Goal: Task Accomplishment & Management: Use online tool/utility

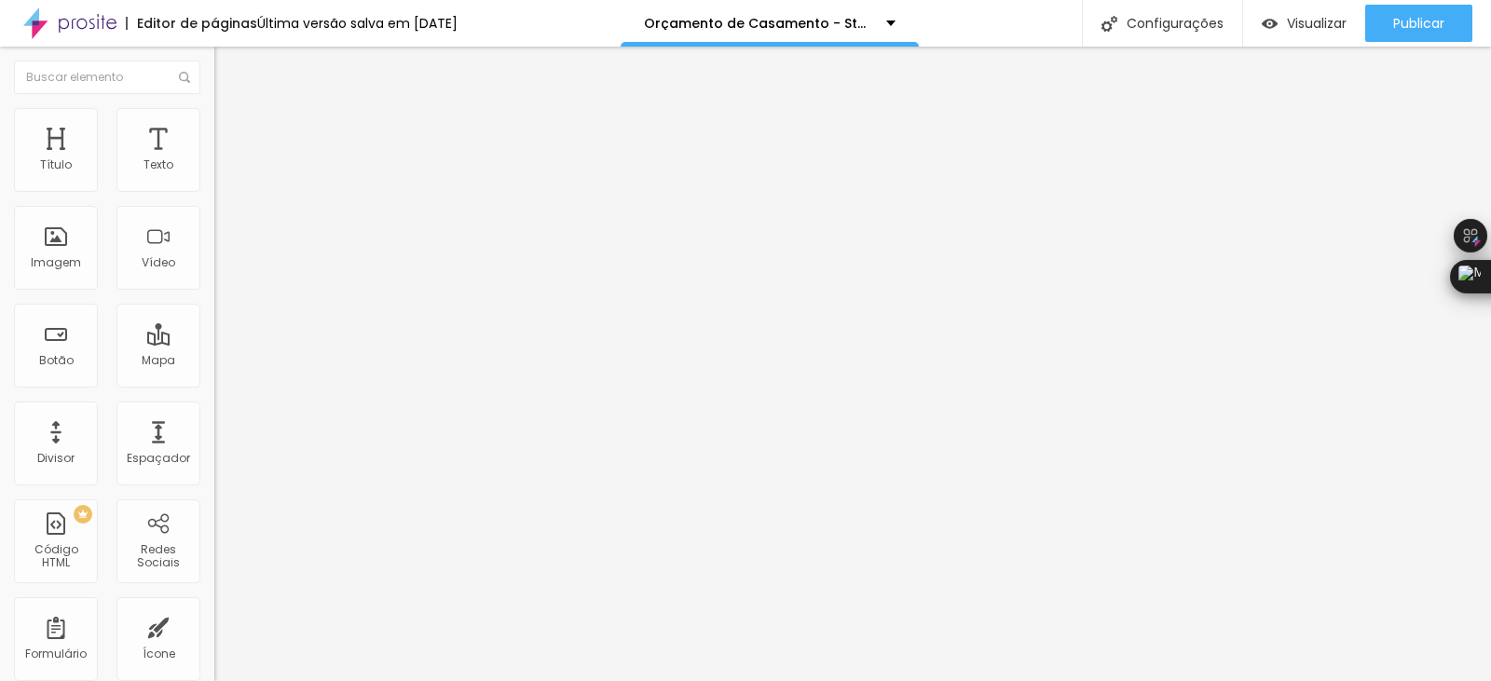
click at [214, 110] on img at bounding box center [222, 116] width 17 height 17
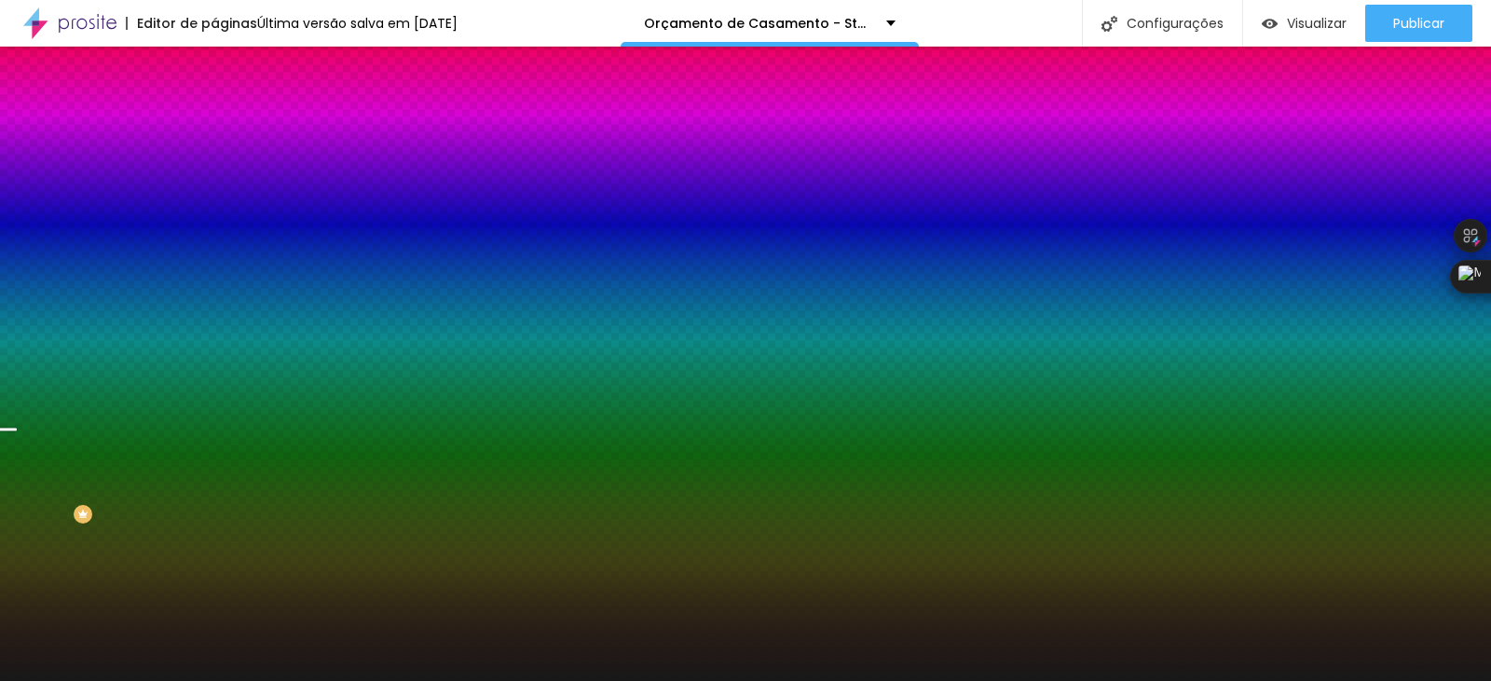
click at [214, 178] on div at bounding box center [321, 178] width 214 height 0
drag, startPoint x: 188, startPoint y: 294, endPoint x: 182, endPoint y: 333, distance: 39.7
click at [182, 333] on div at bounding box center [745, 340] width 1491 height 681
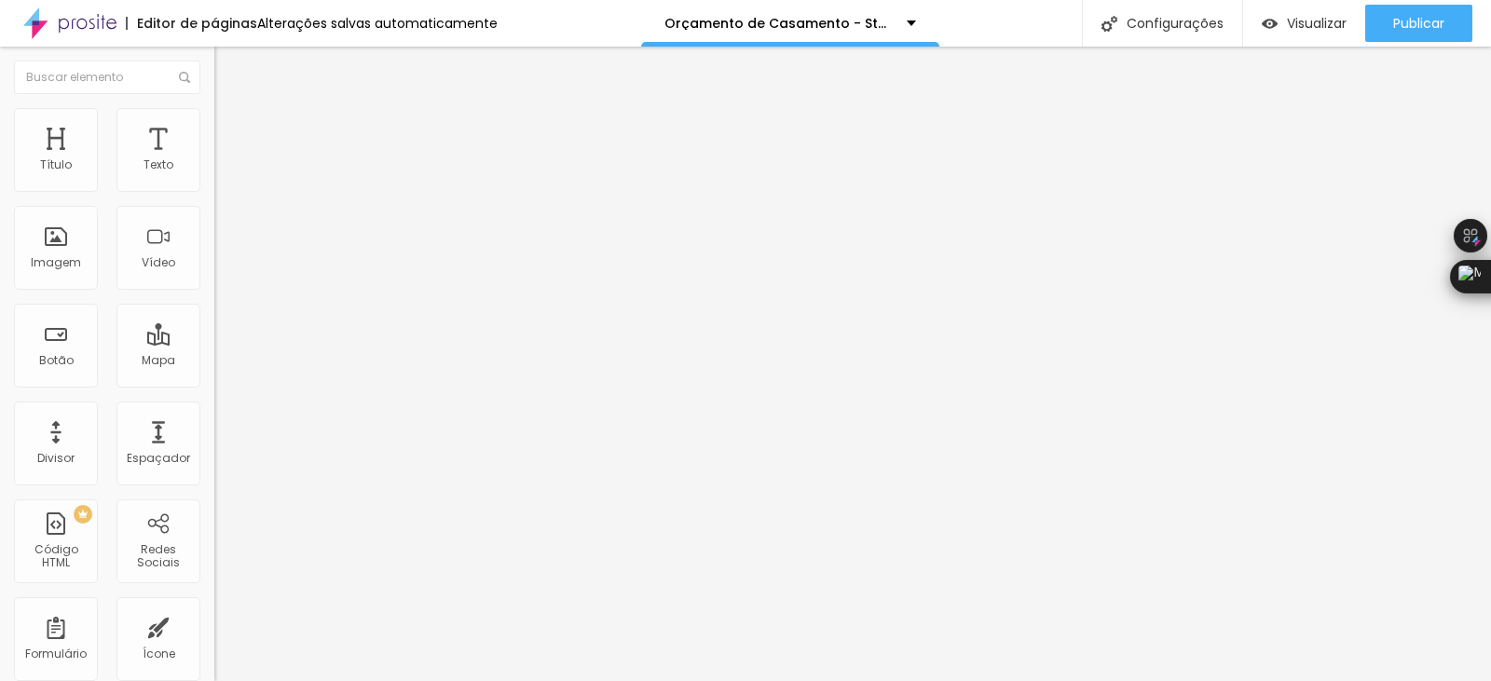
click at [214, 124] on li "Avançado" at bounding box center [321, 117] width 214 height 19
click at [228, 62] on img "button" at bounding box center [235, 68] width 15 height 15
click at [214, 119] on li "Avançado" at bounding box center [321, 117] width 214 height 19
type input "19"
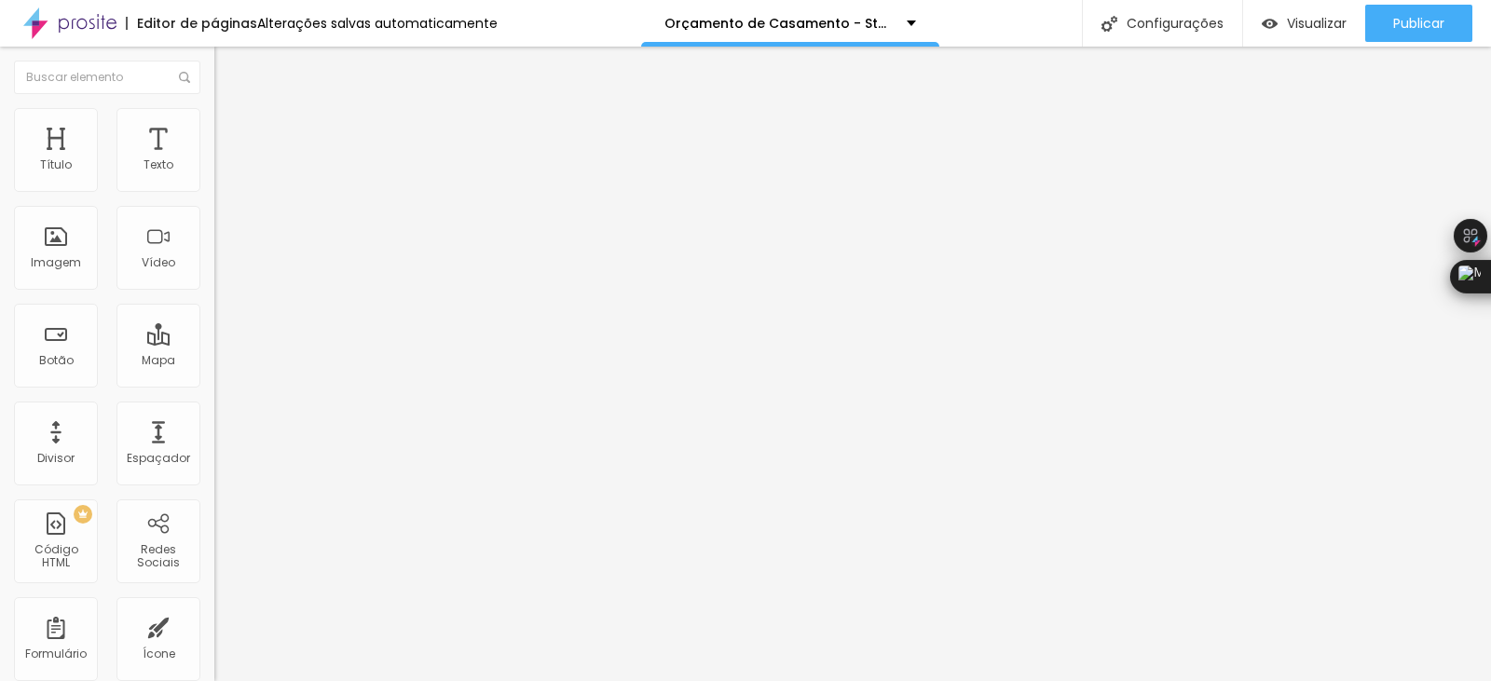
type input "20"
type input "22"
type input "24"
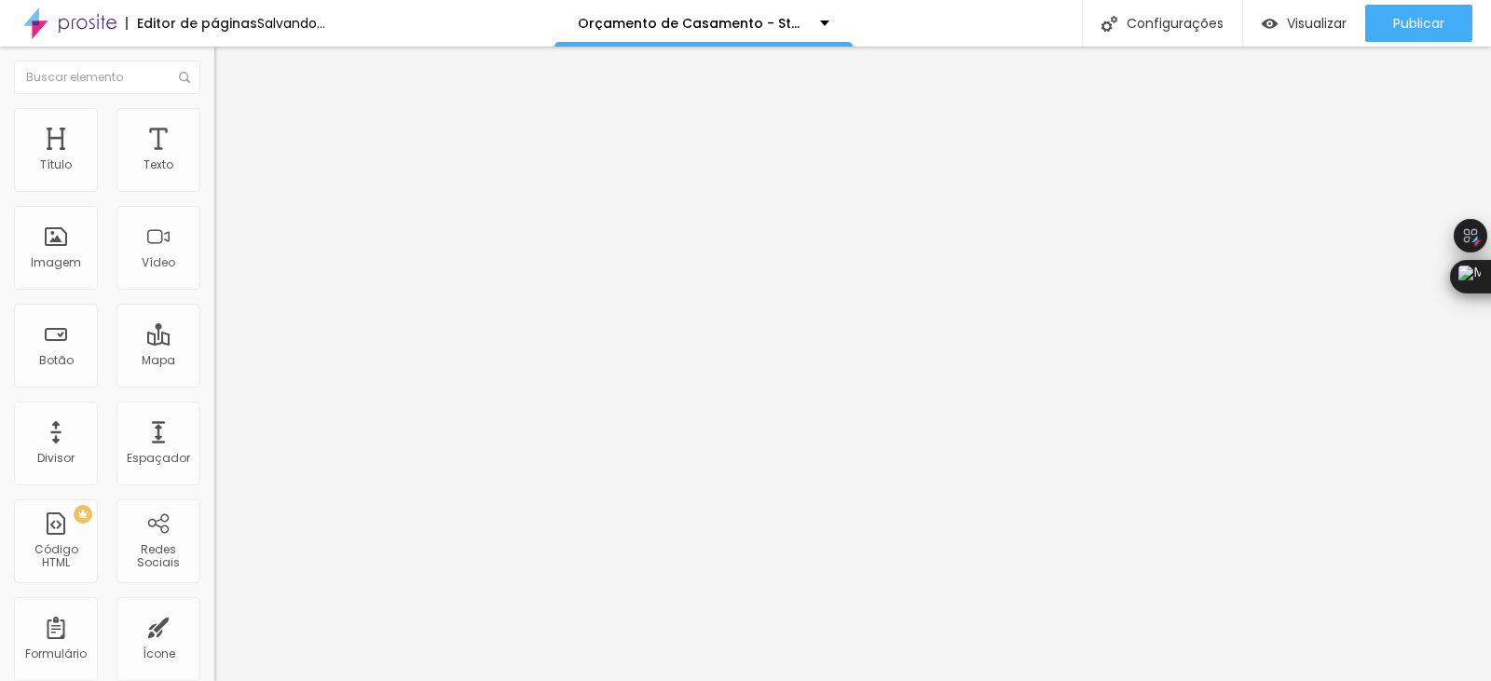
type input "24"
type input "25"
type input "27"
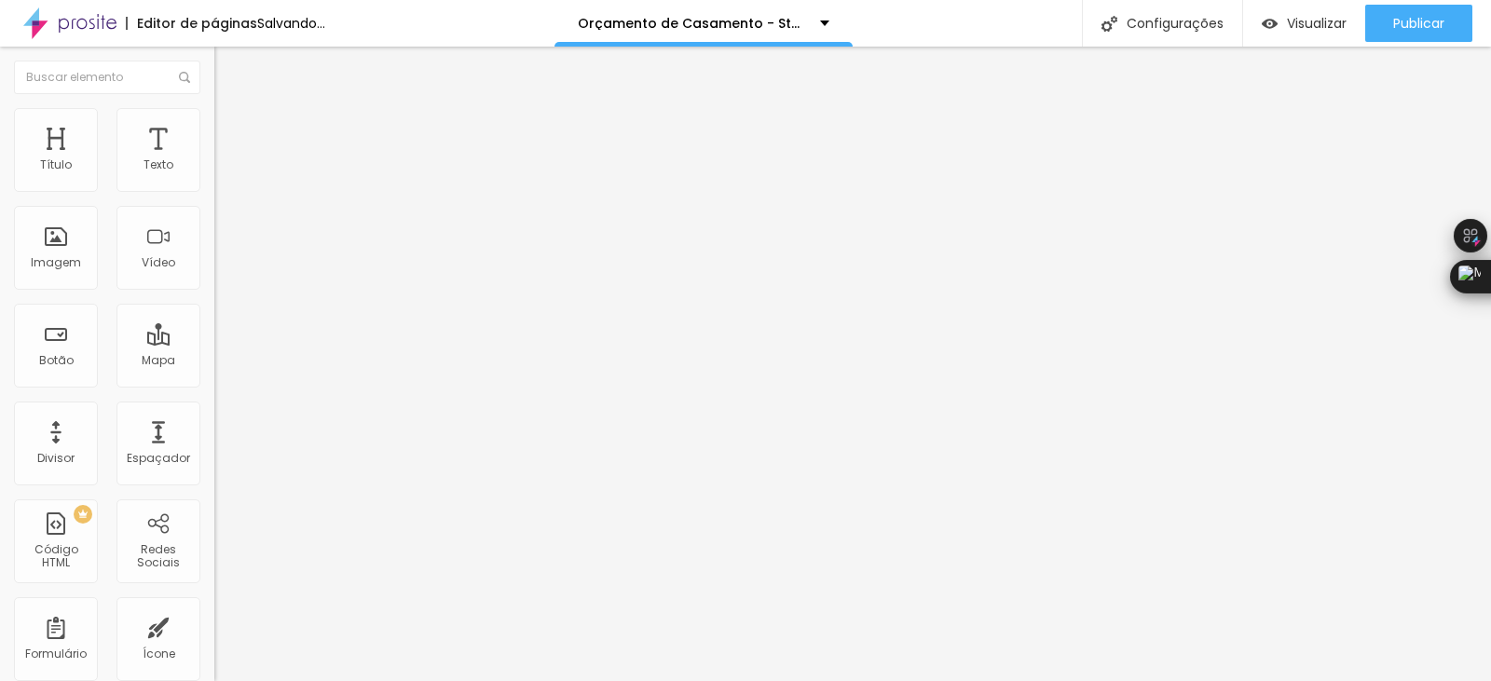
type input "29"
type input "34"
type input "37"
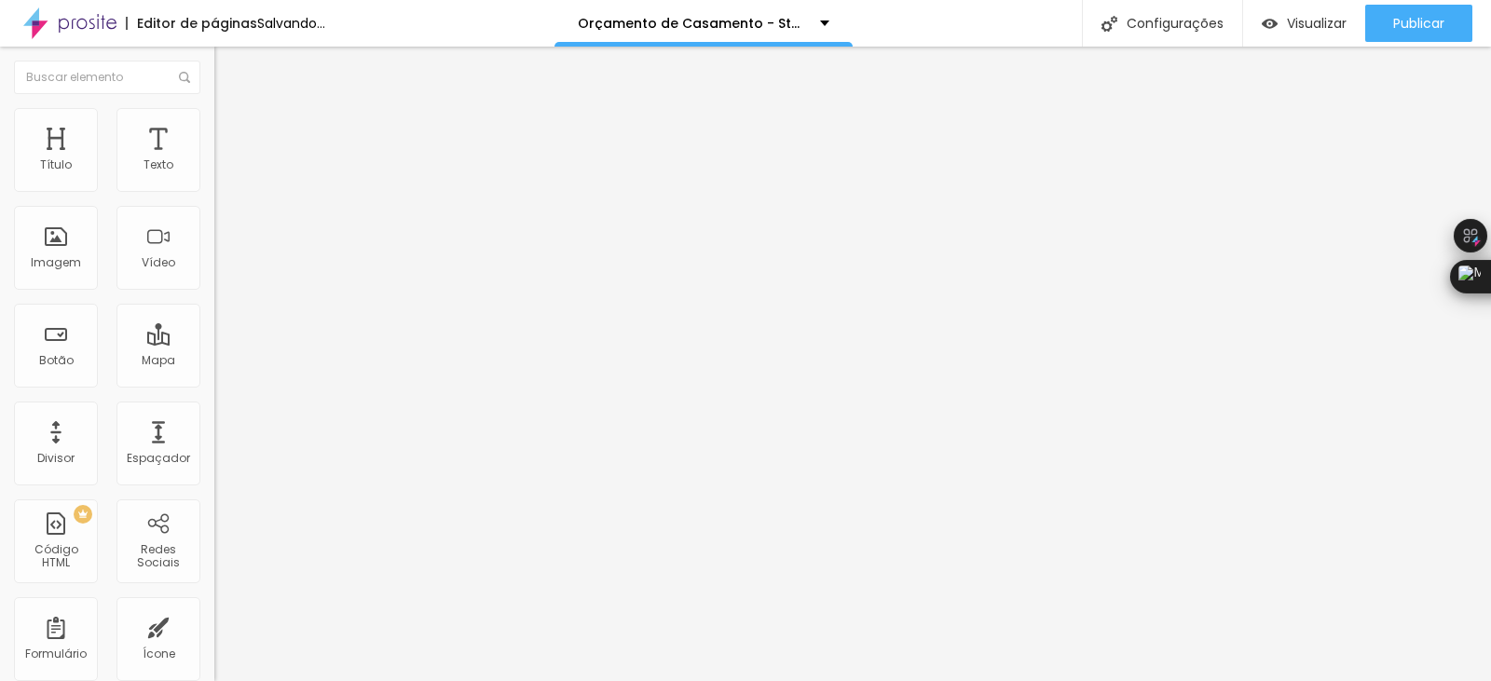
type input "37"
drag, startPoint x: 62, startPoint y: 185, endPoint x: 82, endPoint y: 190, distance: 20.1
type input "37"
click at [214, 343] on input "range" at bounding box center [274, 350] width 120 height 15
type input "8"
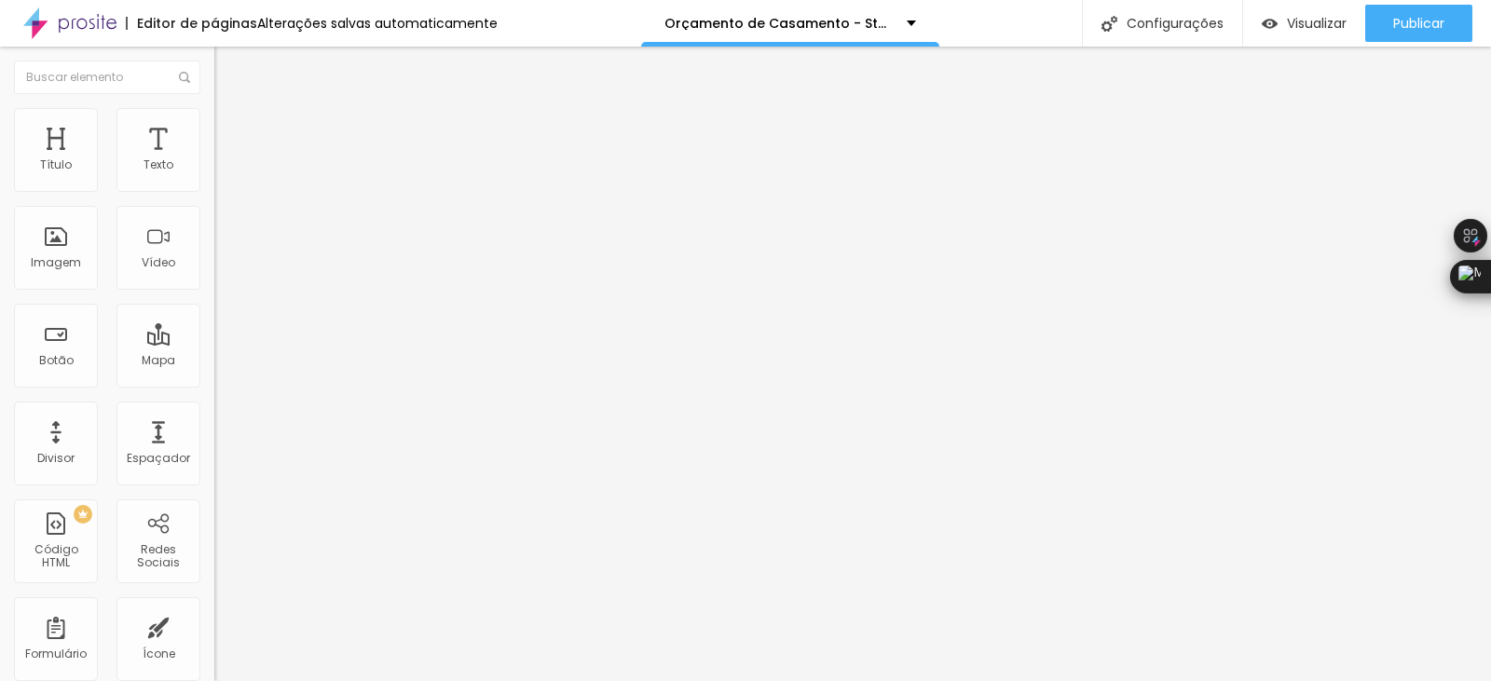
type input "8"
type input "14"
type input "24"
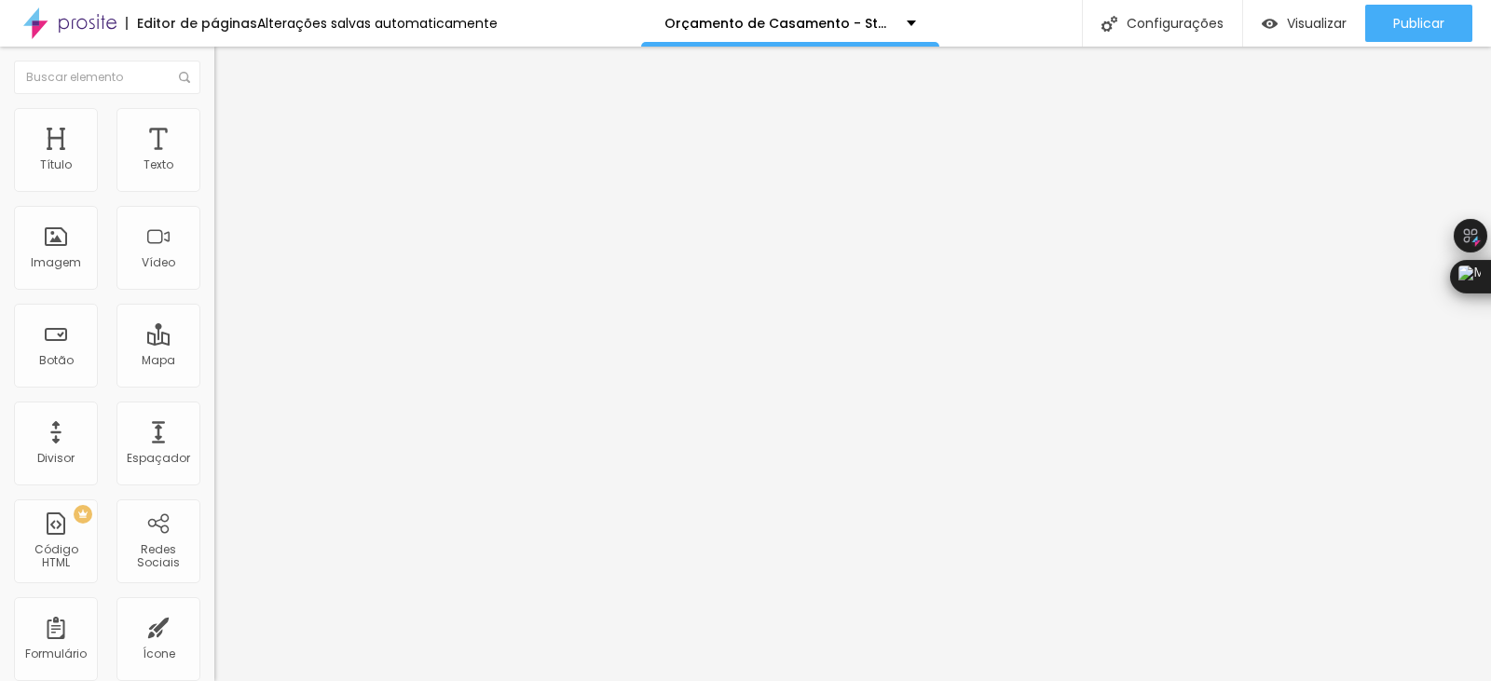
type input "25"
type input "27"
type input "30"
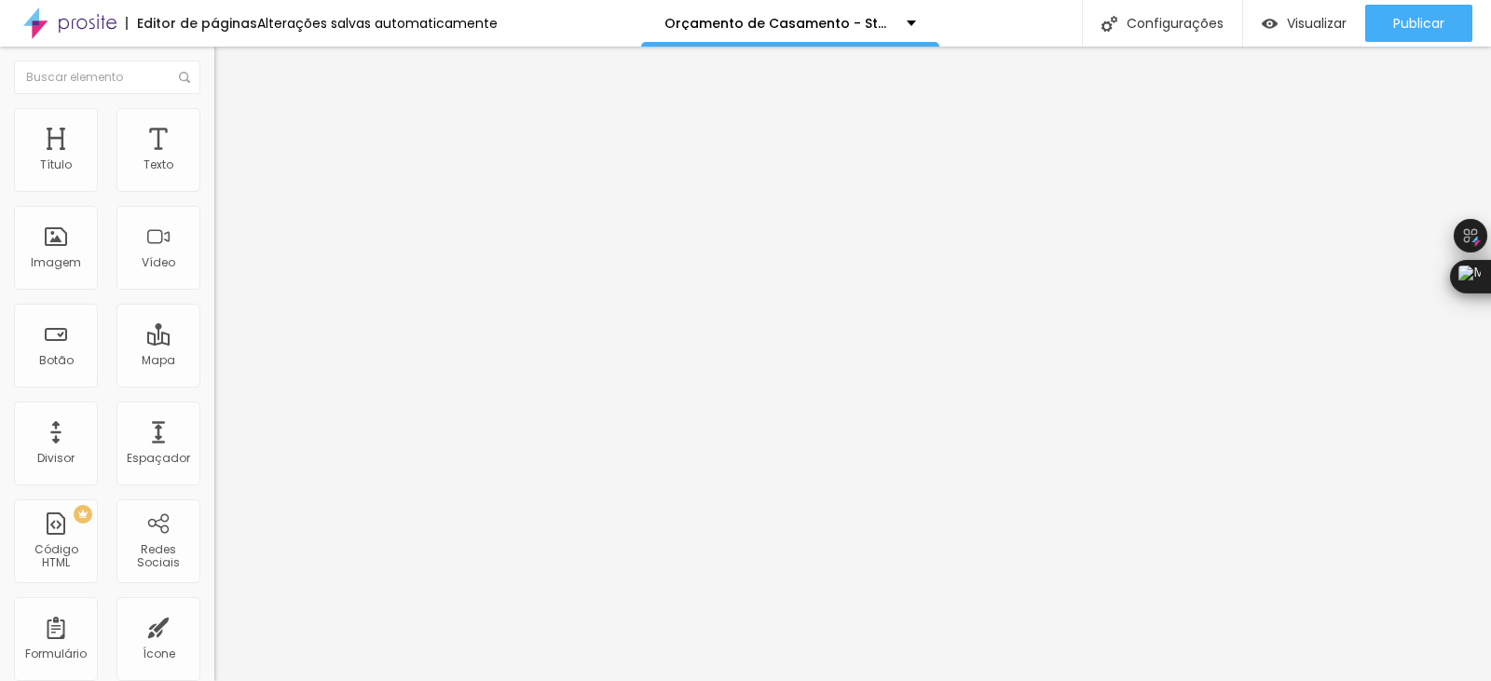
type input "30"
type input "32"
type input "36"
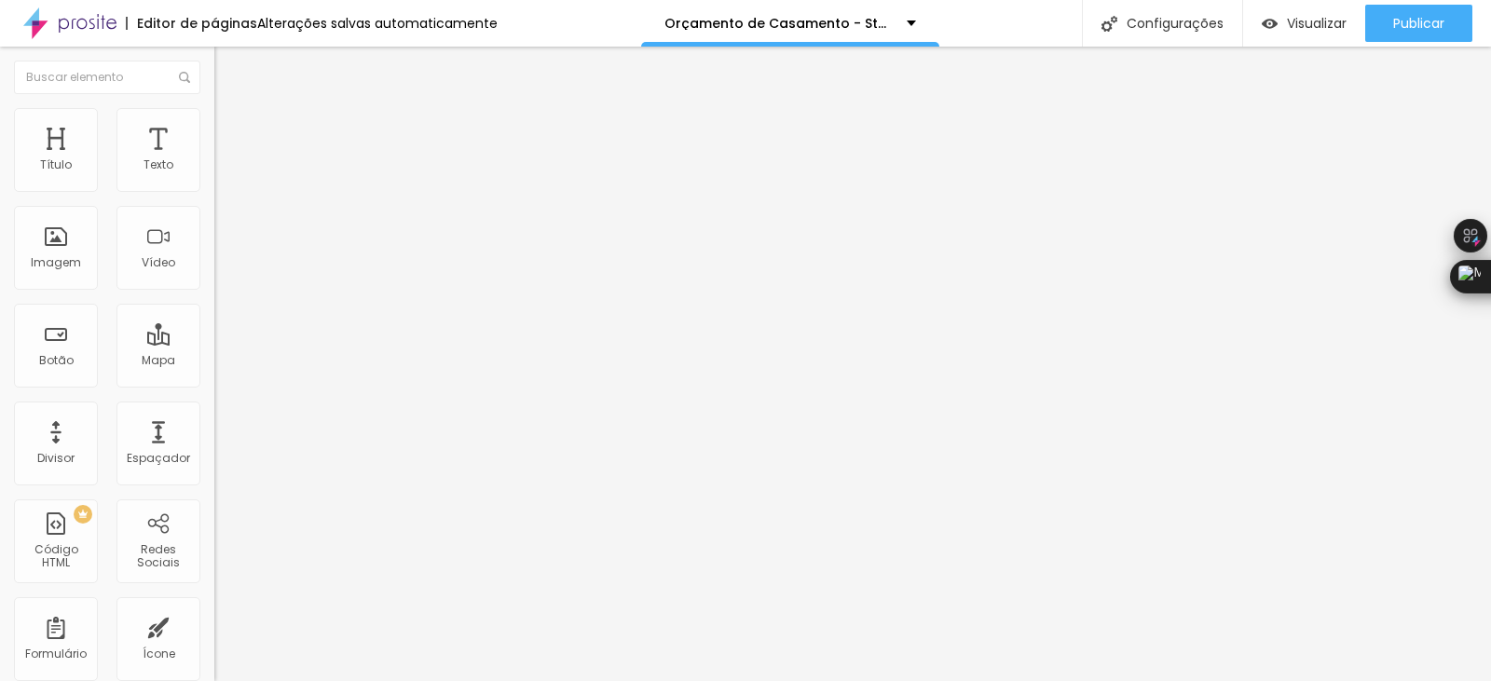
type input "37"
type input "39"
type input "37"
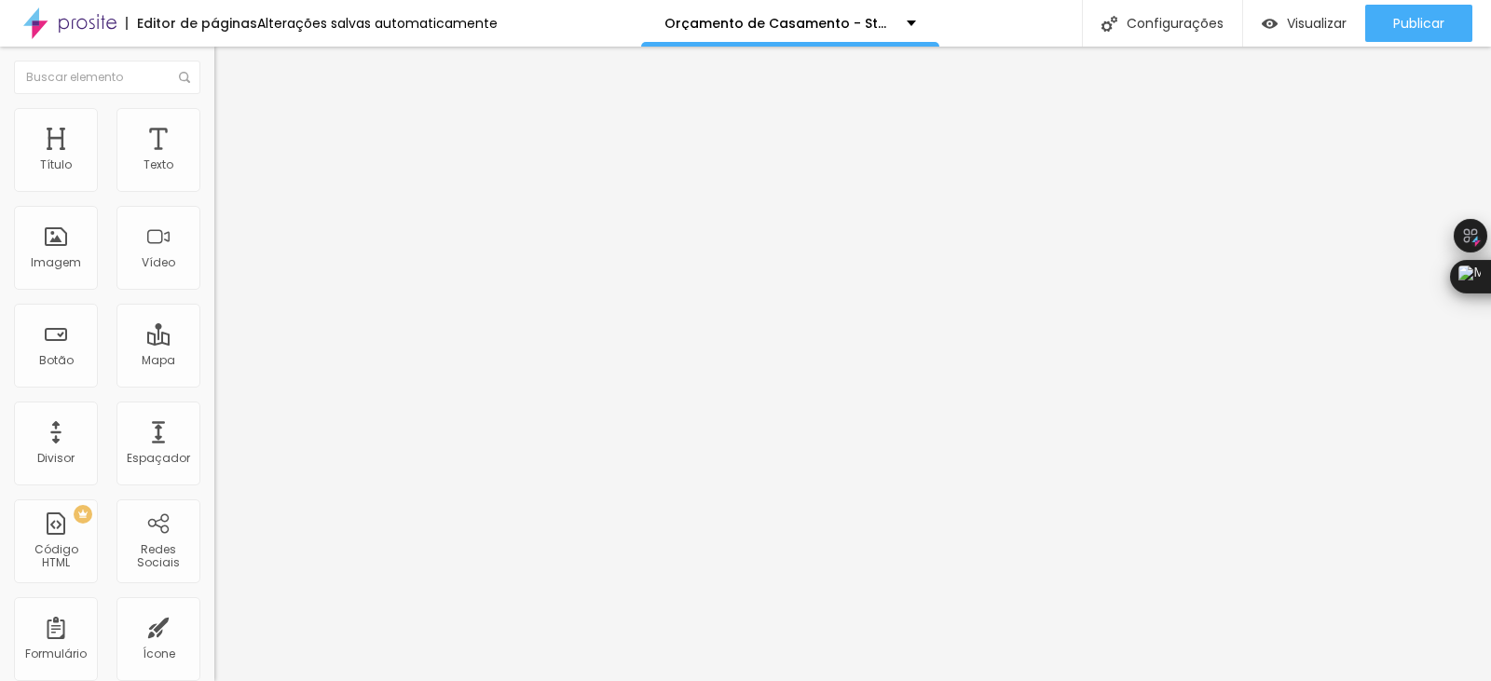
type input "37"
type input "35"
type input "33"
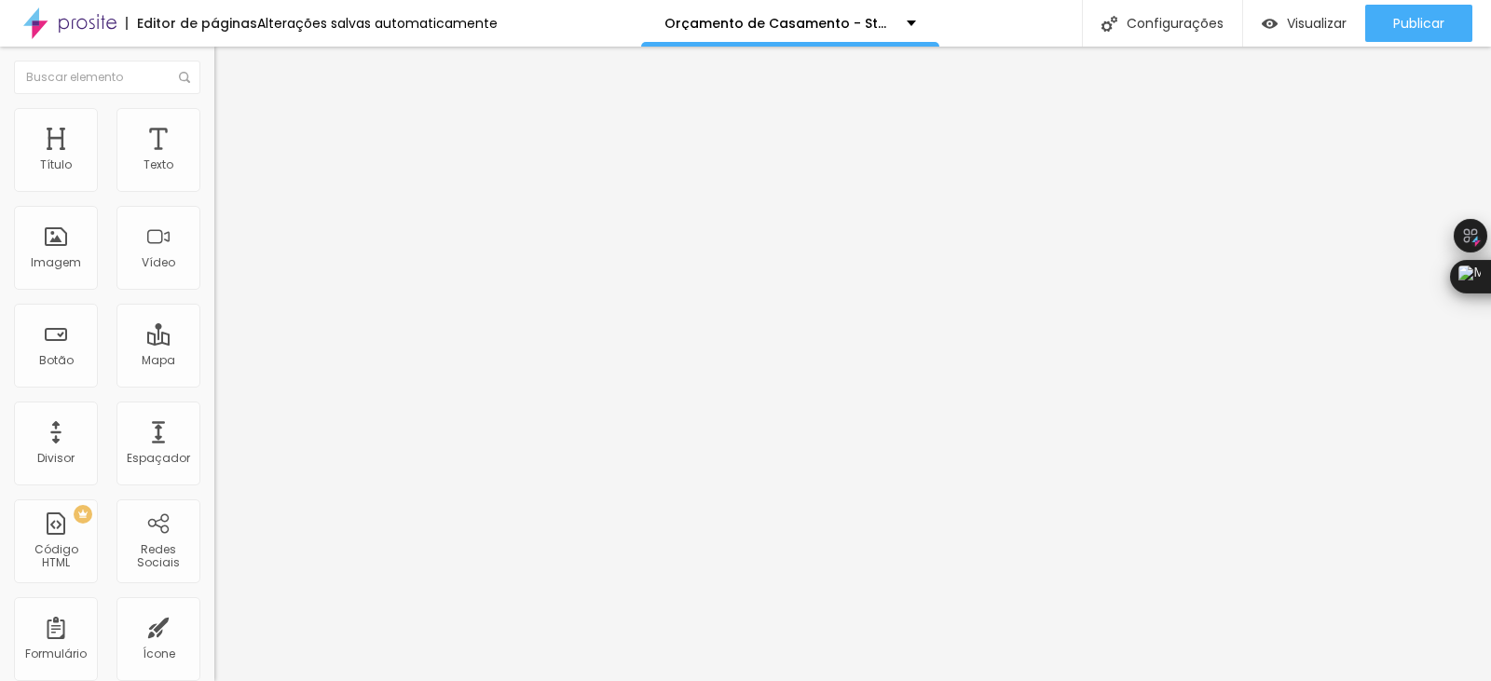
type input "31"
click at [214, 607] on input "range" at bounding box center [274, 614] width 120 height 15
click at [214, 106] on img at bounding box center [222, 97] width 17 height 17
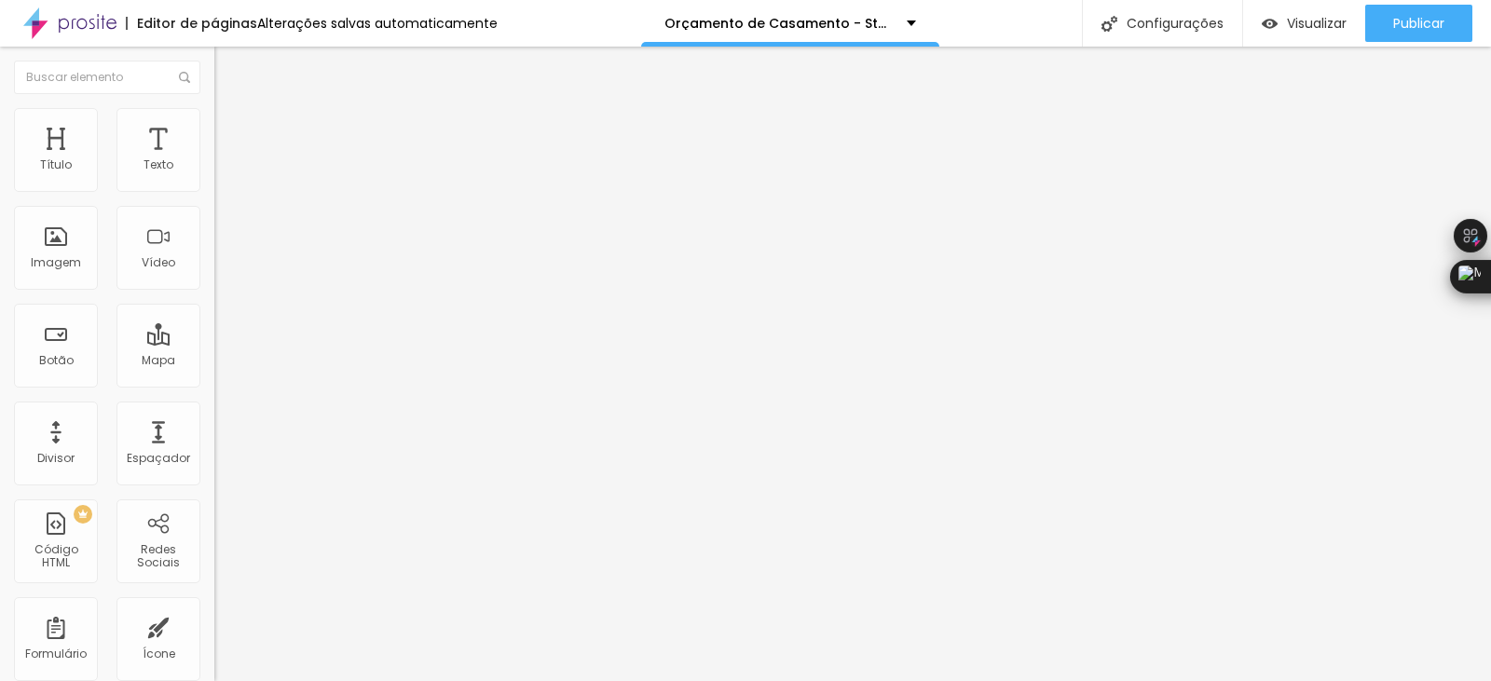
click at [214, 276] on button "button" at bounding box center [227, 266] width 26 height 20
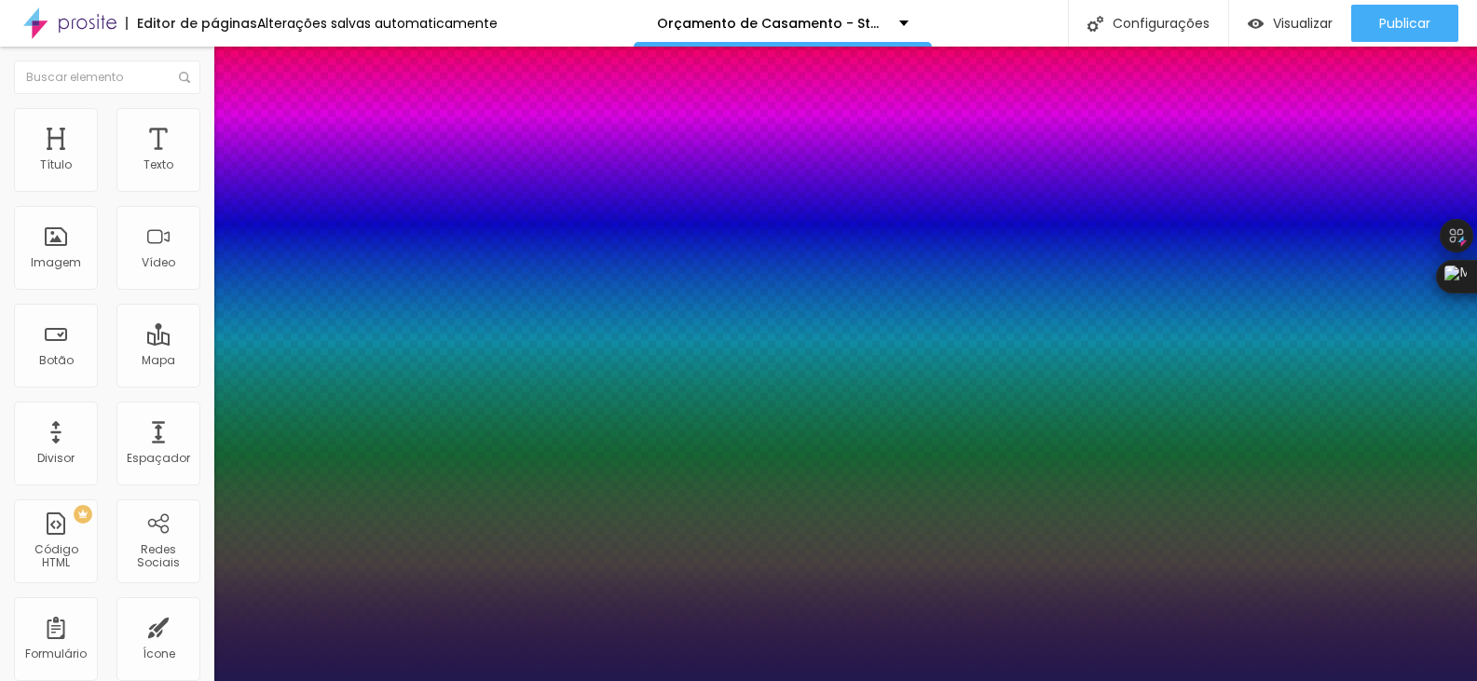
type input "1"
drag, startPoint x: 250, startPoint y: 520, endPoint x: 314, endPoint y: 526, distance: 64.6
type input "18"
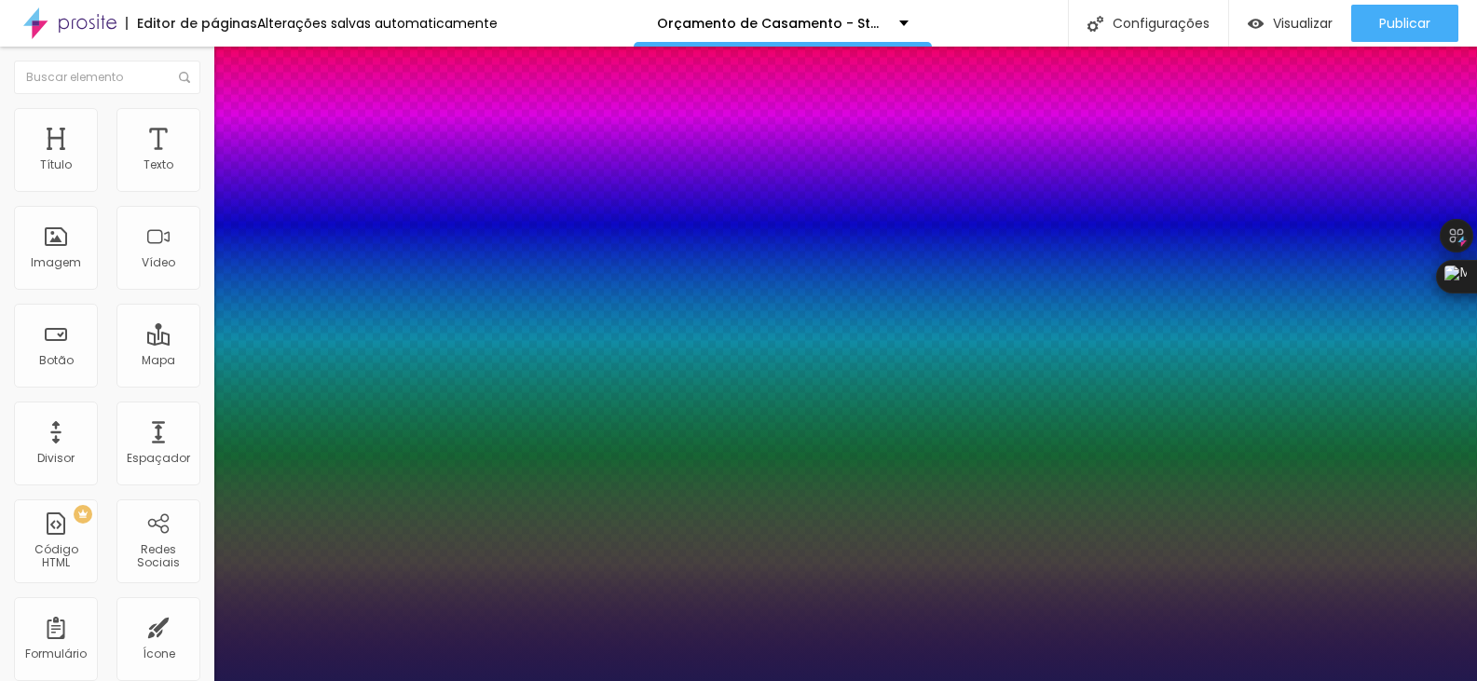
type input "1"
type input "28"
type input "1"
type input "31"
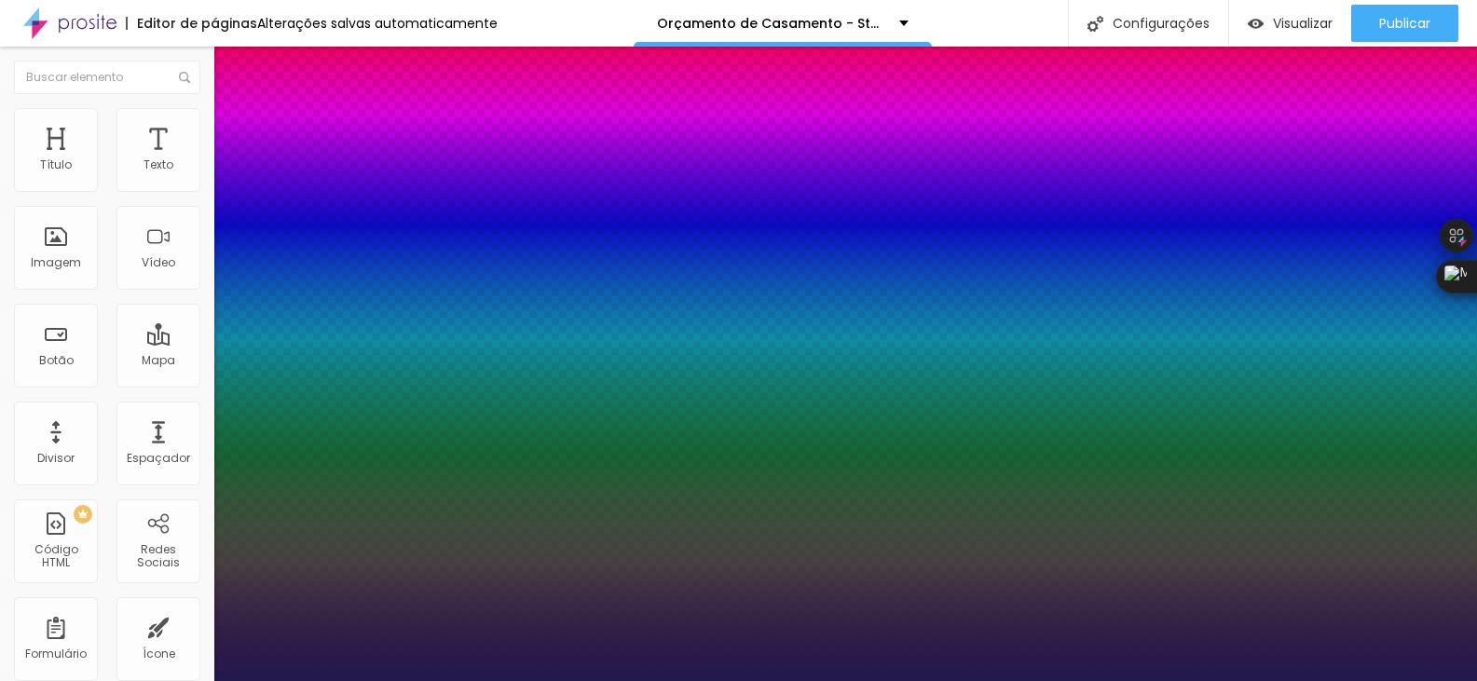
type input "31"
type input "1"
type input "33"
type input "1"
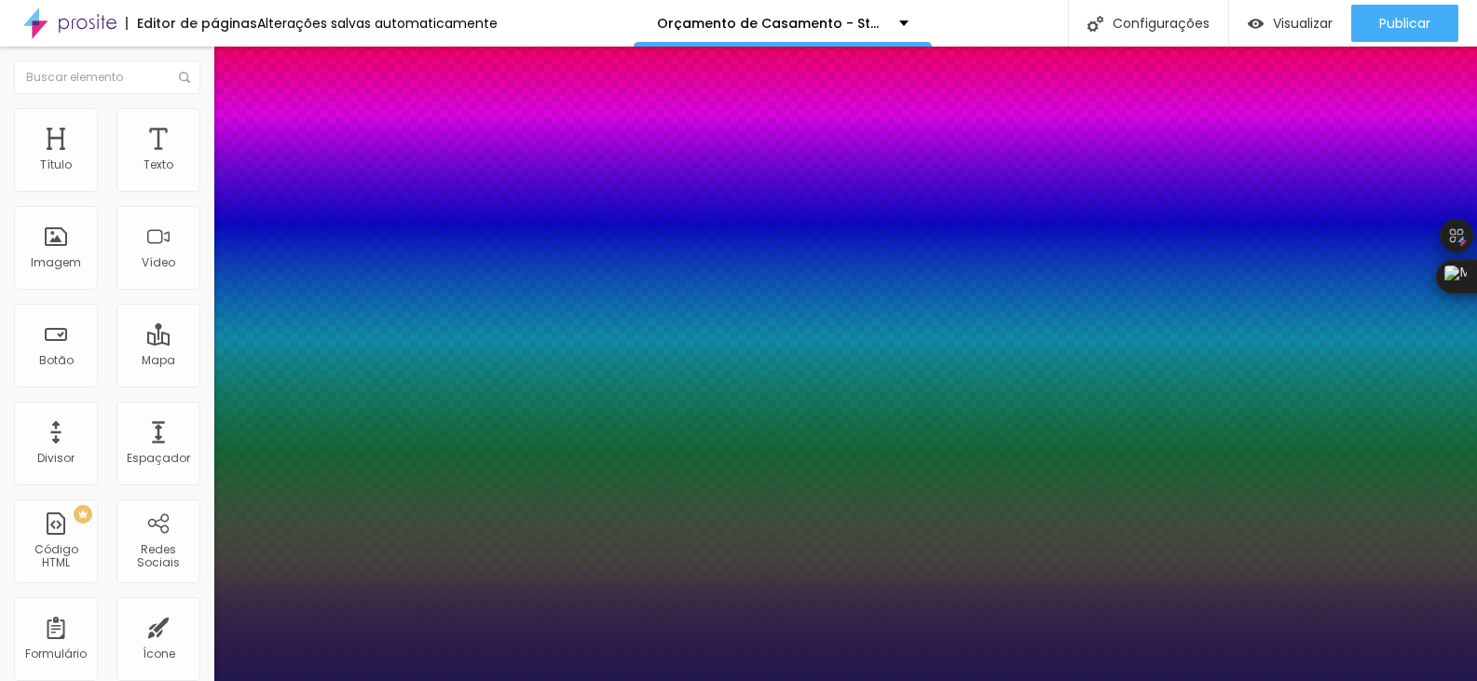
type input "34"
type input "1"
type input "37"
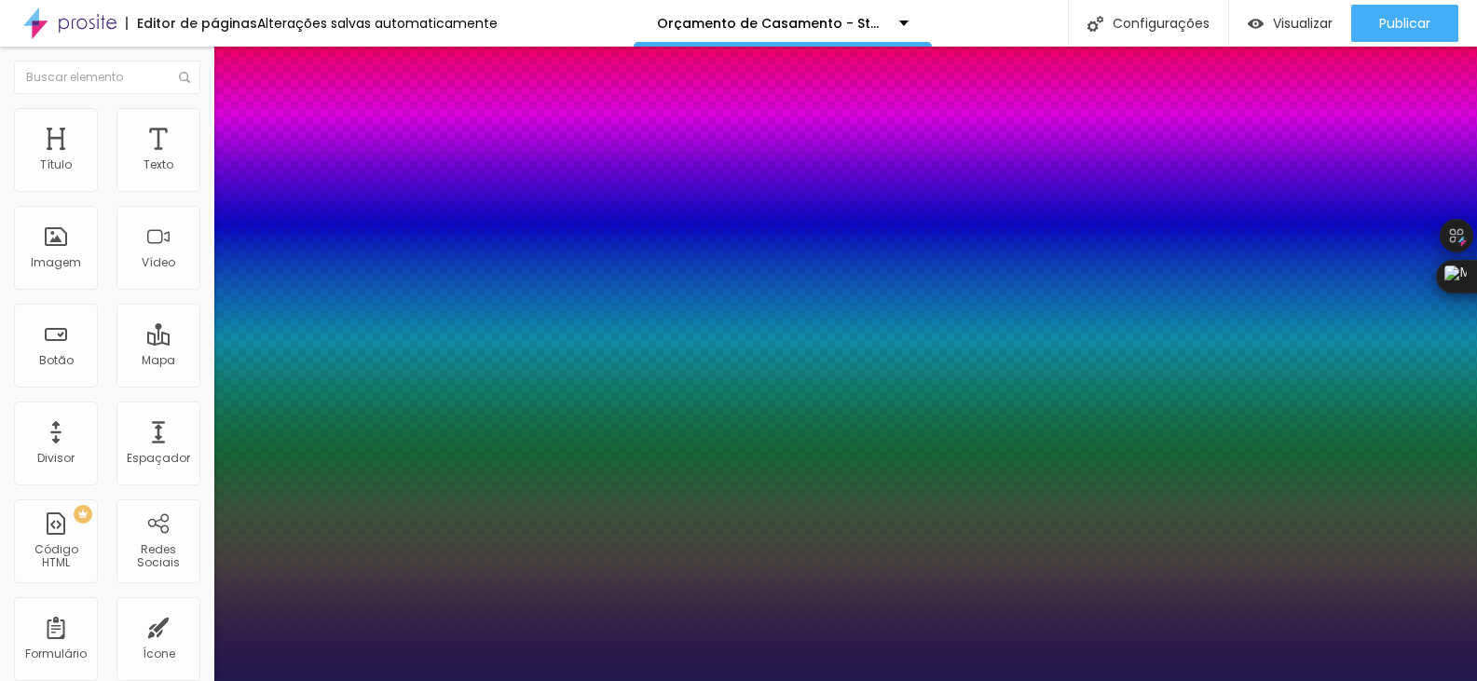
type input "1"
type input "38"
type input "1"
type input "39"
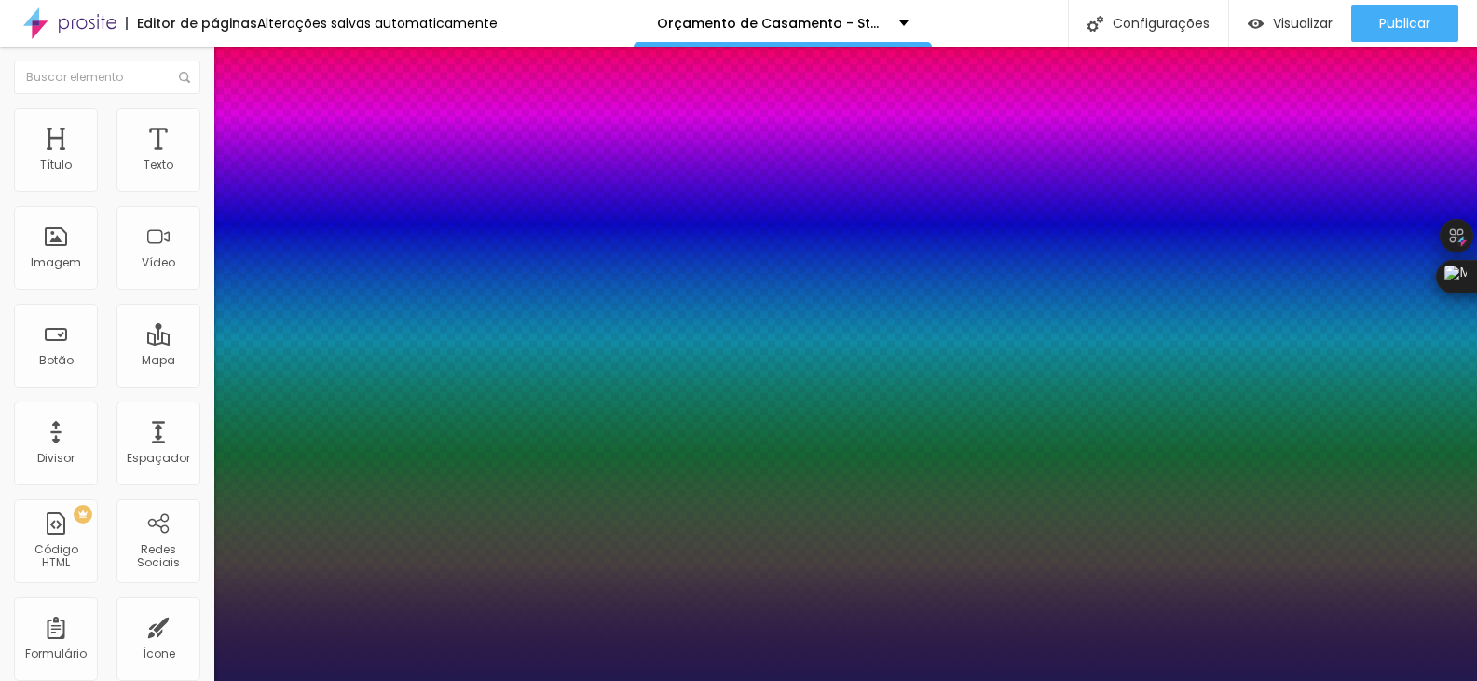
type input "39"
type input "1"
type input "40"
type input "1"
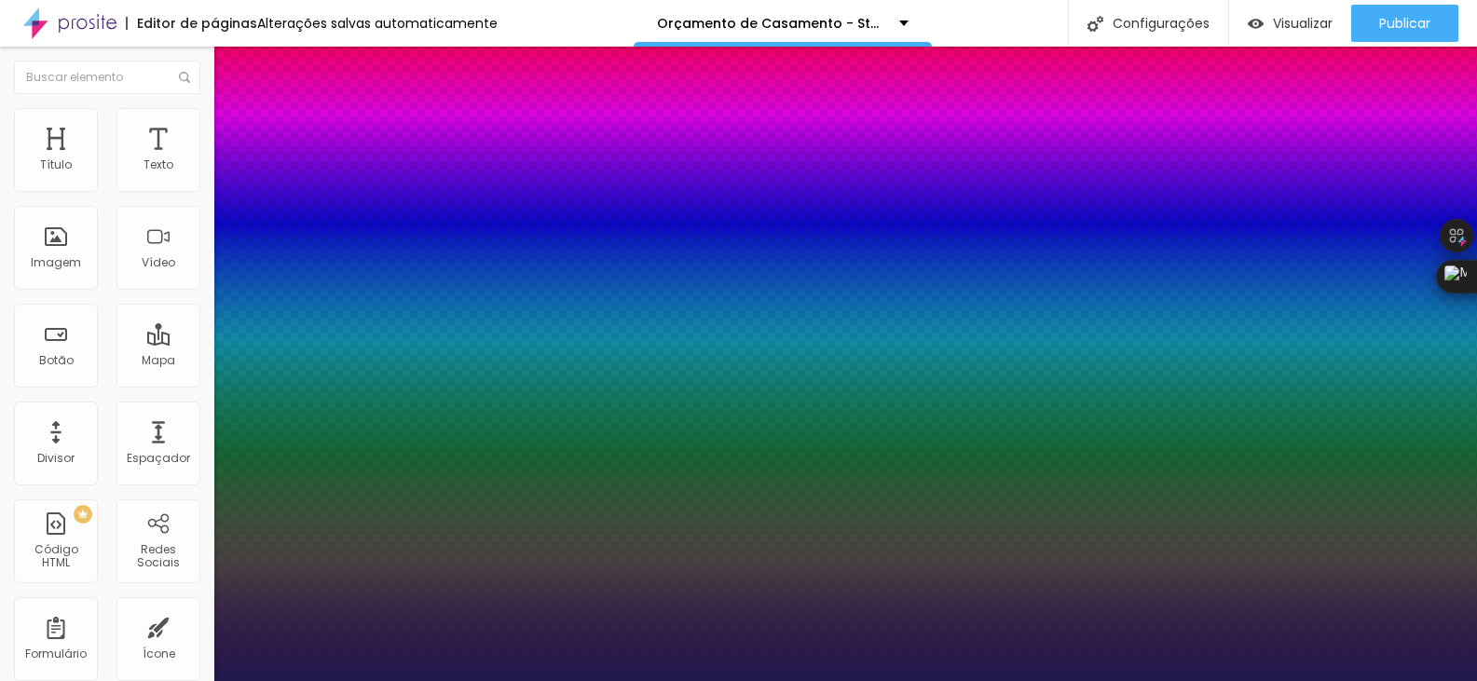
type input "42"
type input "1"
type input "45"
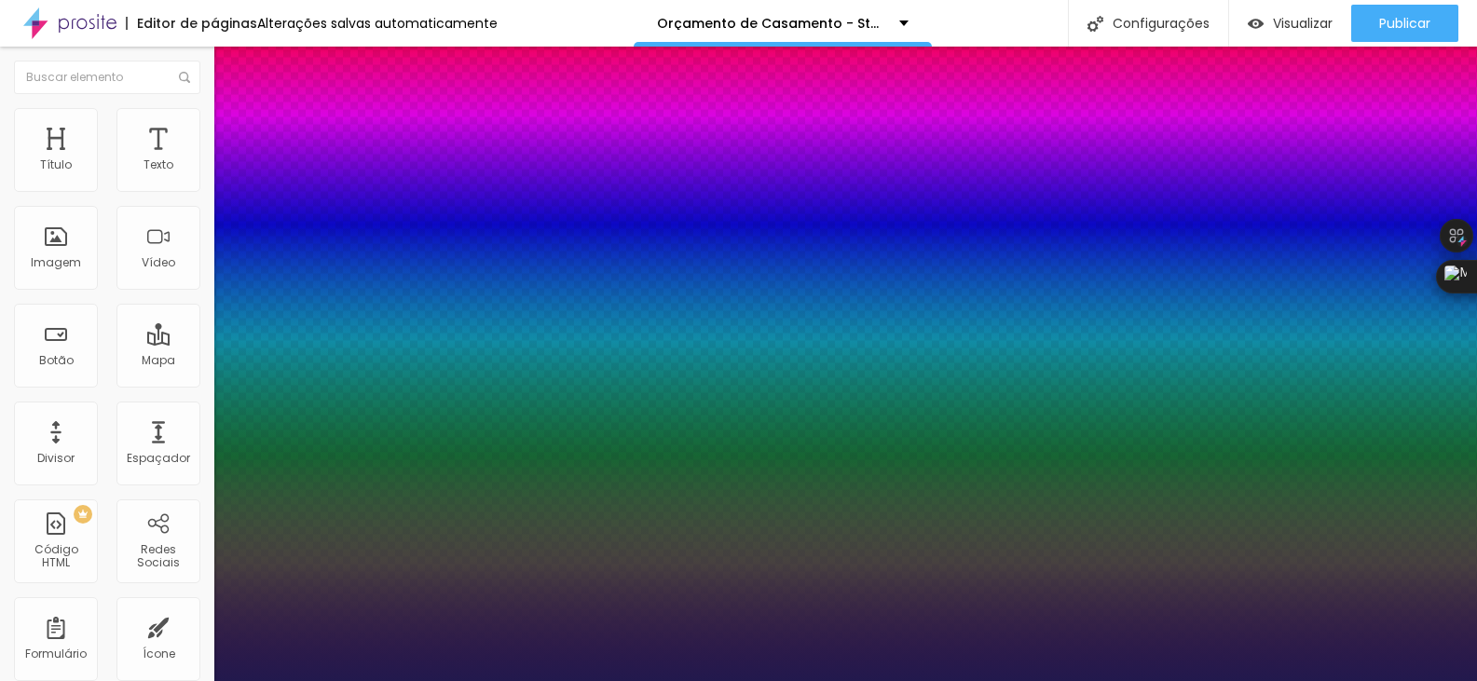
type input "1"
type input "46"
type input "1"
type input "47"
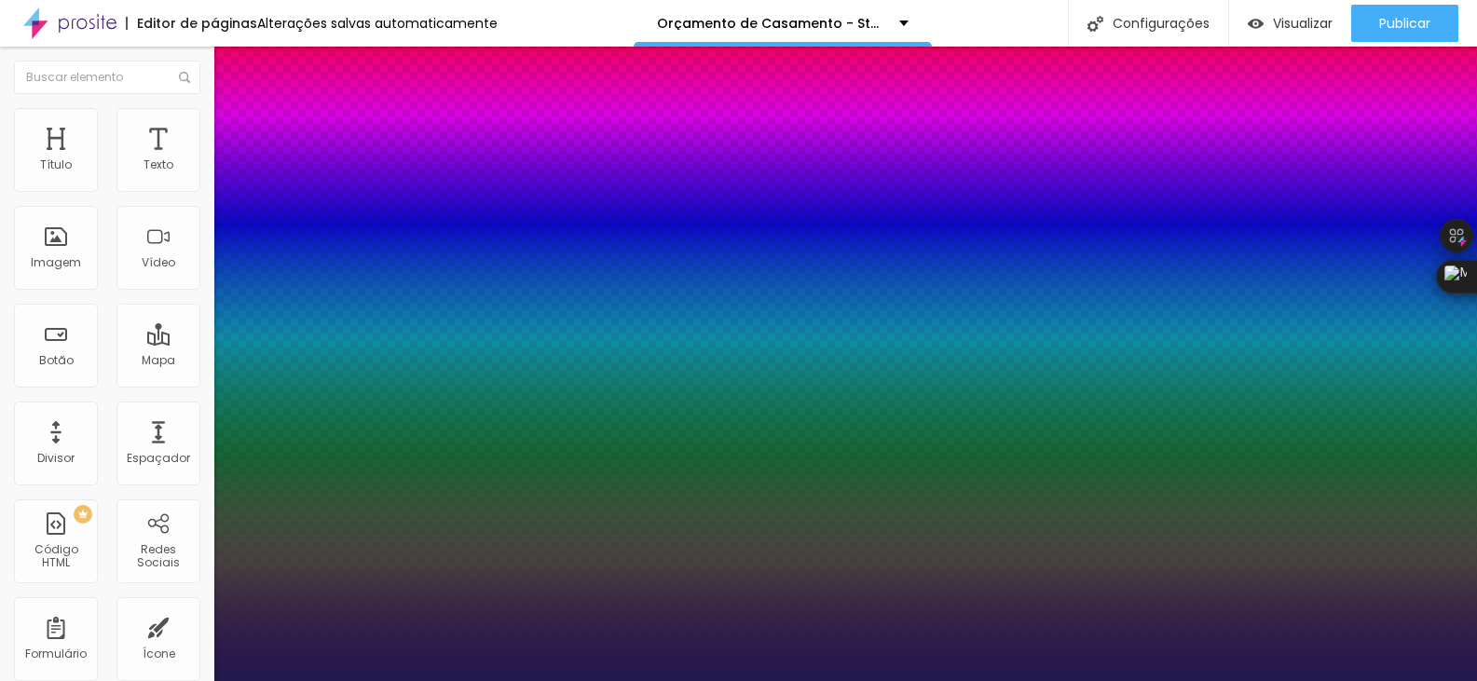
type input "47"
type input "1"
type input "48"
type input "1"
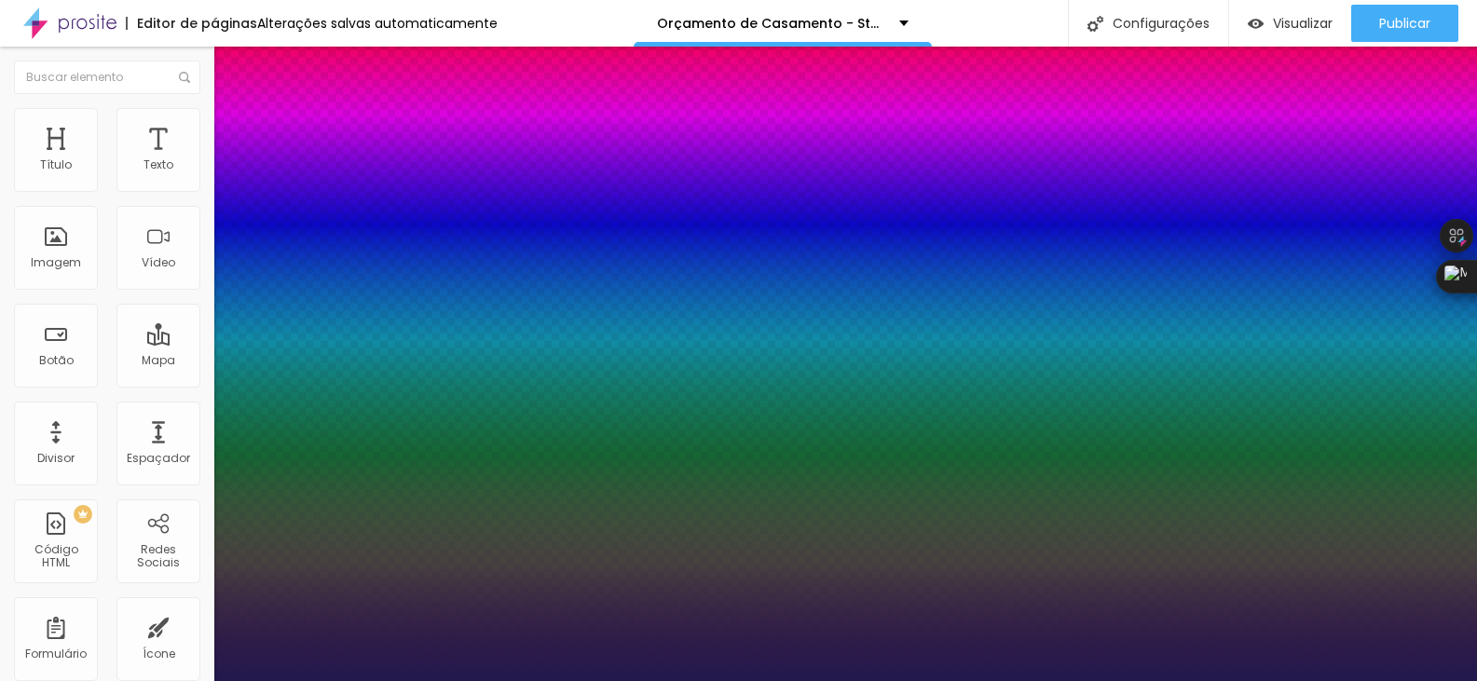
type input "50"
type input "1"
drag, startPoint x: 254, startPoint y: 525, endPoint x: 301, endPoint y: 528, distance: 46.7
type input "50"
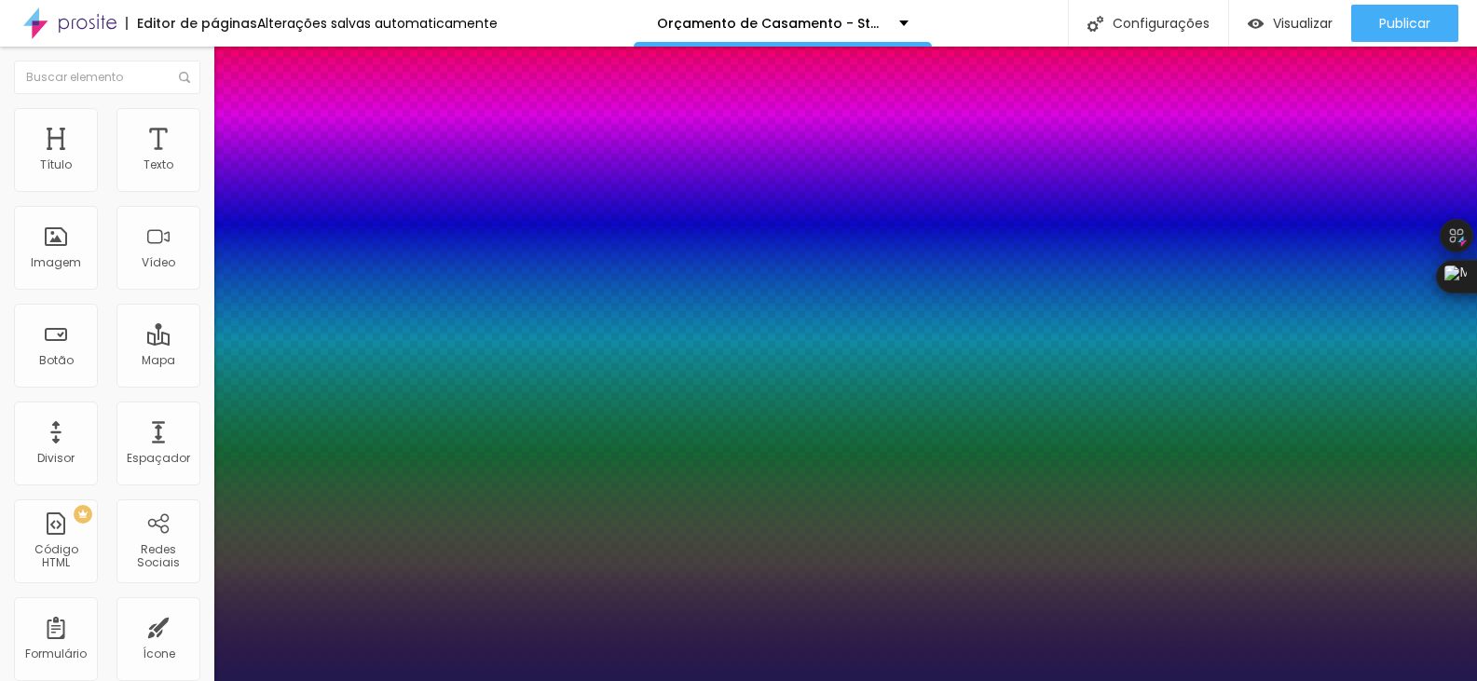
type input "1"
click at [733, 680] on div at bounding box center [738, 681] width 1477 height 0
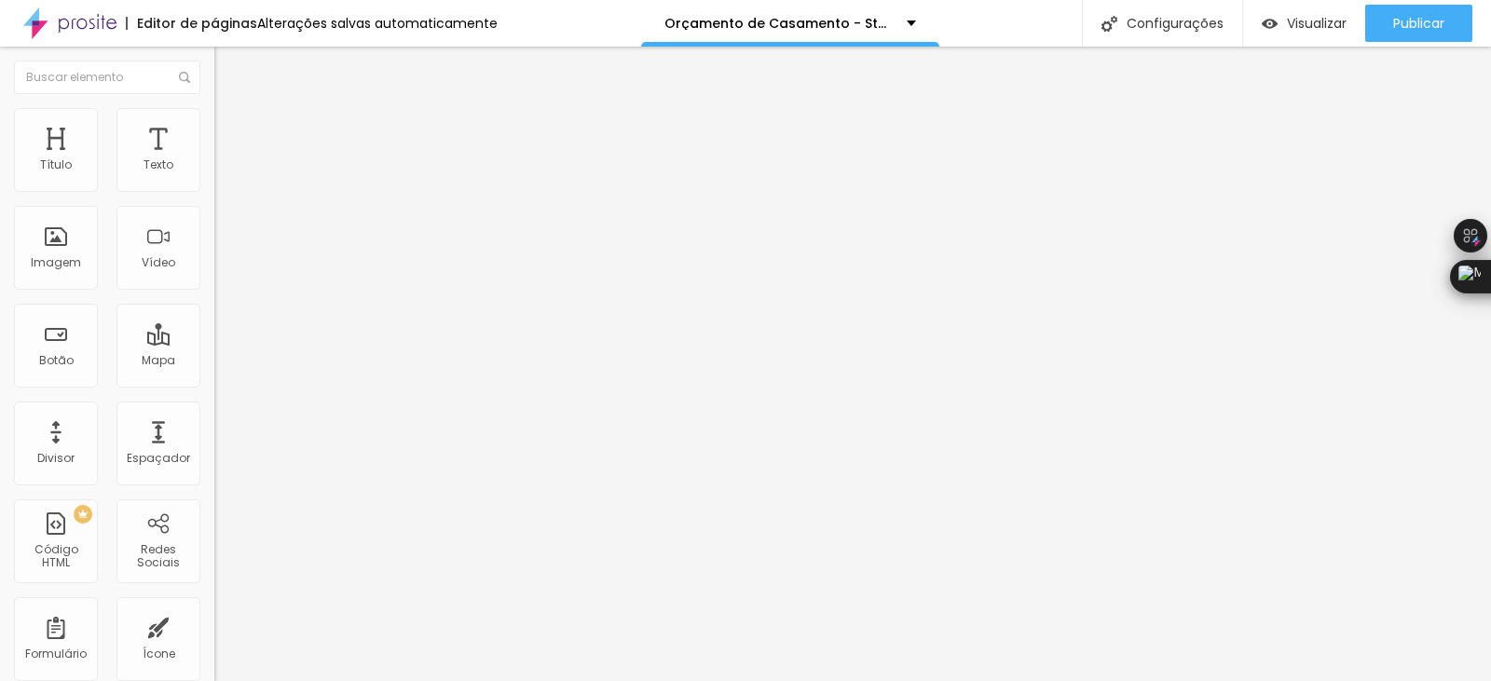
click at [222, 173] on icon "button" at bounding box center [227, 167] width 11 height 11
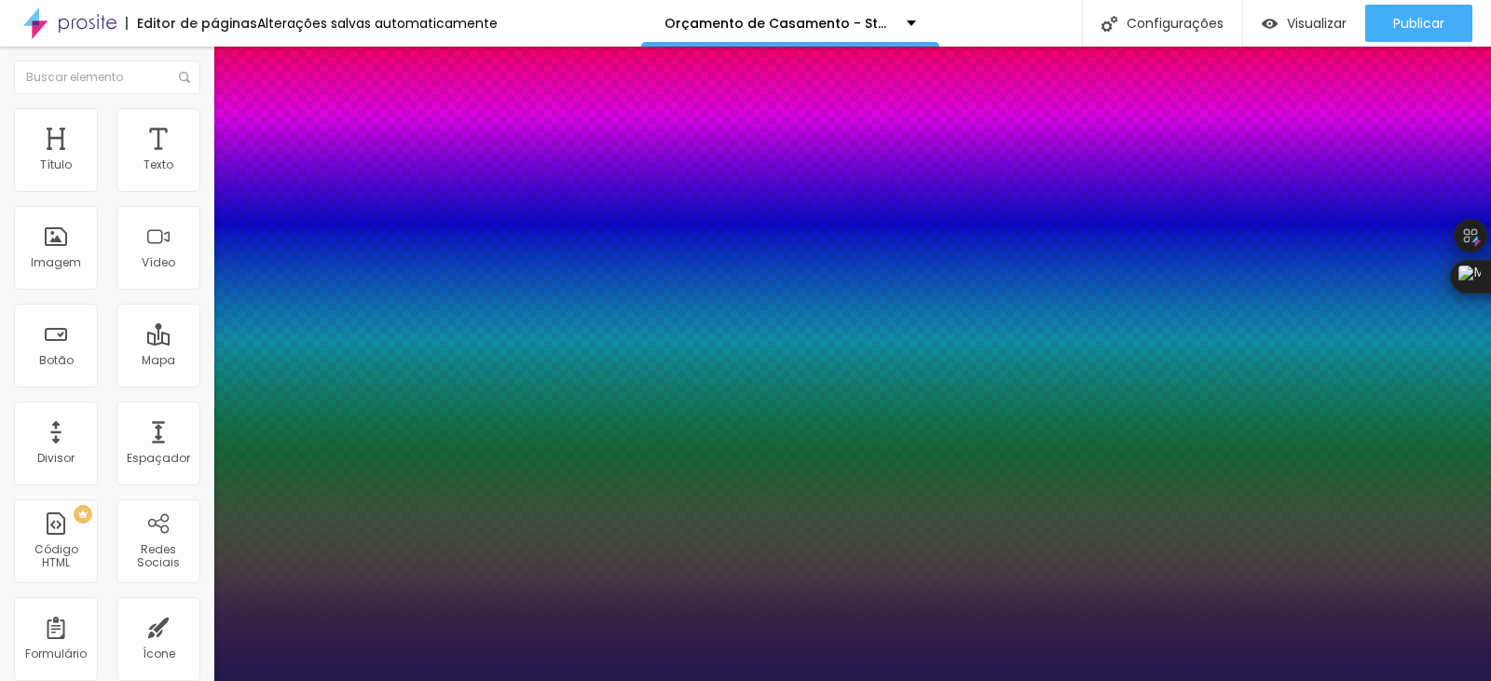
type input "1"
type input "24"
type input "1"
type input "25"
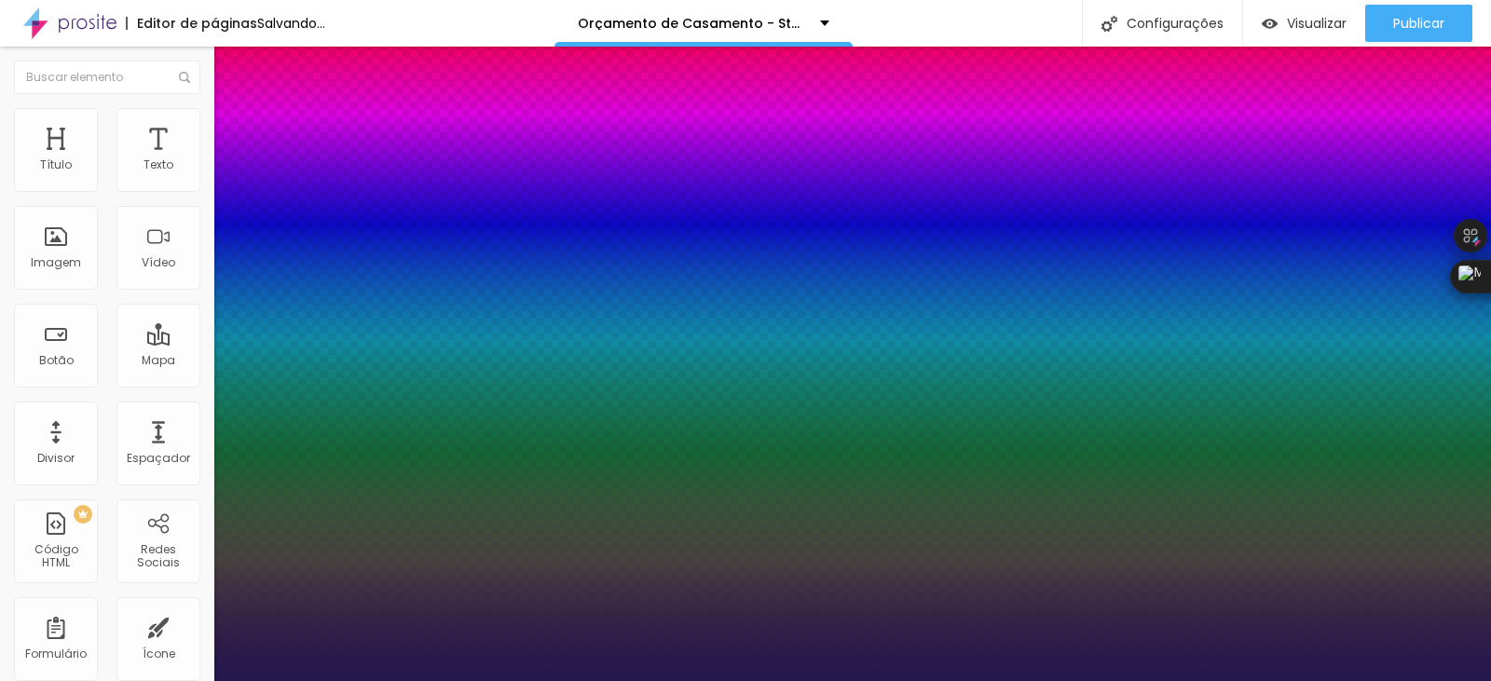
type input "25"
type input "1"
type input "26"
type input "1"
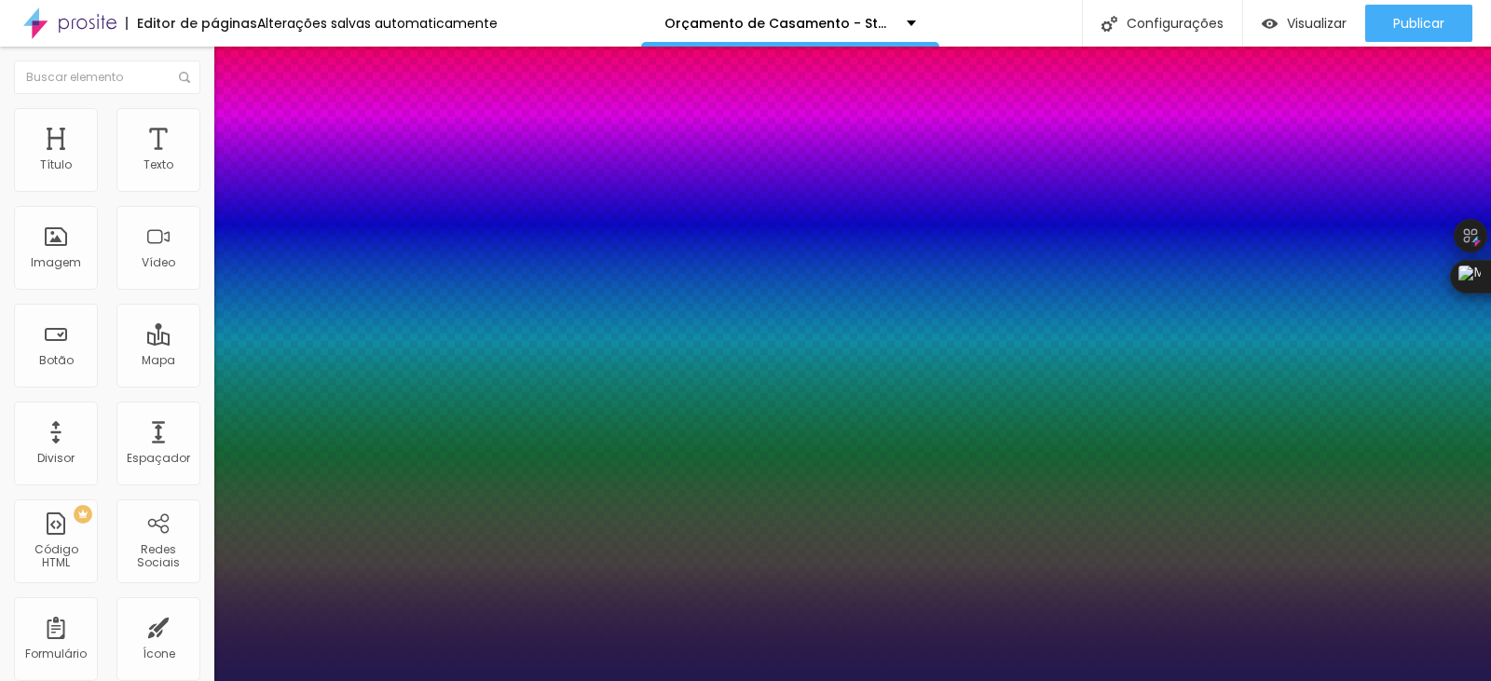
type input "25"
type input "1"
type input "24"
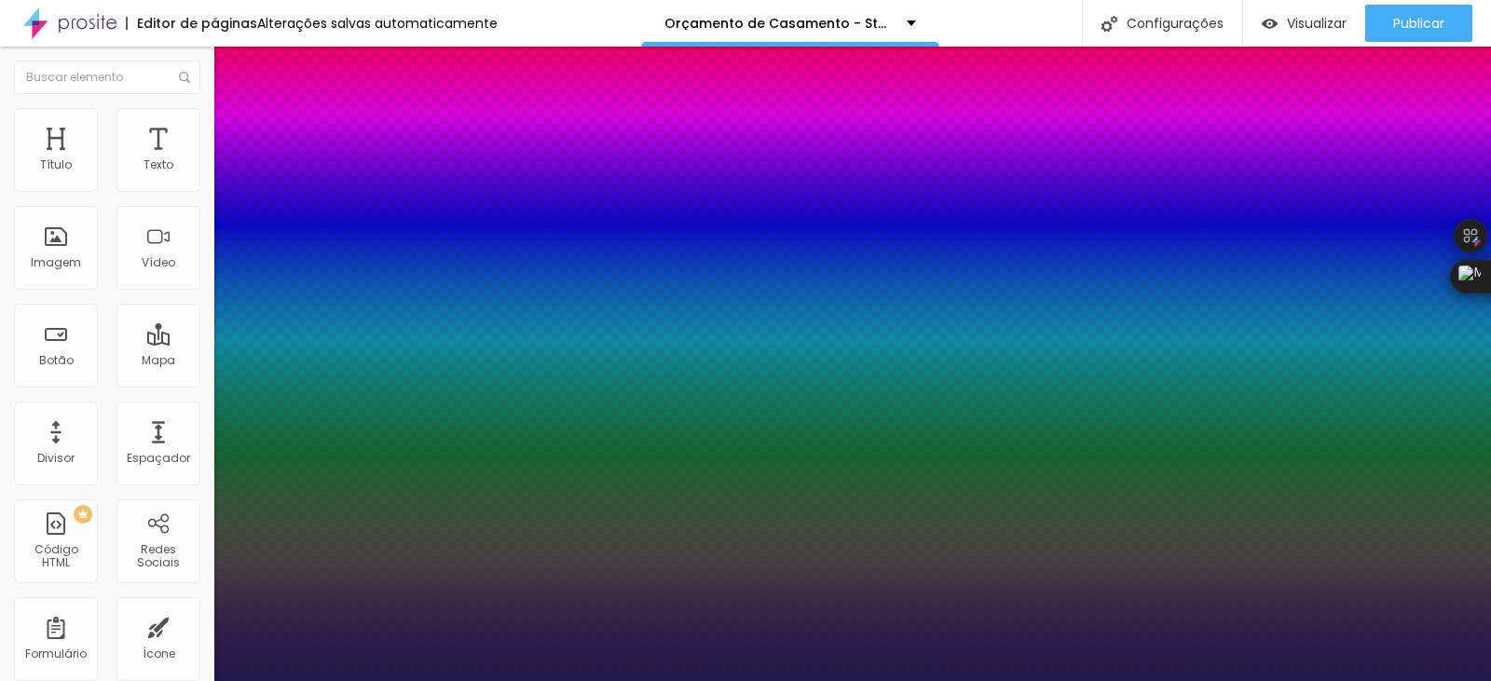
type input "1"
type input "23"
type input "1"
type input "22"
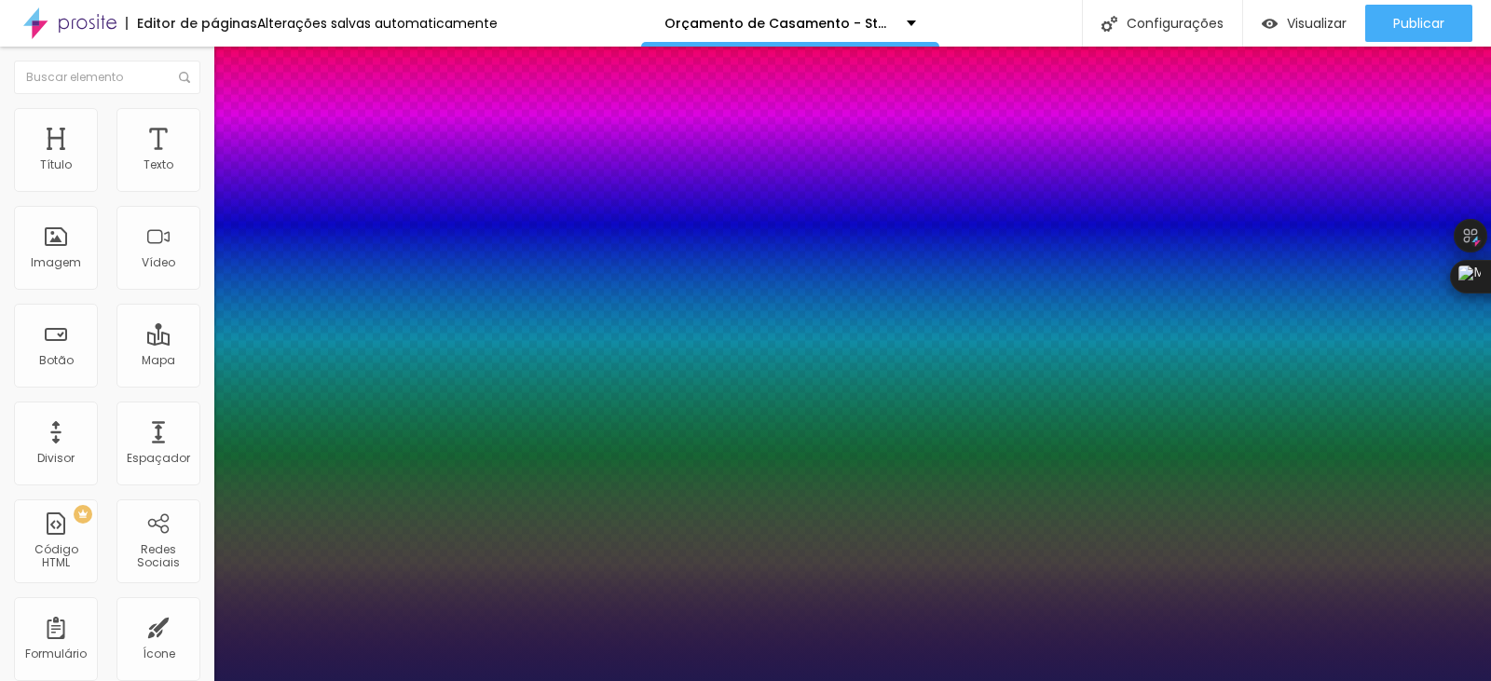
type input "22"
type input "1"
type input "20"
type input "1"
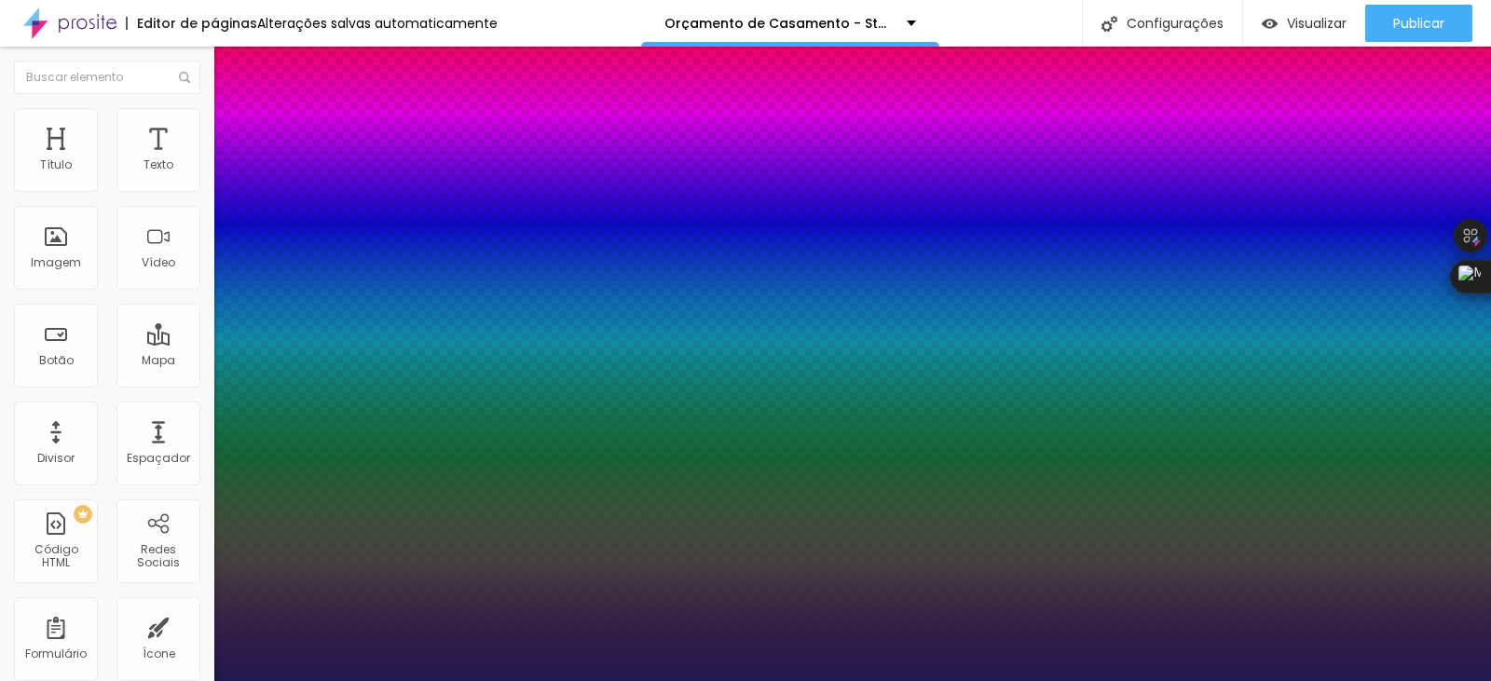
type input "19"
type input "1"
type input "20"
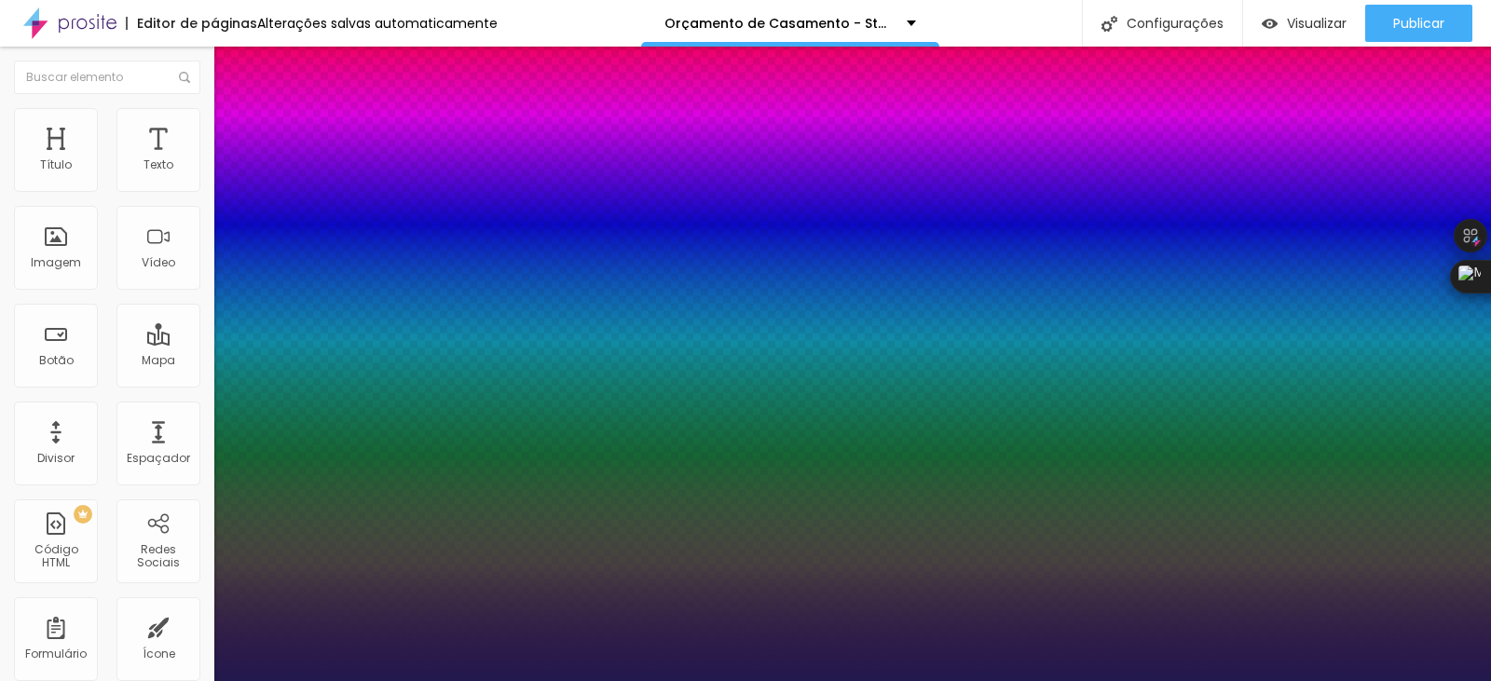
type input "1"
type input "22"
type input "1"
type input "22"
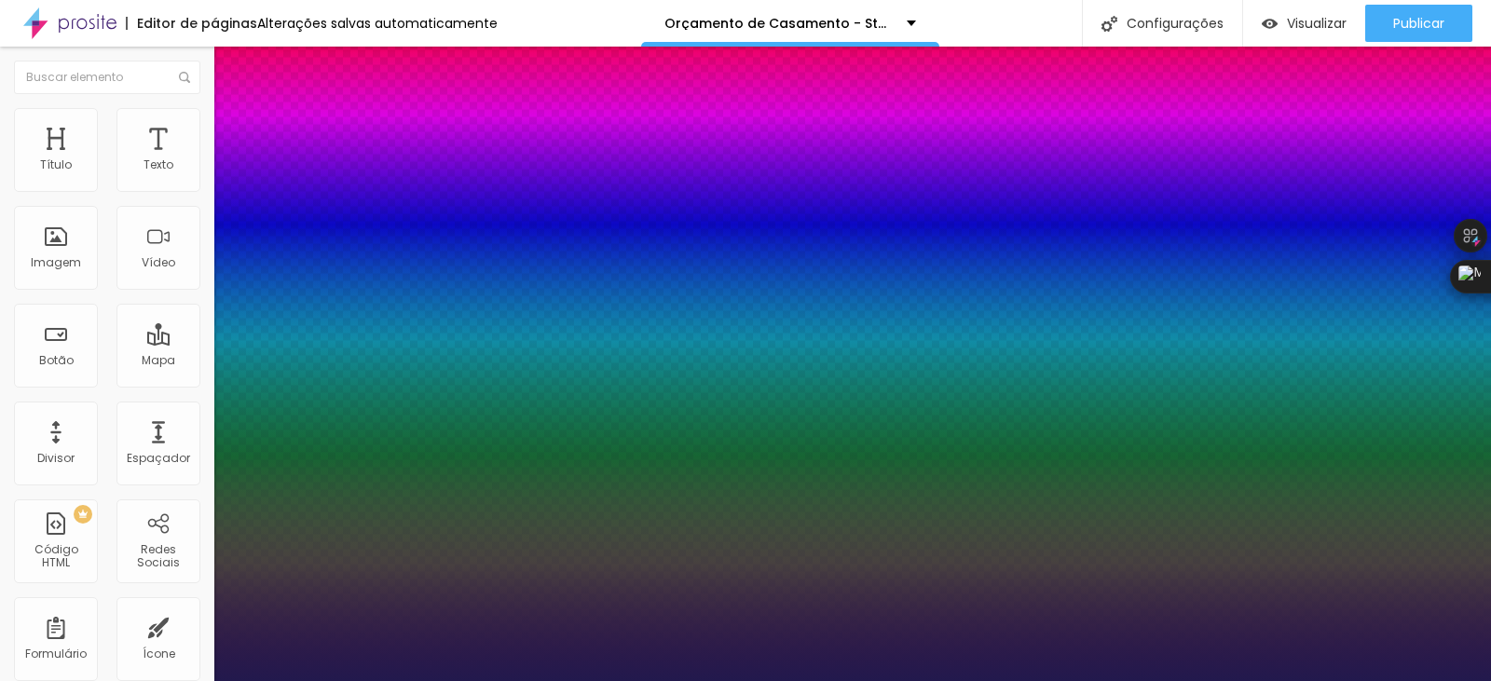
click at [974, 680] on div at bounding box center [745, 681] width 1491 height 0
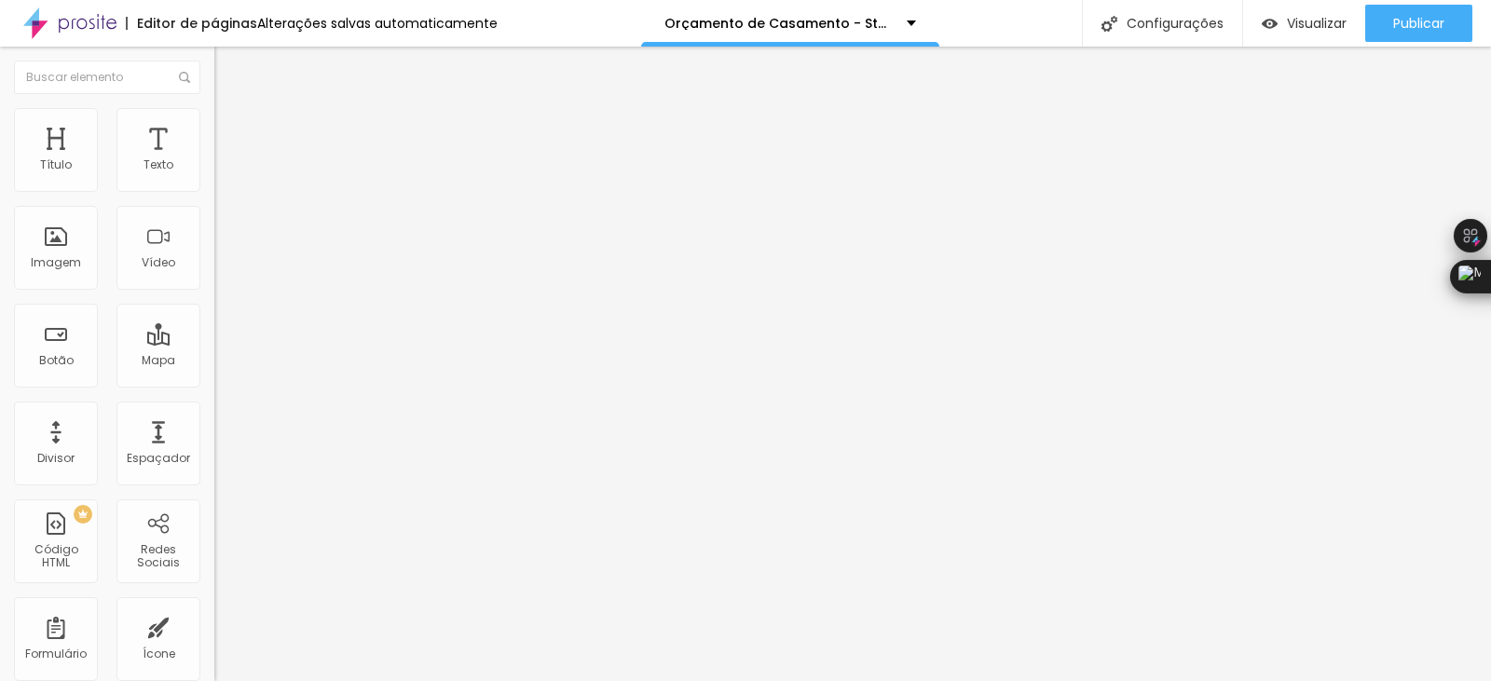
click at [225, 171] on span "Trocar icone" at bounding box center [266, 164] width 83 height 16
type input "prese"
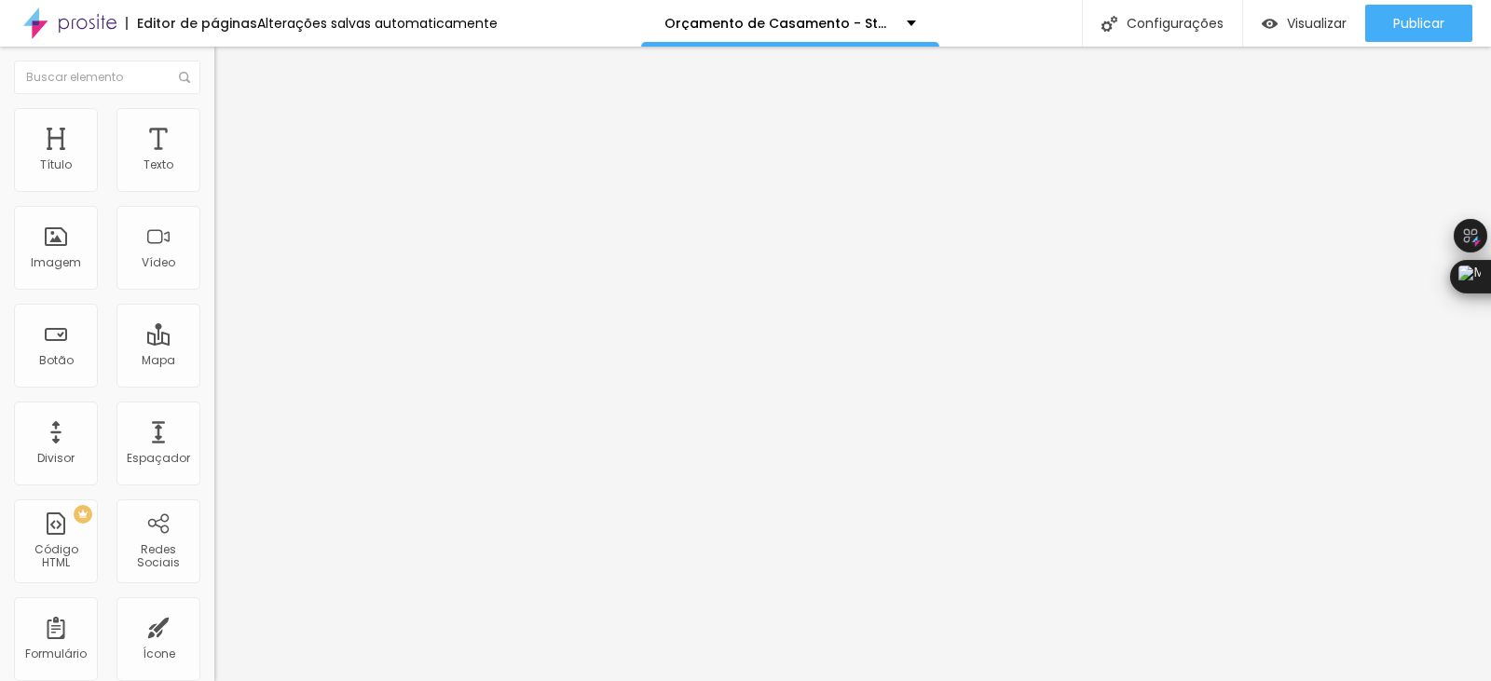
click at [231, 126] on span "Avançado" at bounding box center [261, 121] width 61 height 16
click at [214, 112] on img at bounding box center [222, 116] width 17 height 17
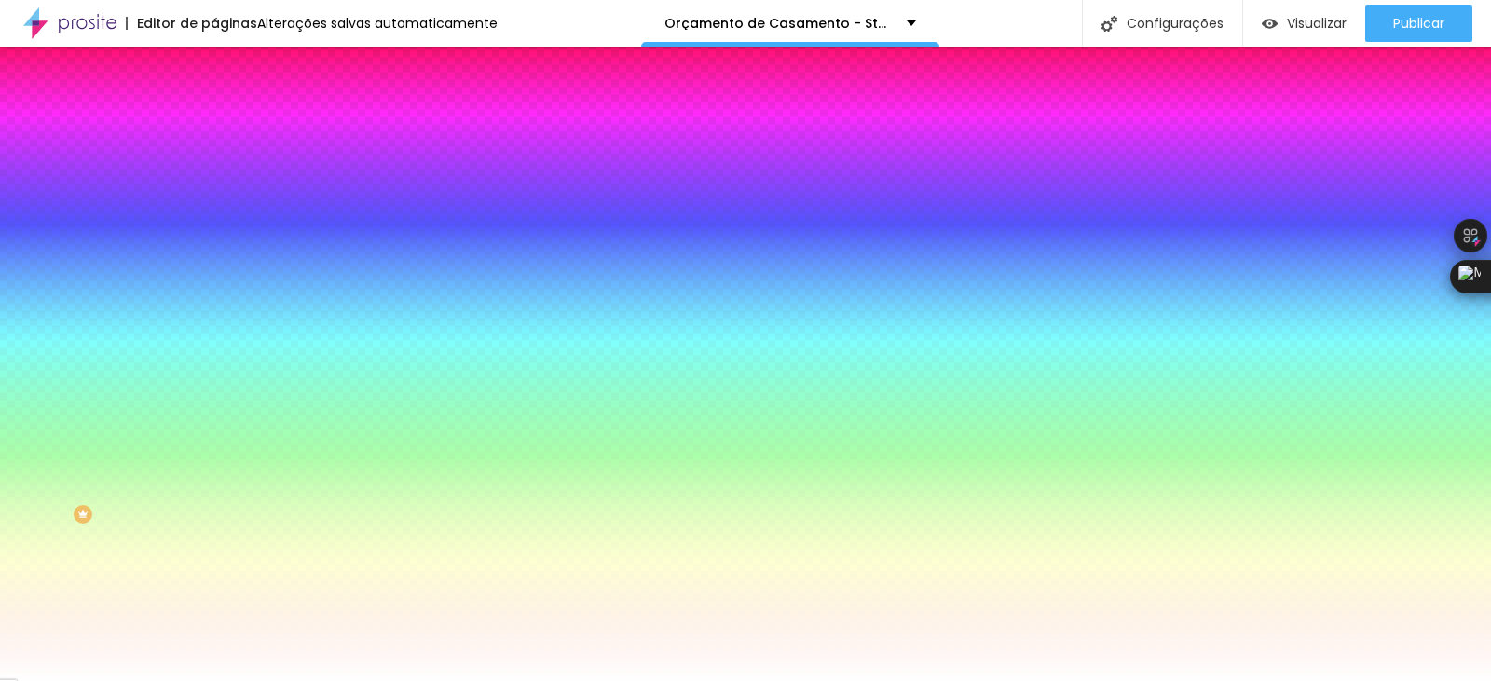
click at [214, 171] on span "Adicionar imagem" at bounding box center [274, 164] width 120 height 16
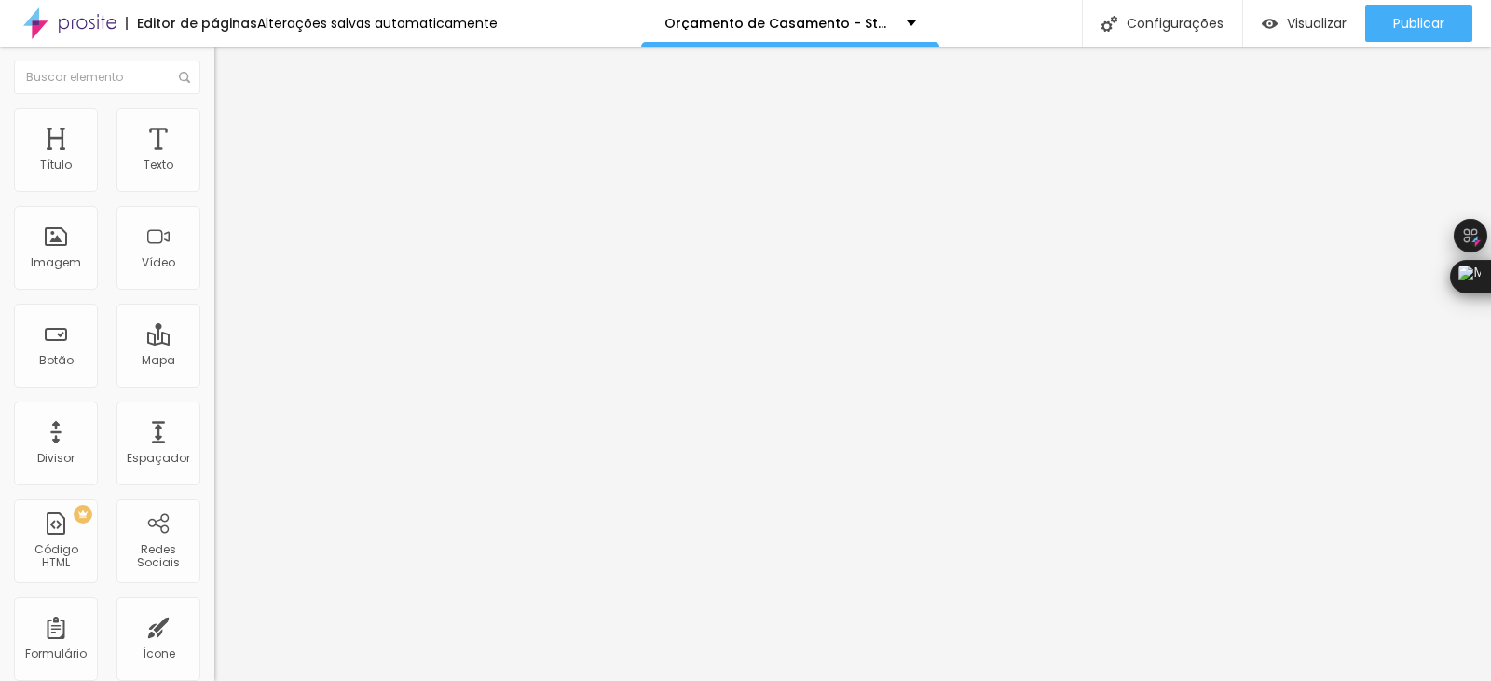
click at [231, 129] on span "Avançado" at bounding box center [261, 121] width 61 height 16
click at [231, 125] on span "Estilo" at bounding box center [245, 121] width 29 height 16
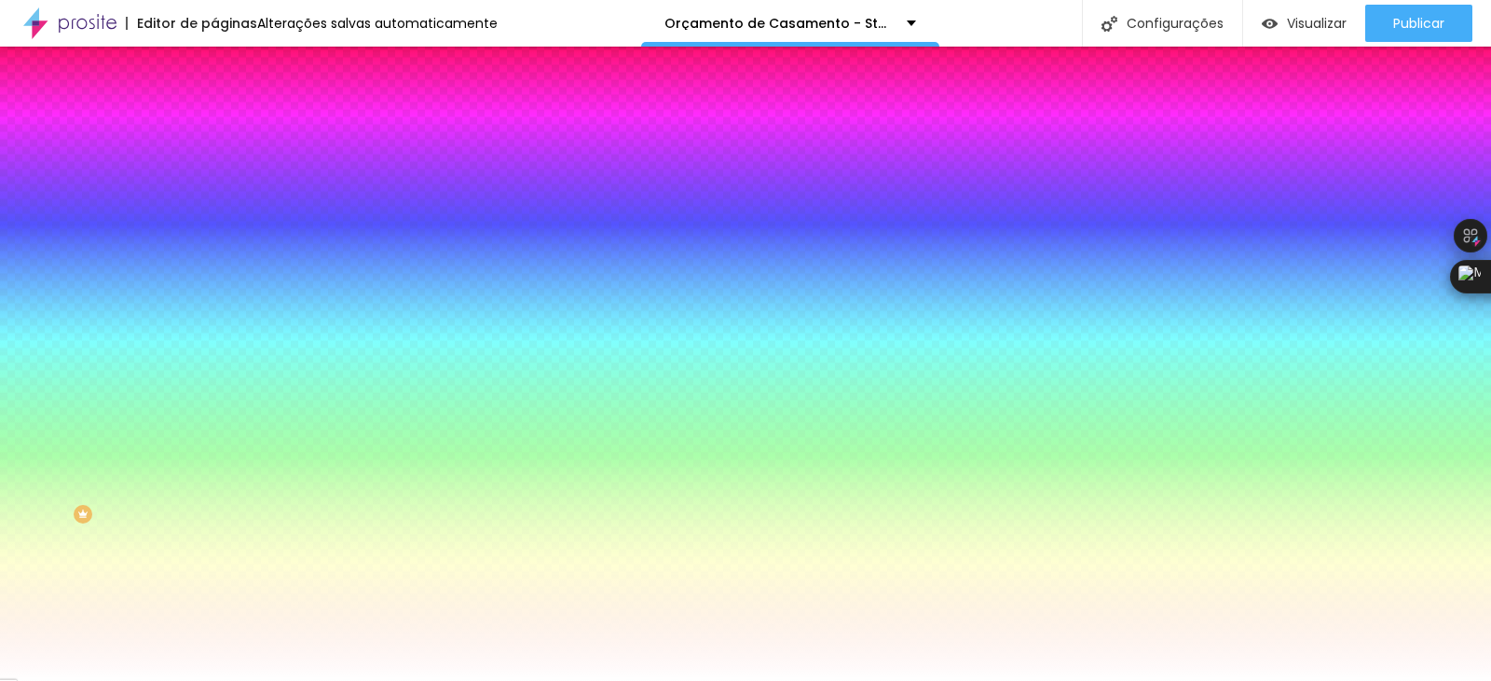
click at [214, 178] on div at bounding box center [321, 178] width 214 height 0
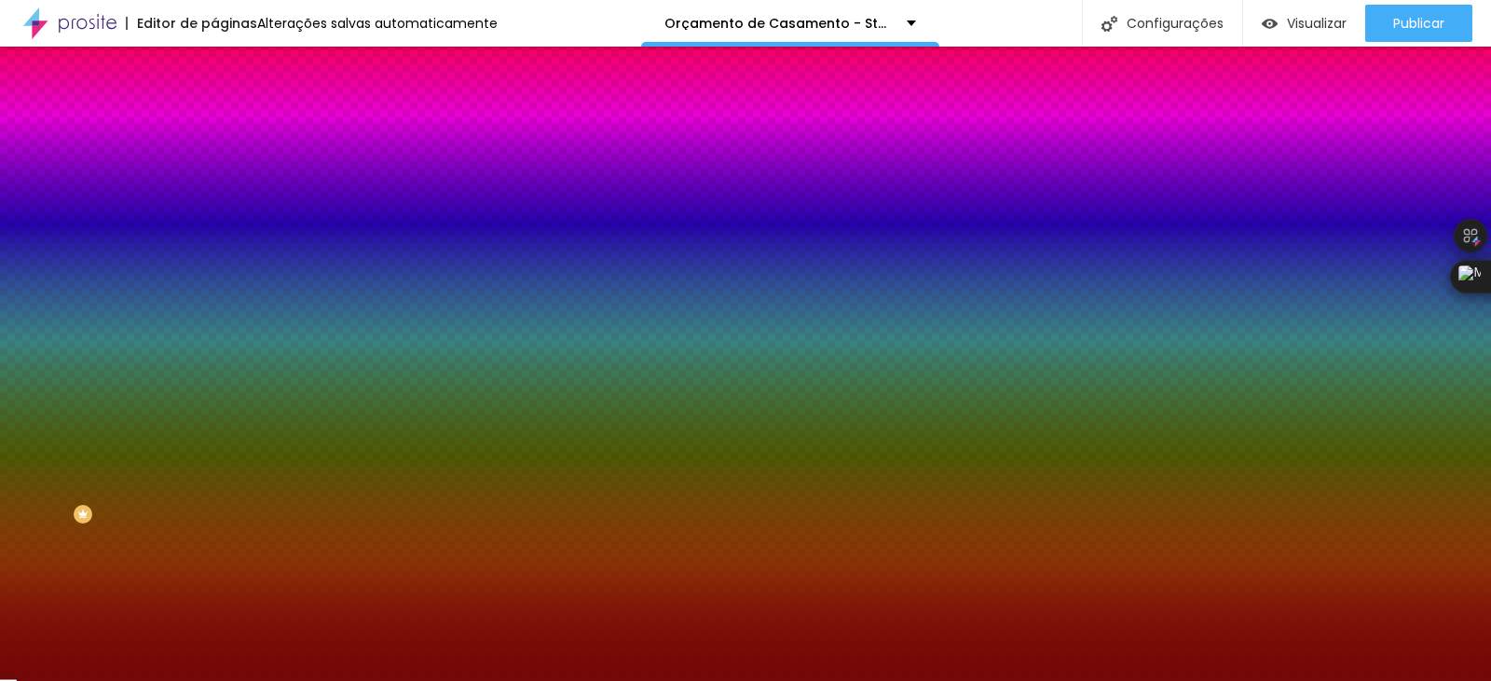
drag, startPoint x: 143, startPoint y: 283, endPoint x: 143, endPoint y: 298, distance: 14.9
click at [143, 298] on div at bounding box center [745, 340] width 1491 height 681
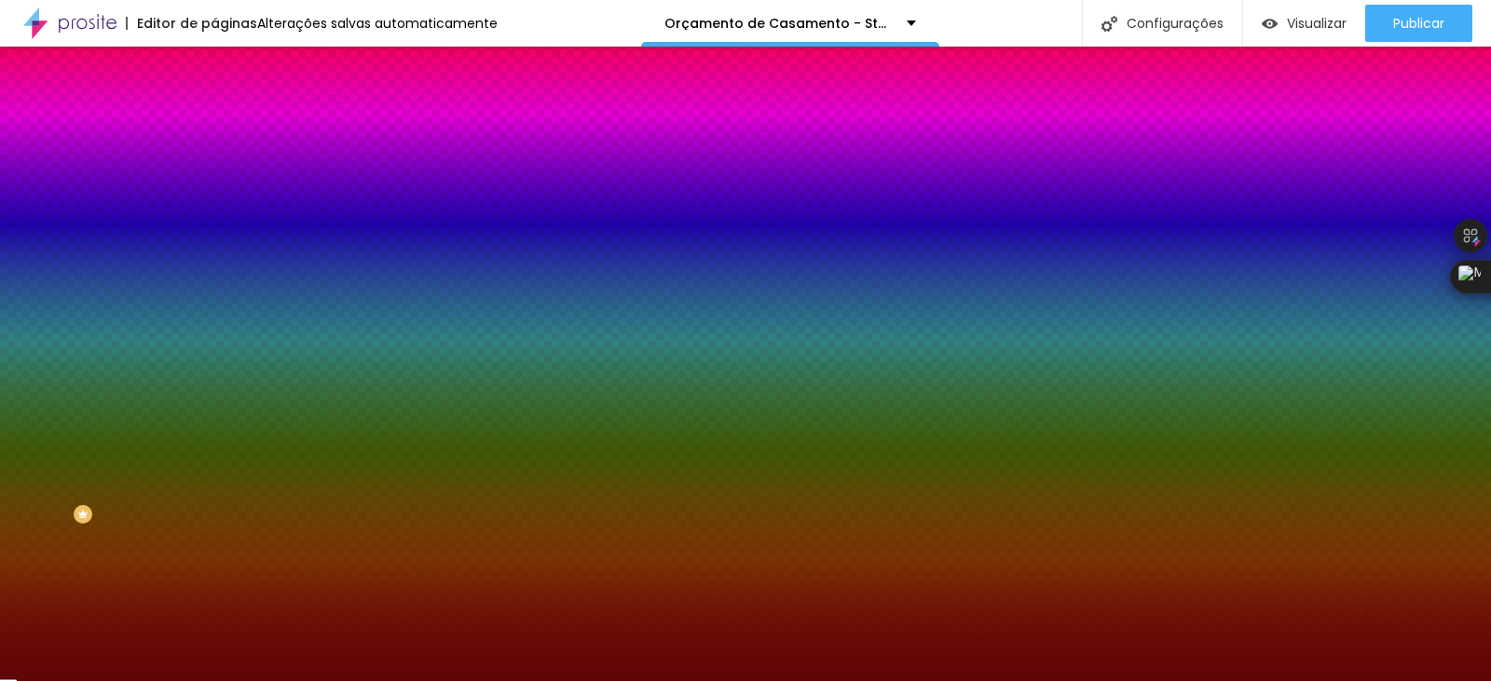
type input "#5F0606"
click at [183, 312] on div at bounding box center [745, 340] width 1491 height 681
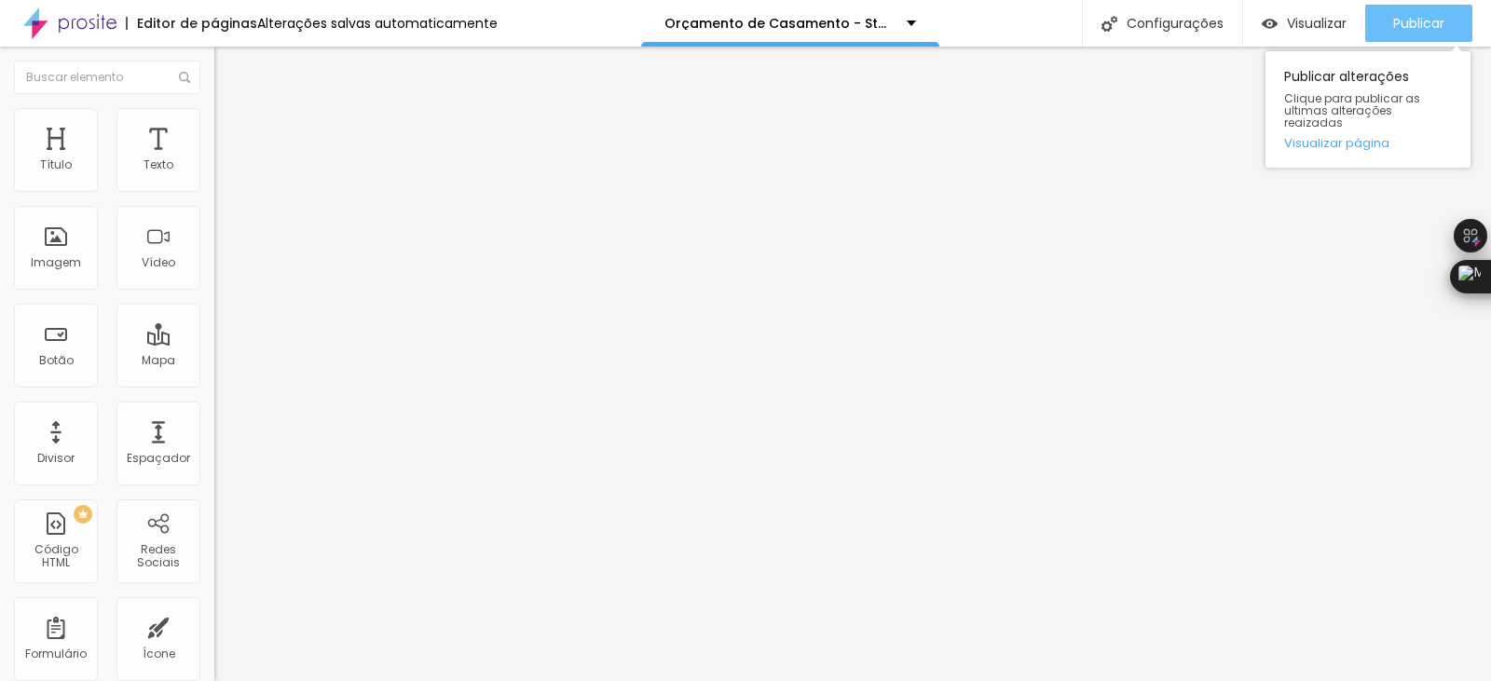
click at [1413, 21] on span "Publicar" at bounding box center [1418, 23] width 51 height 15
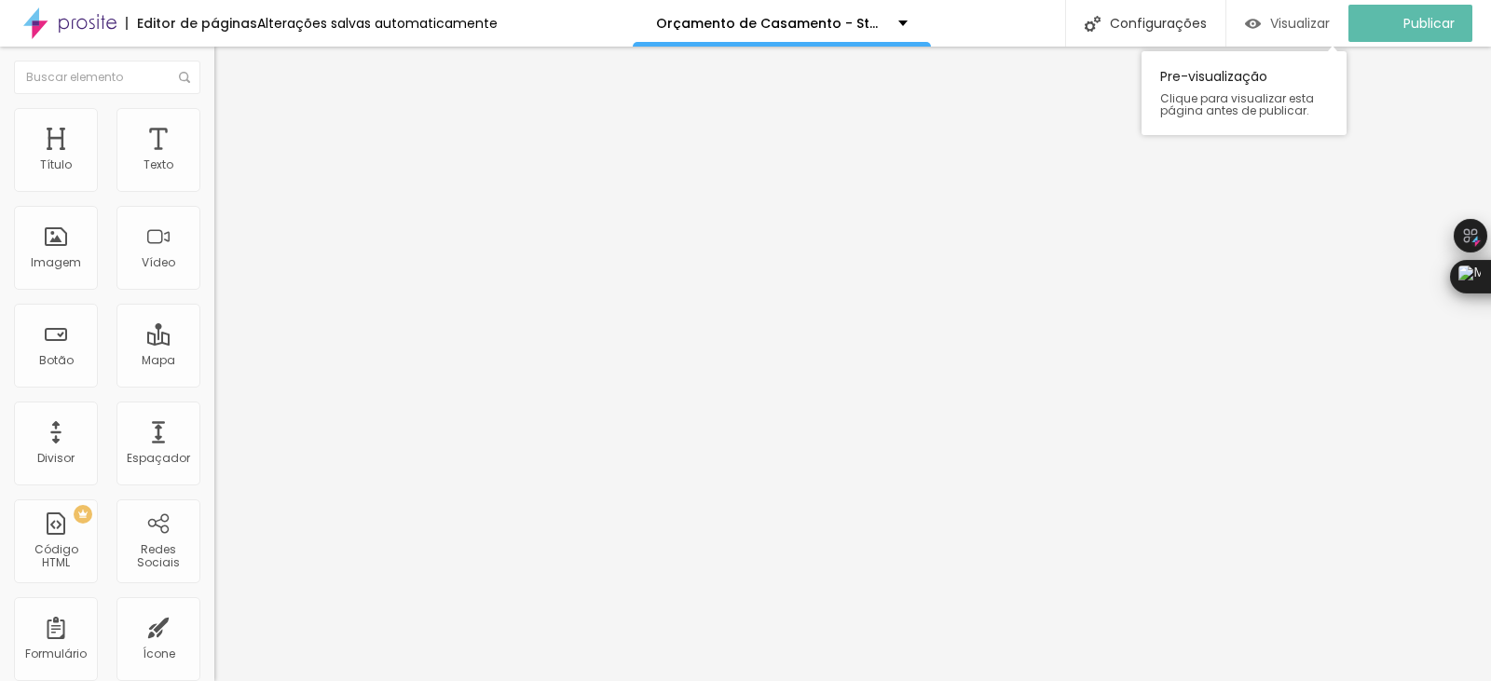
click at [1278, 27] on div "Visualizar" at bounding box center [1287, 24] width 85 height 16
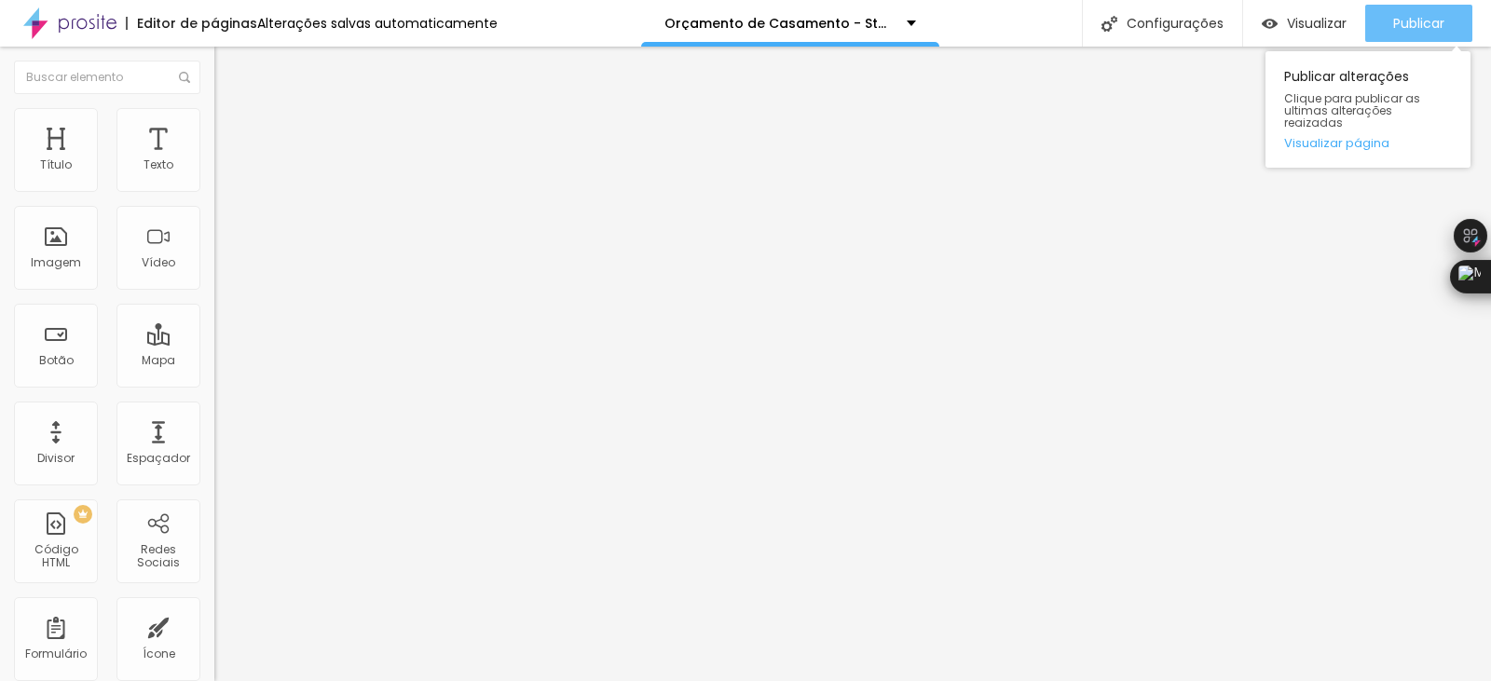
click at [1396, 29] on span "Publicar" at bounding box center [1418, 23] width 51 height 15
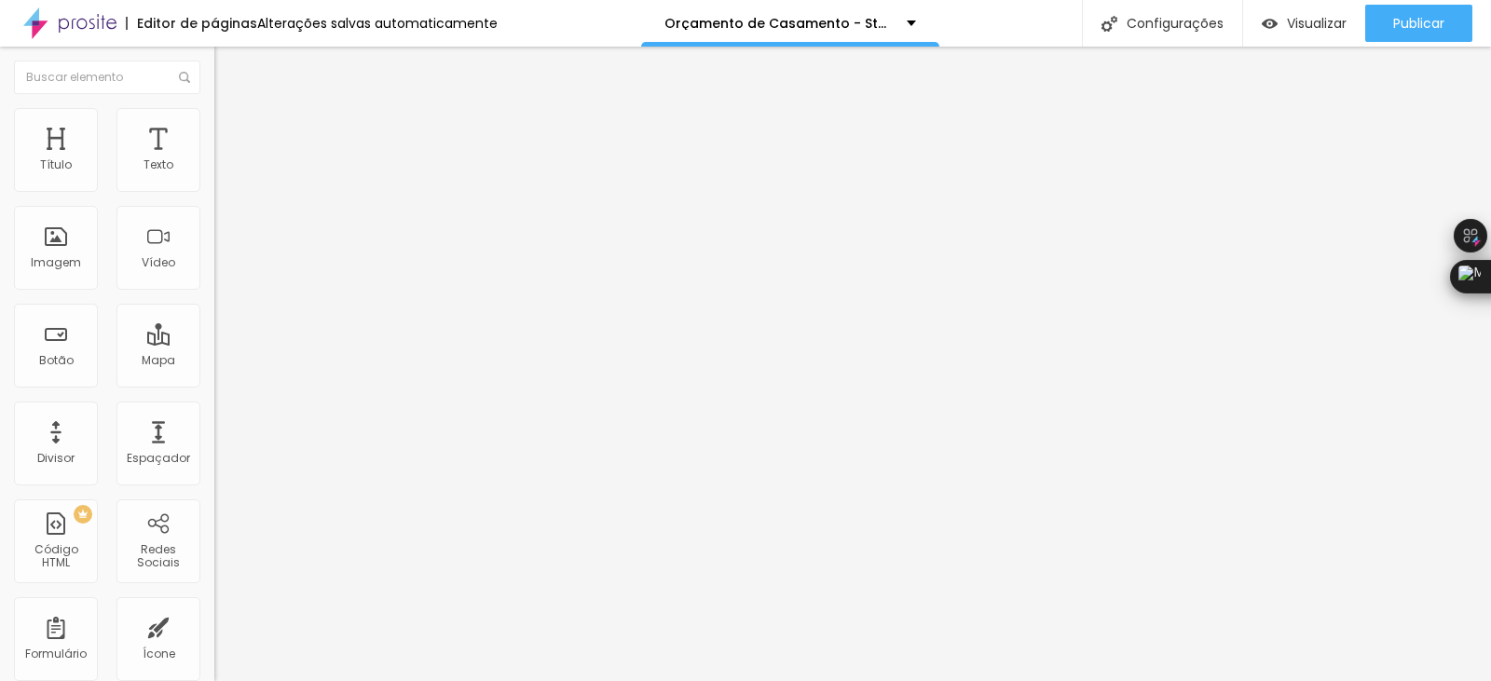
click at [214, 119] on img at bounding box center [222, 116] width 17 height 17
type input "36"
type input "31"
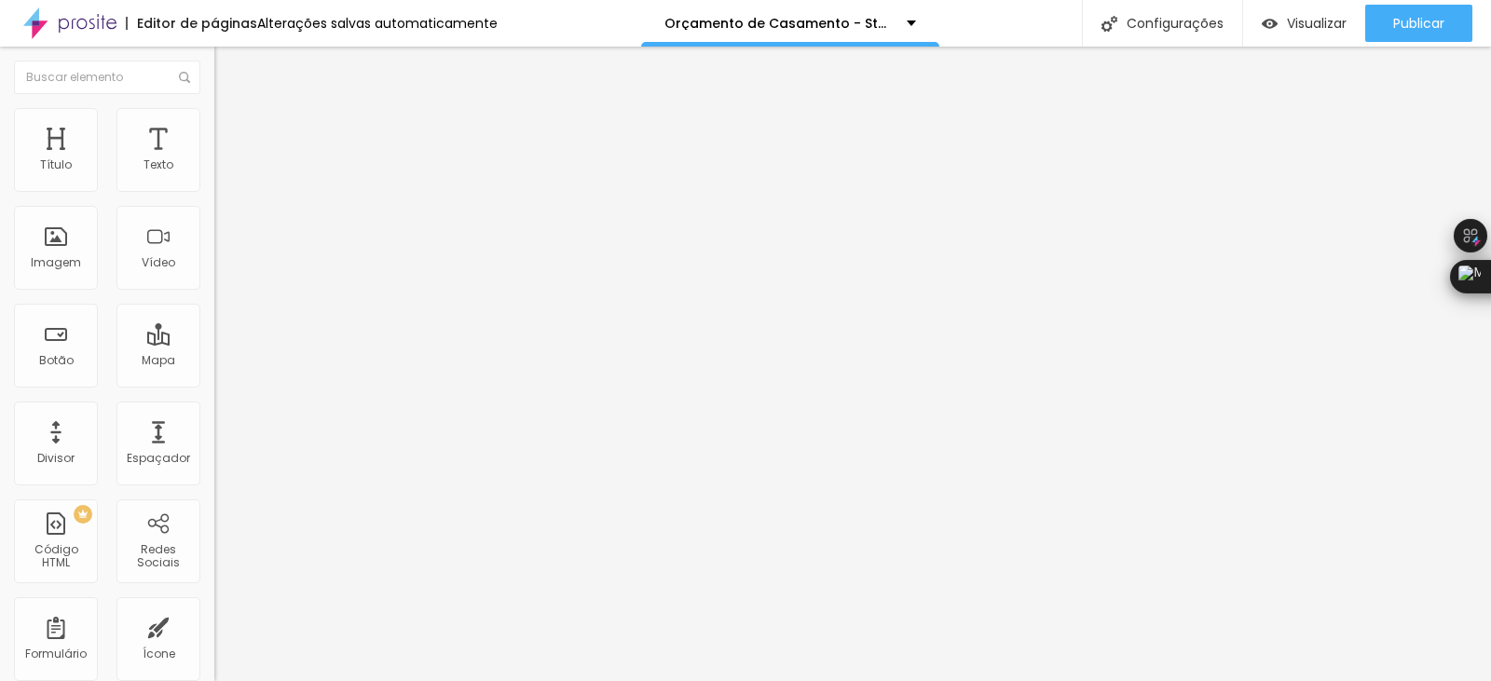
type input "29"
type input "28"
type input "27"
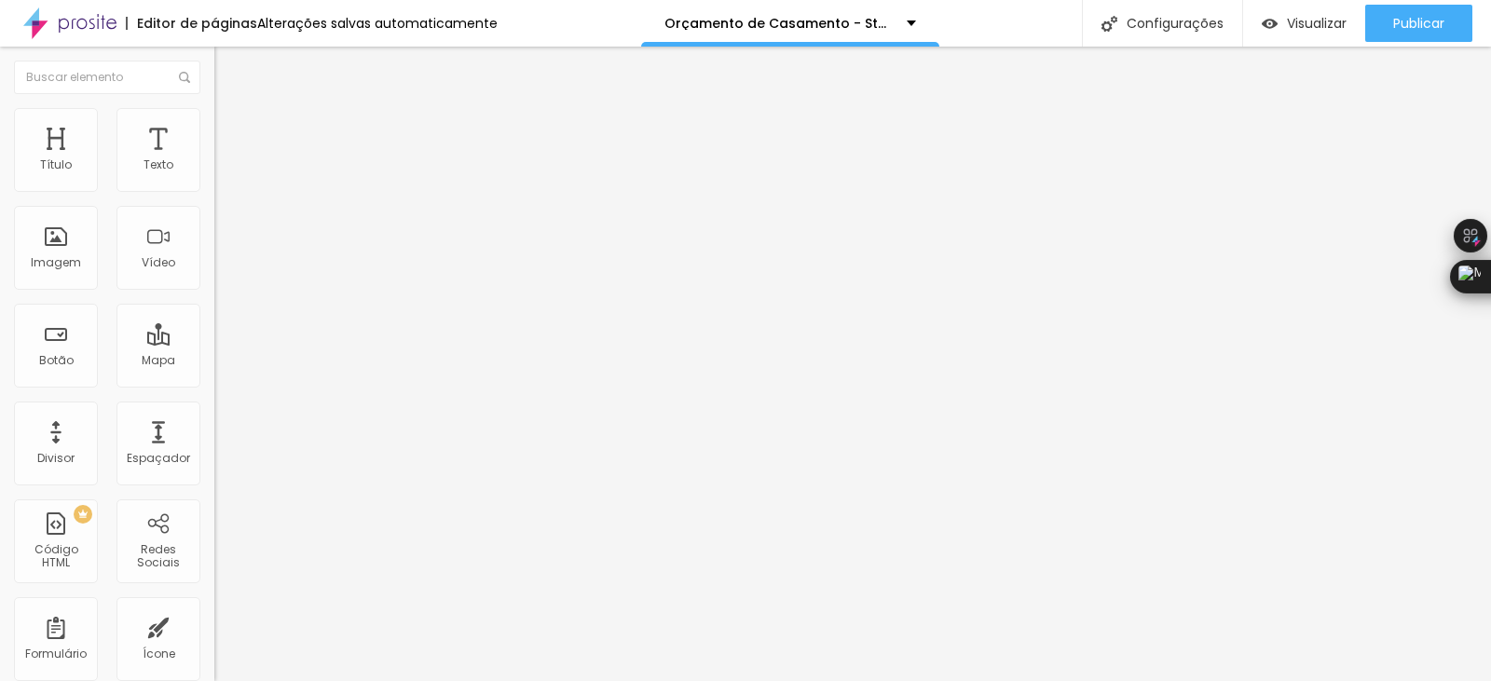
type input "27"
type input "26"
type input "25"
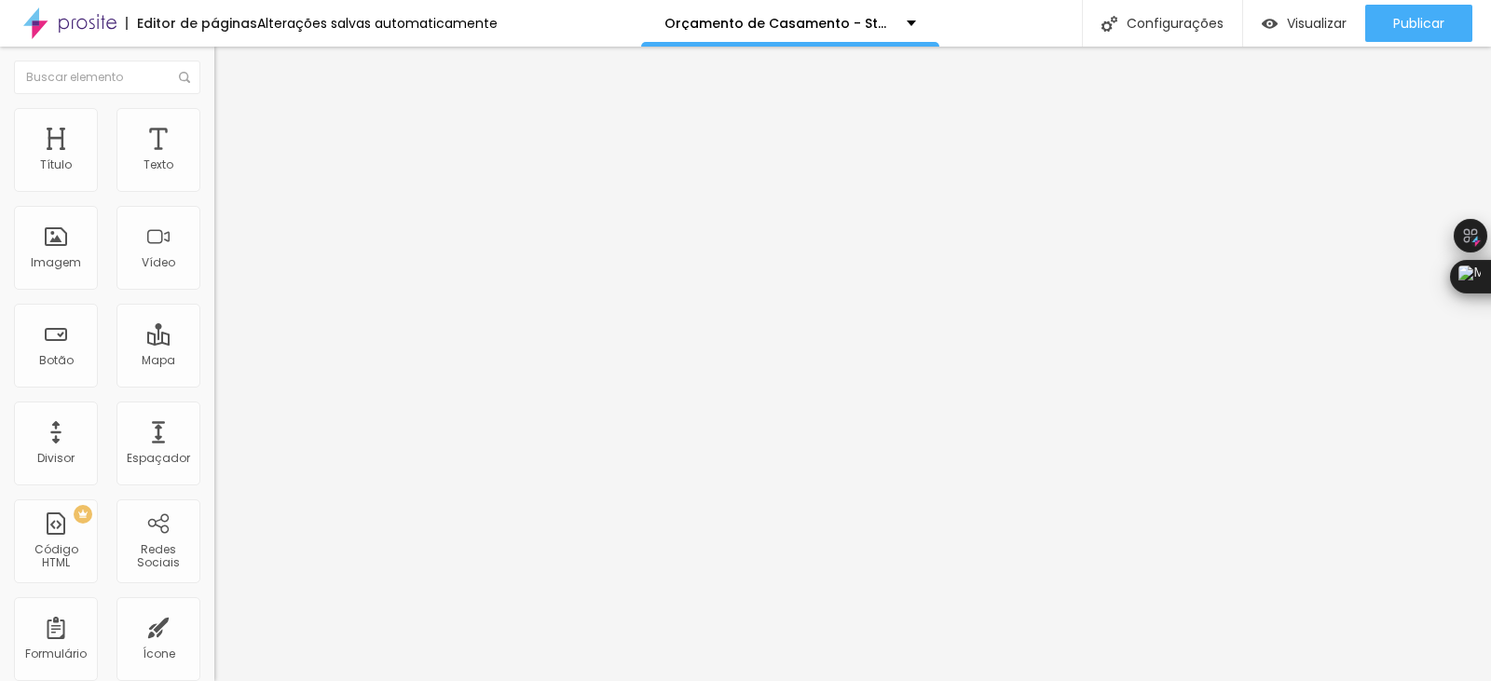
type input "23"
type input "21"
type input "19"
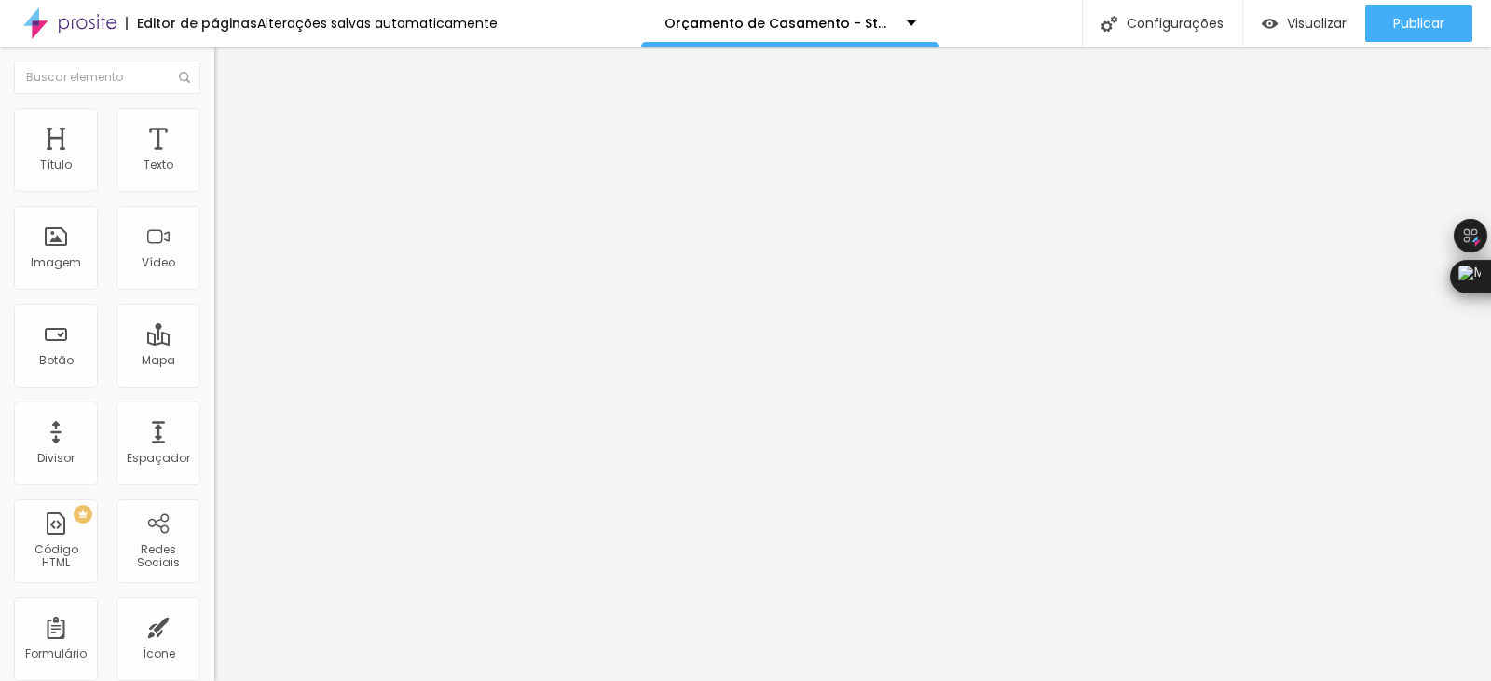
type input "19"
type input "18"
type input "17"
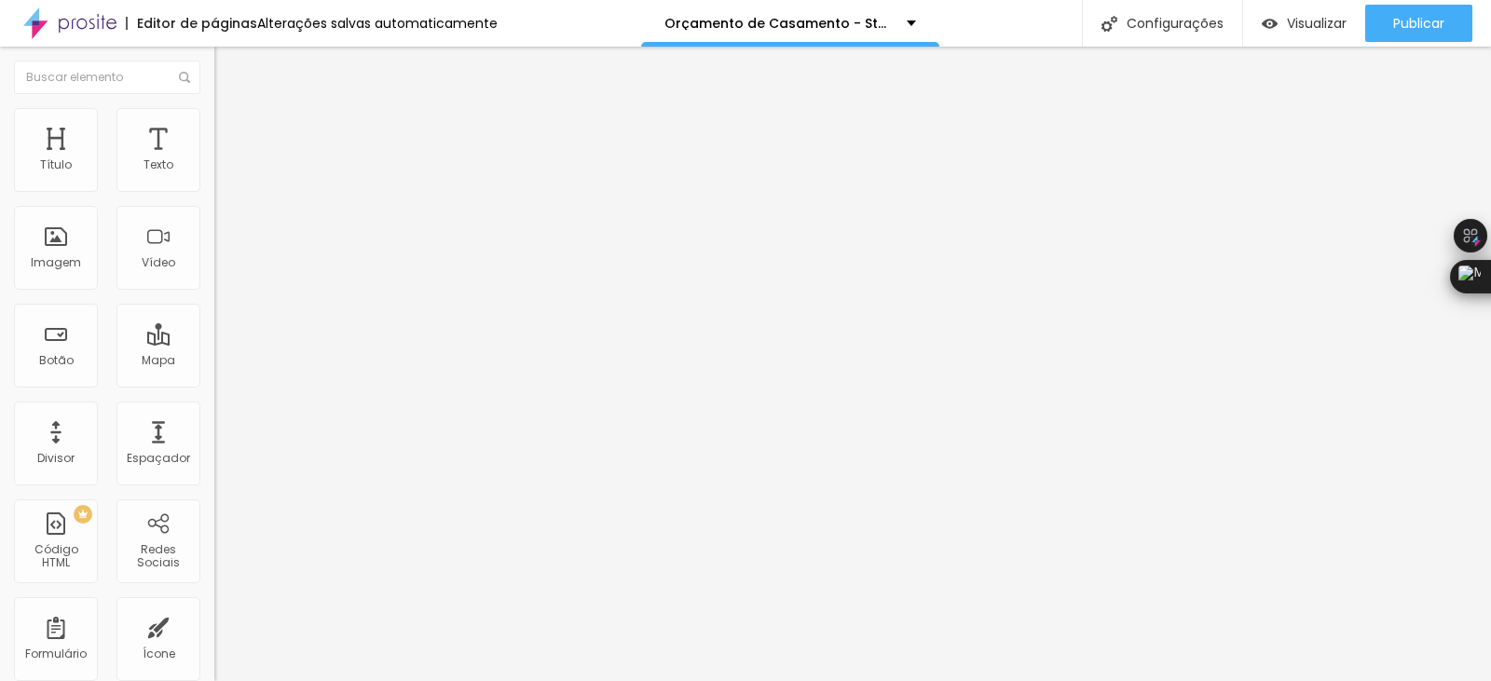
type input "16"
type input "14"
type input "13"
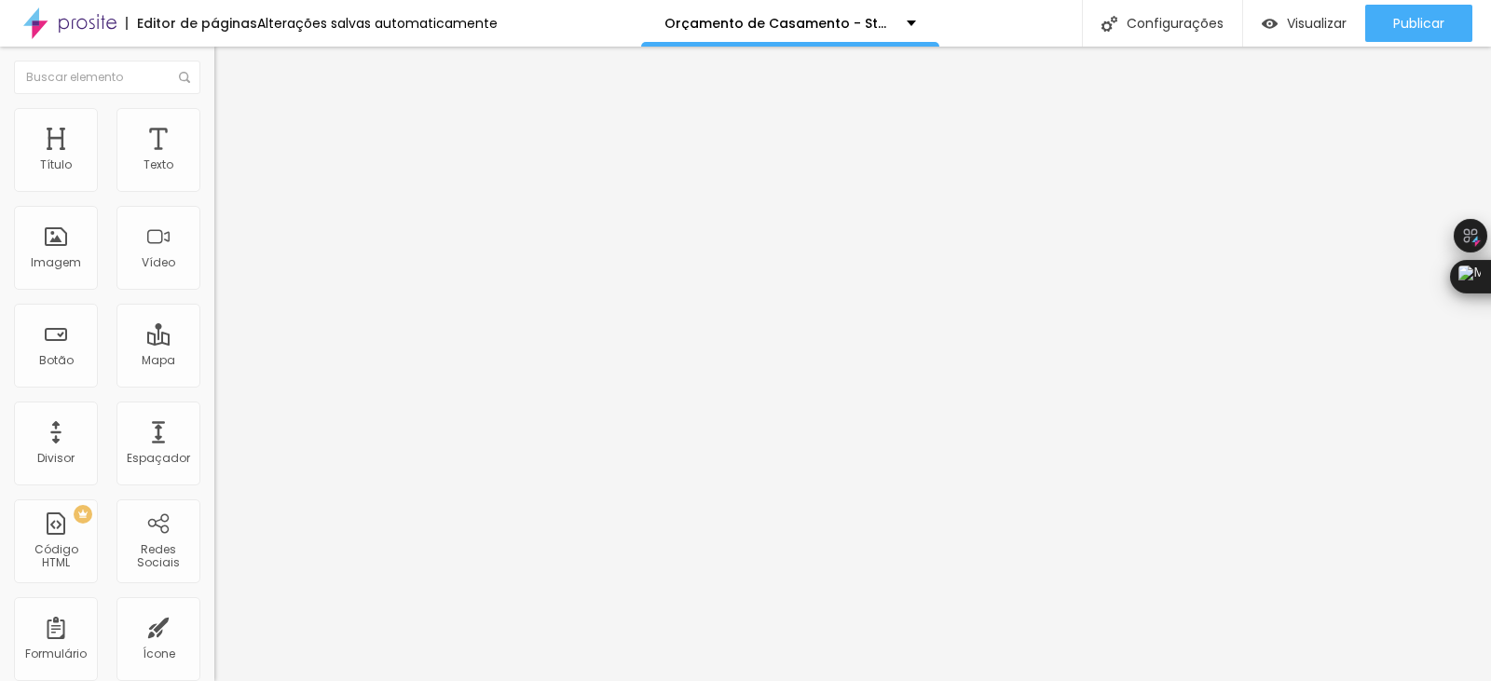
type input "13"
type input "12"
type input "11"
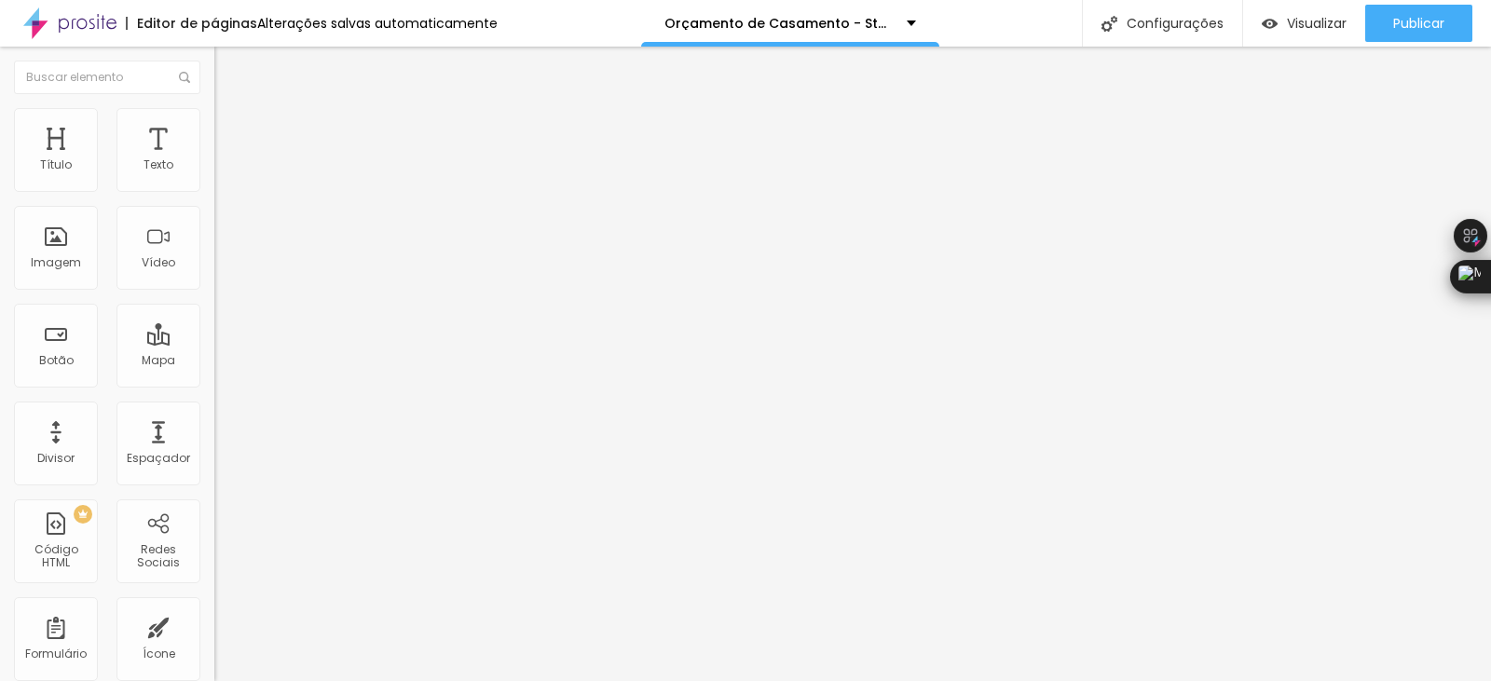
type input "10"
drag, startPoint x: 75, startPoint y: 180, endPoint x: 53, endPoint y: 179, distance: 21.5
type input "10"
click at [214, 343] on input "range" at bounding box center [274, 350] width 120 height 15
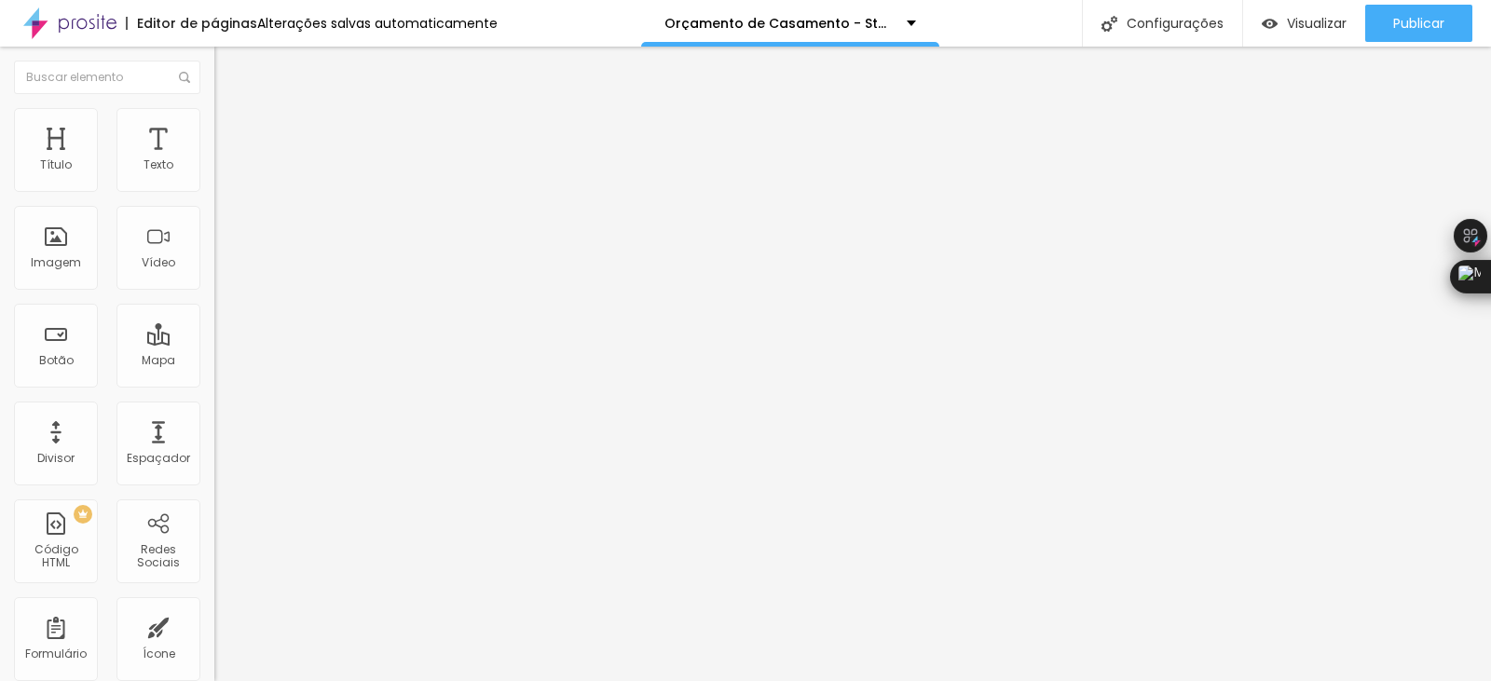
type input "27"
type input "23"
type input "20"
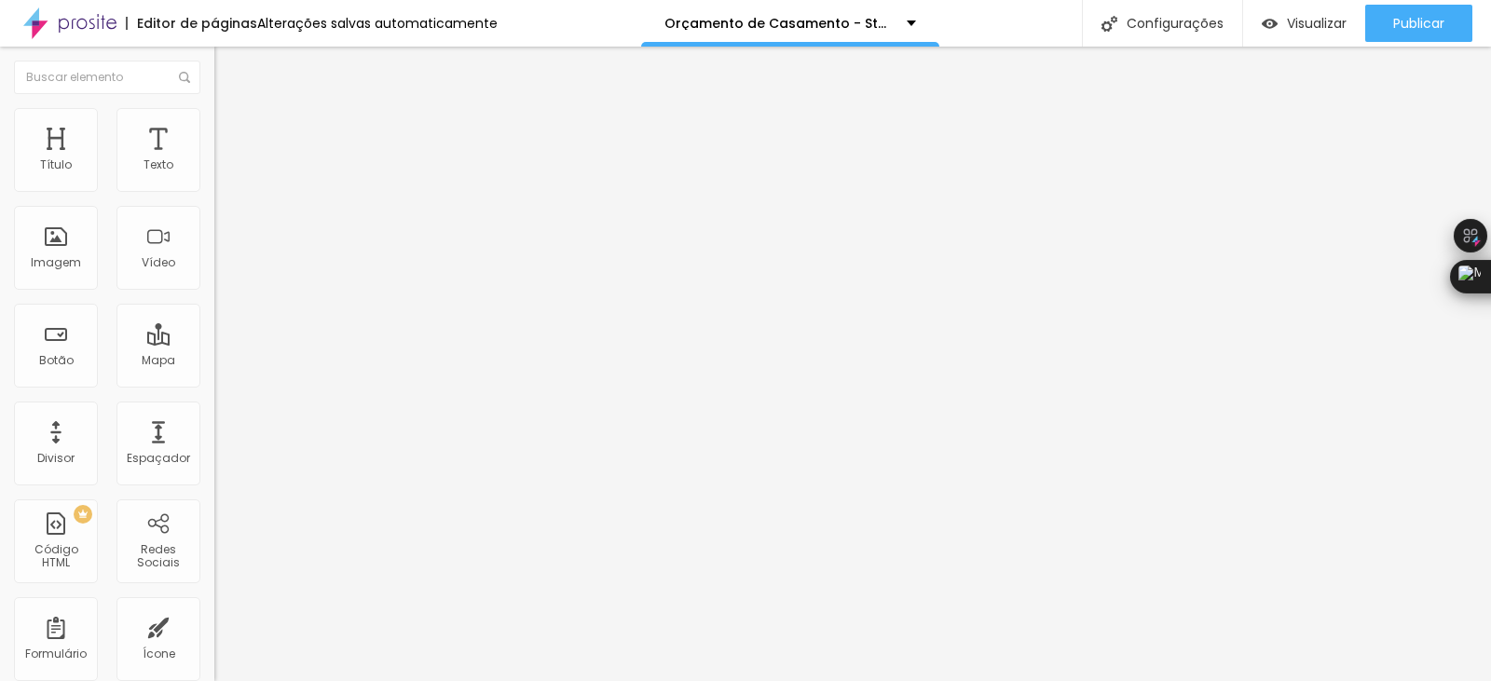
type input "20"
type input "18"
type input "15"
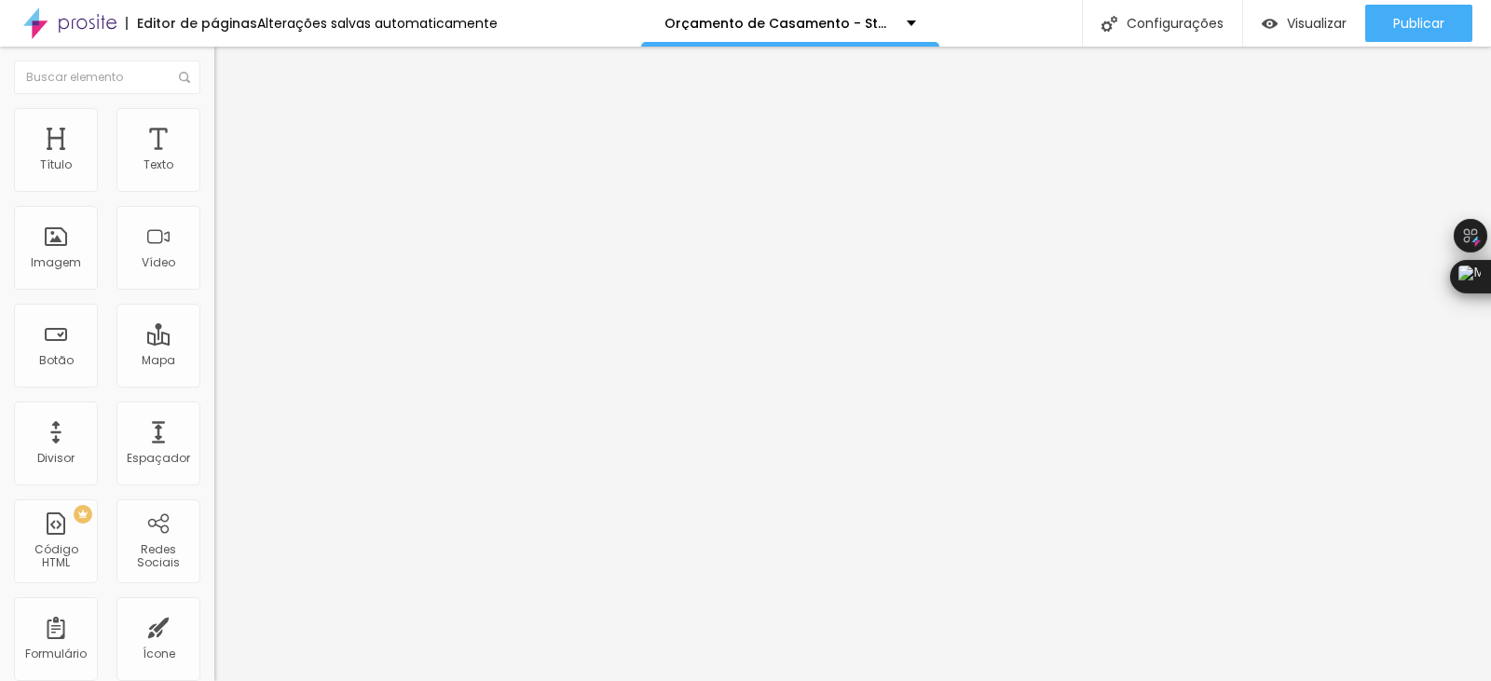
type input "8"
type input "7"
type input "5"
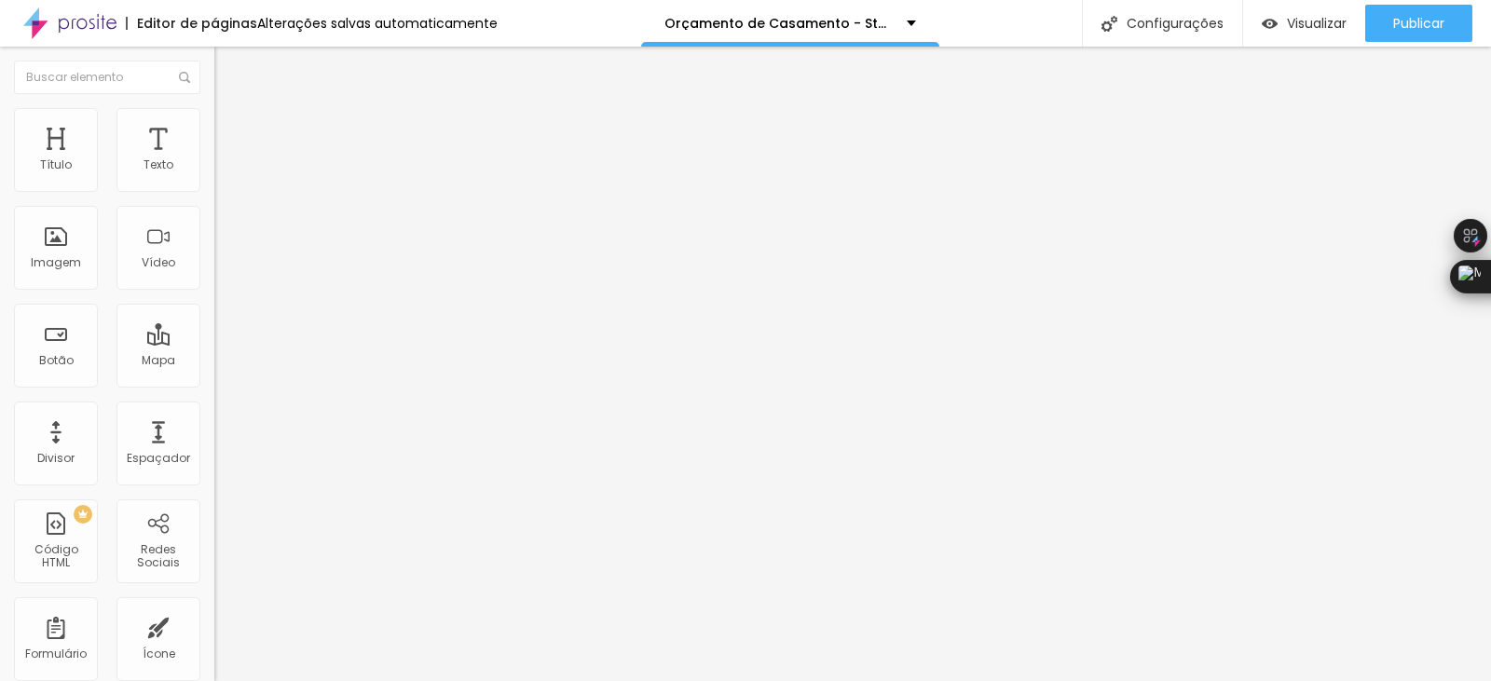
type input "5"
drag, startPoint x: 71, startPoint y: 219, endPoint x: 48, endPoint y: 220, distance: 22.4
type input "5"
click at [214, 607] on input "range" at bounding box center [274, 614] width 120 height 15
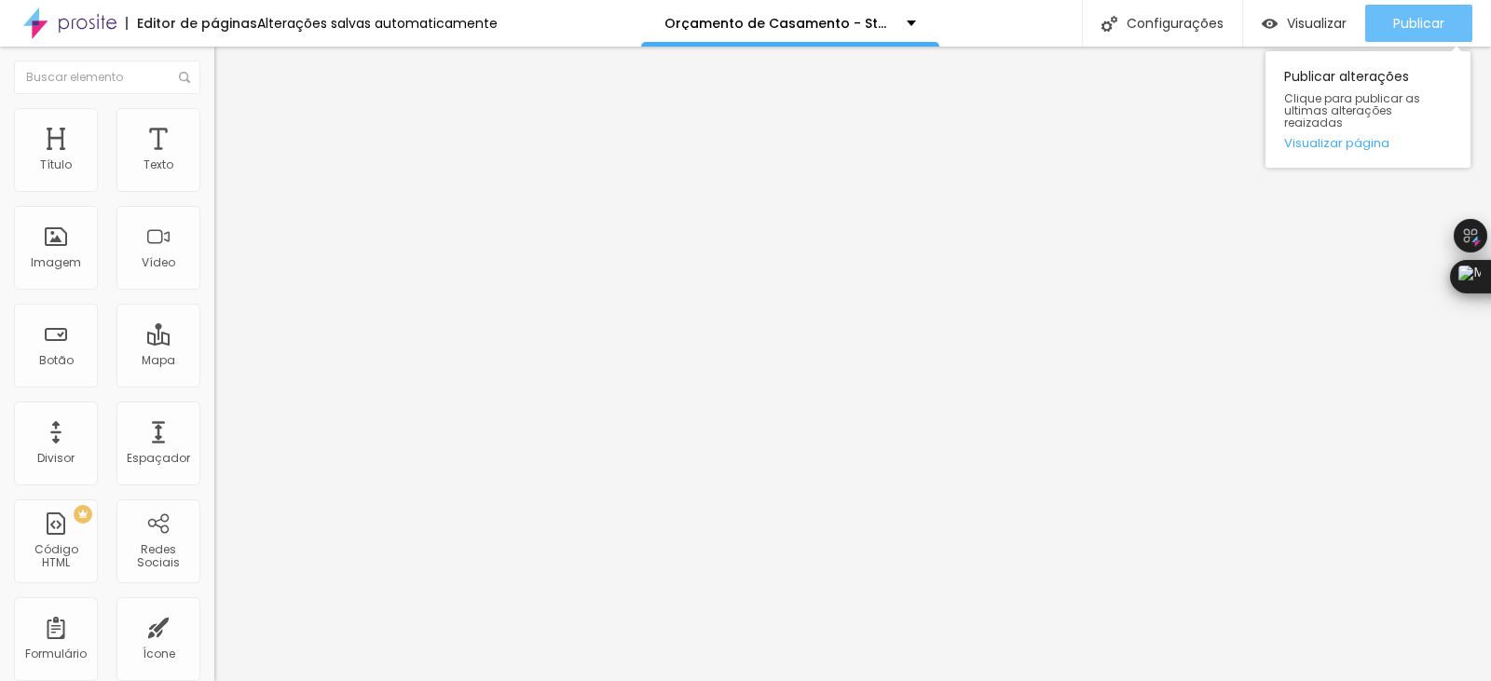
click at [1407, 21] on span "Publicar" at bounding box center [1418, 23] width 51 height 15
click at [1421, 21] on span "Publicar" at bounding box center [1418, 23] width 51 height 15
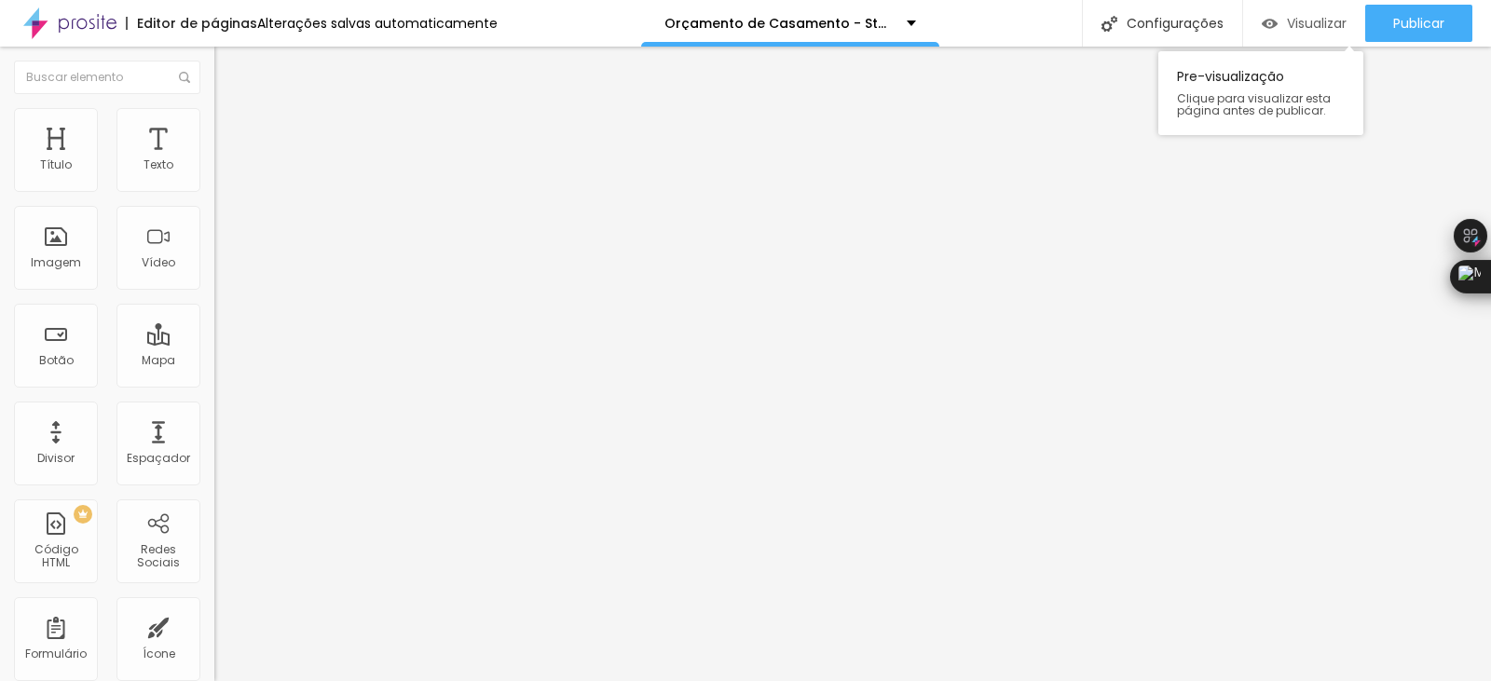
click at [1309, 25] on span "Visualizar" at bounding box center [1317, 23] width 60 height 15
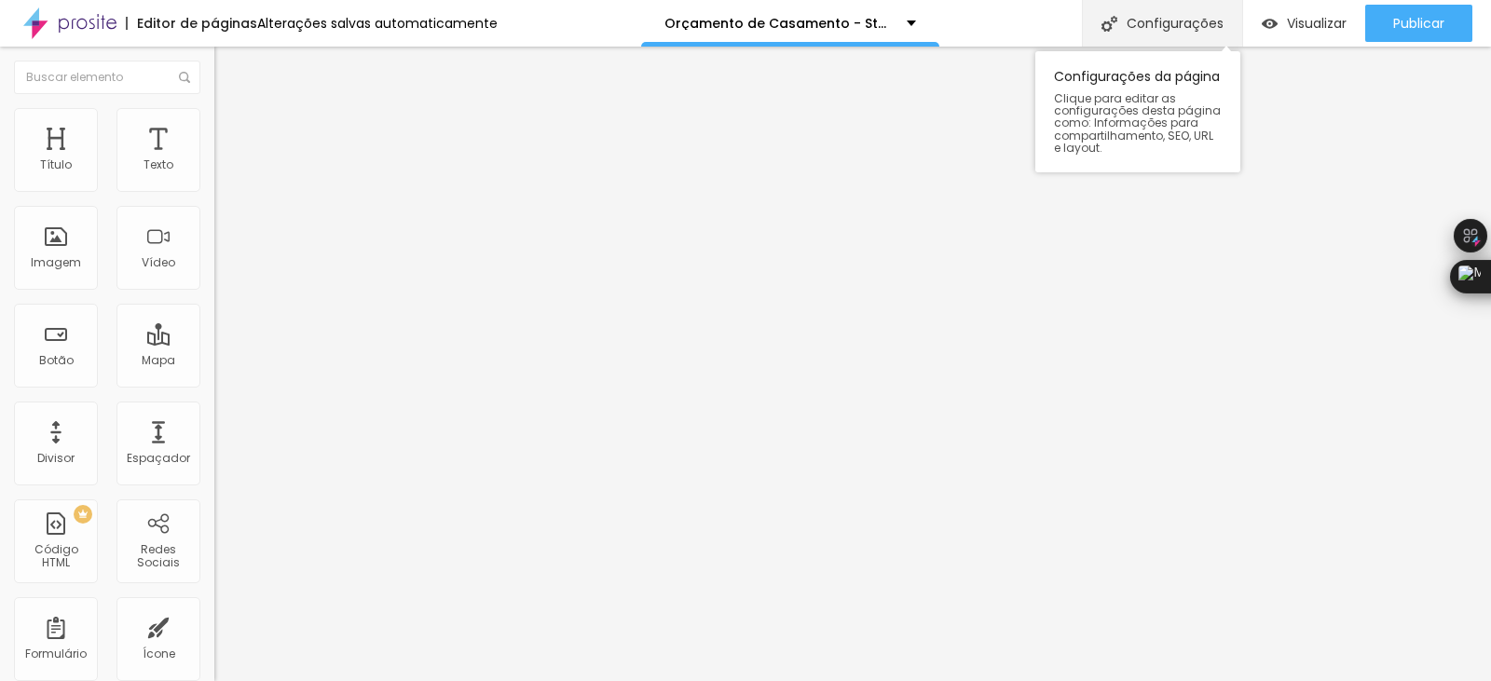
click at [1160, 26] on div "Configurações" at bounding box center [1162, 23] width 160 height 47
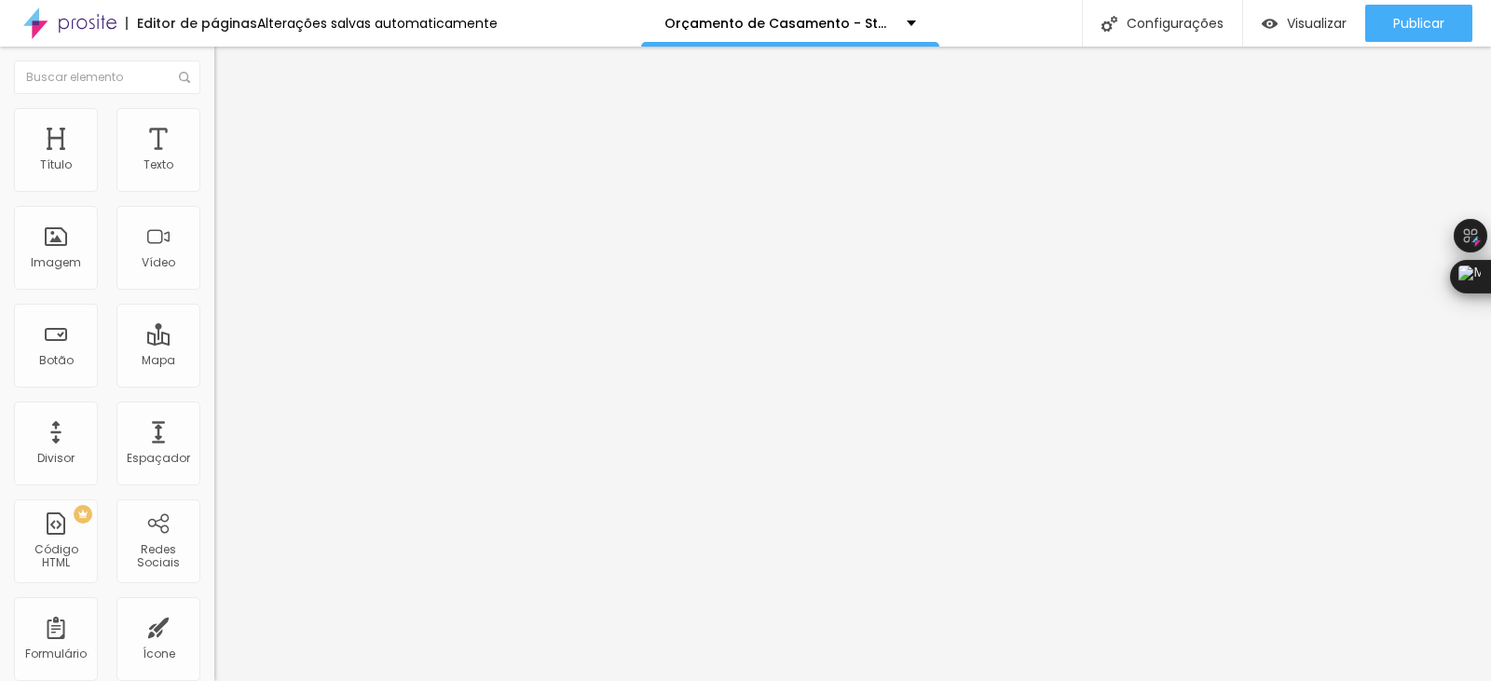
drag, startPoint x: 559, startPoint y: 308, endPoint x: 891, endPoint y: 320, distance: 331.9
drag, startPoint x: 947, startPoint y: 329, endPoint x: 922, endPoint y: 307, distance: 33.0
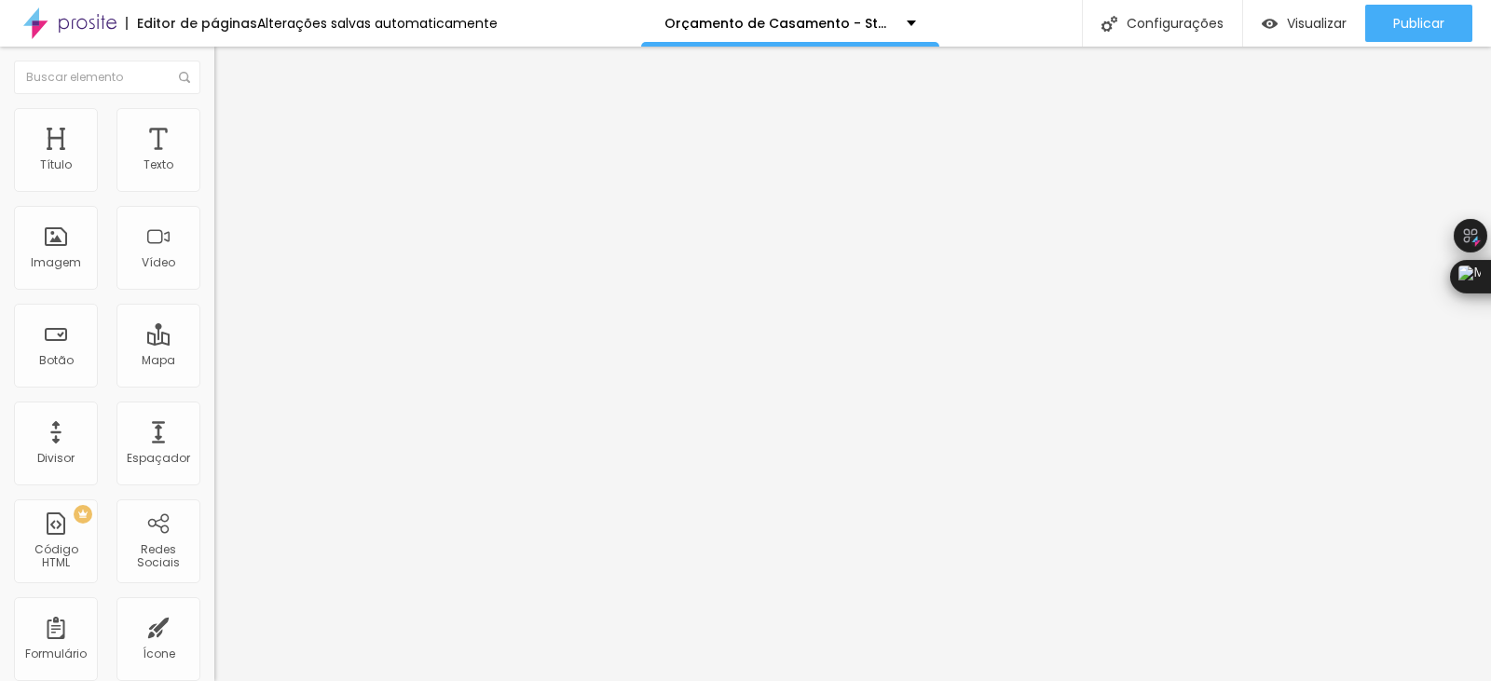
drag, startPoint x: 883, startPoint y: 310, endPoint x: 806, endPoint y: 315, distance: 77.5
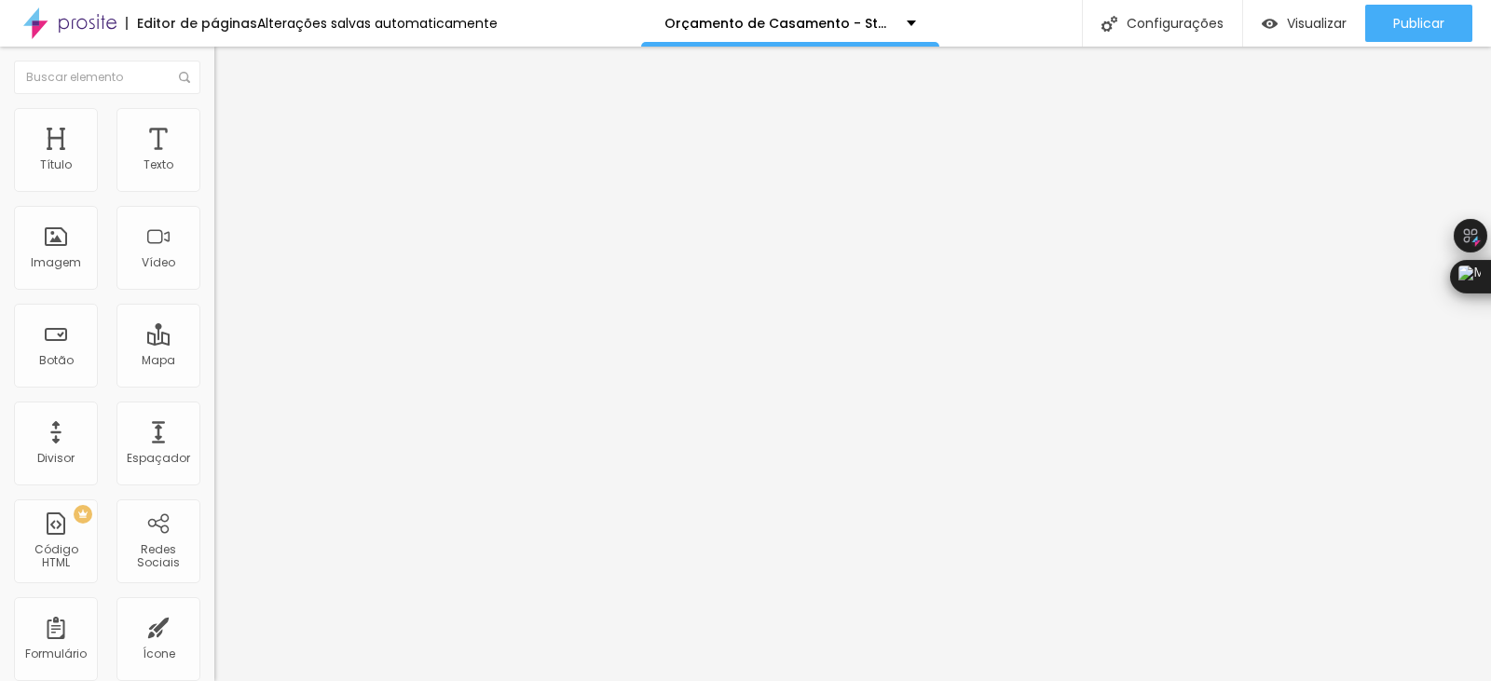
drag, startPoint x: 561, startPoint y: 308, endPoint x: 690, endPoint y: 312, distance: 129.6
click at [231, 110] on span "Estilo" at bounding box center [245, 102] width 29 height 16
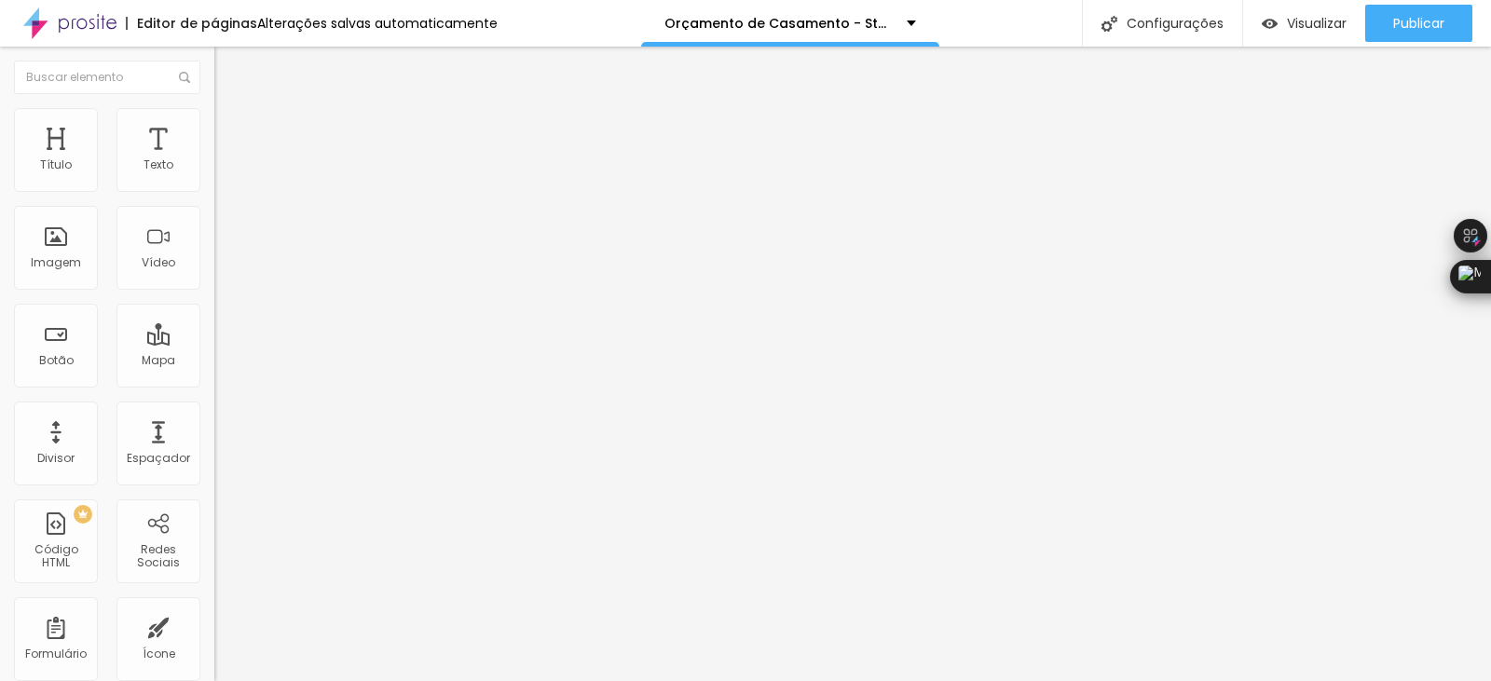
click at [214, 276] on button "button" at bounding box center [227, 266] width 26 height 20
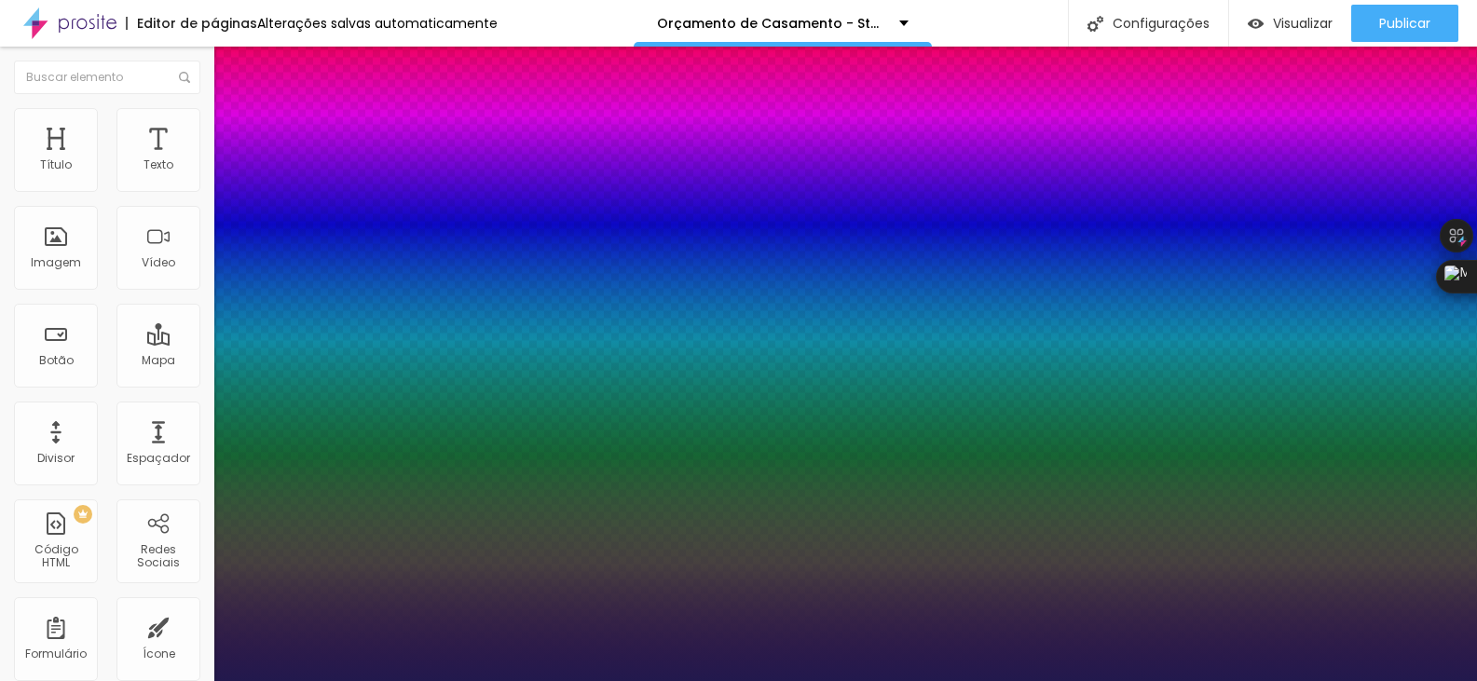
type input "1"
type input "48"
type input "1"
type input "47"
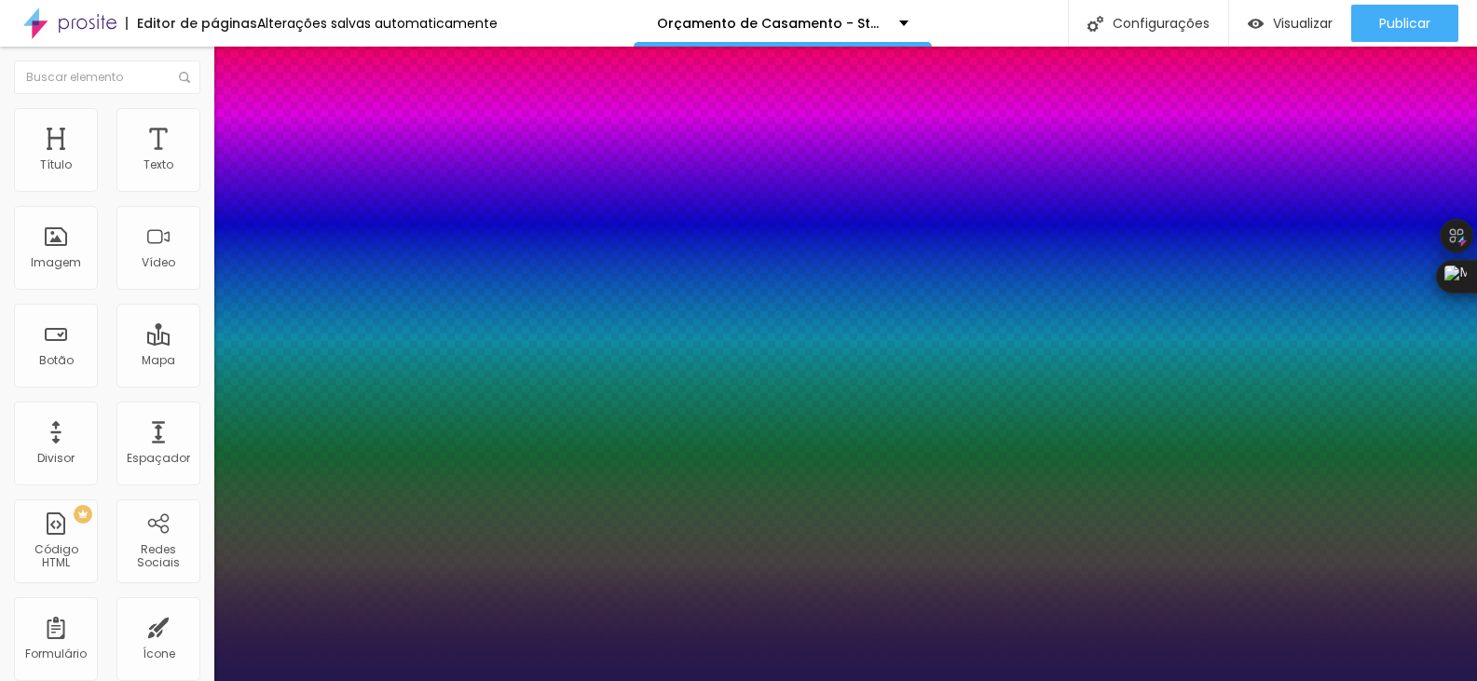
type input "47"
type input "1"
type input "46"
type input "1"
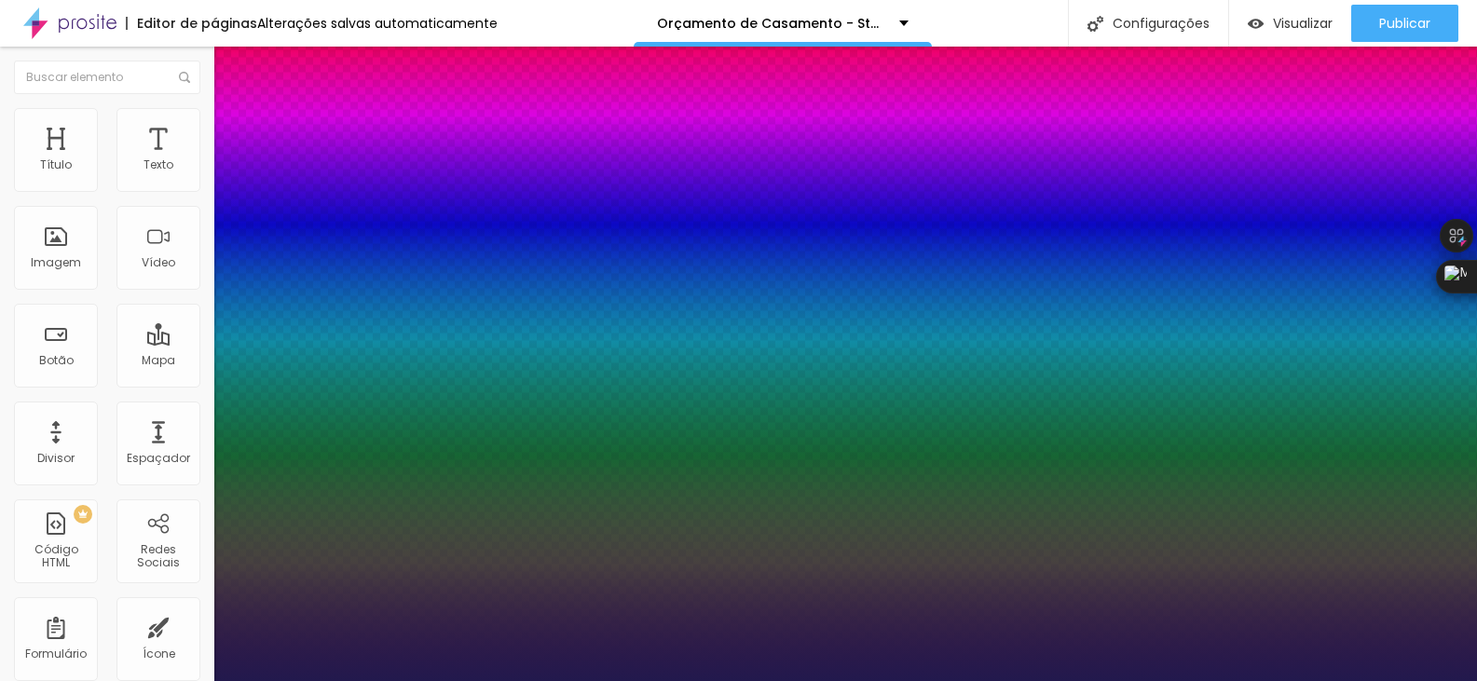
type input "45"
type input "1"
drag, startPoint x: 300, startPoint y: 525, endPoint x: 283, endPoint y: 523, distance: 16.9
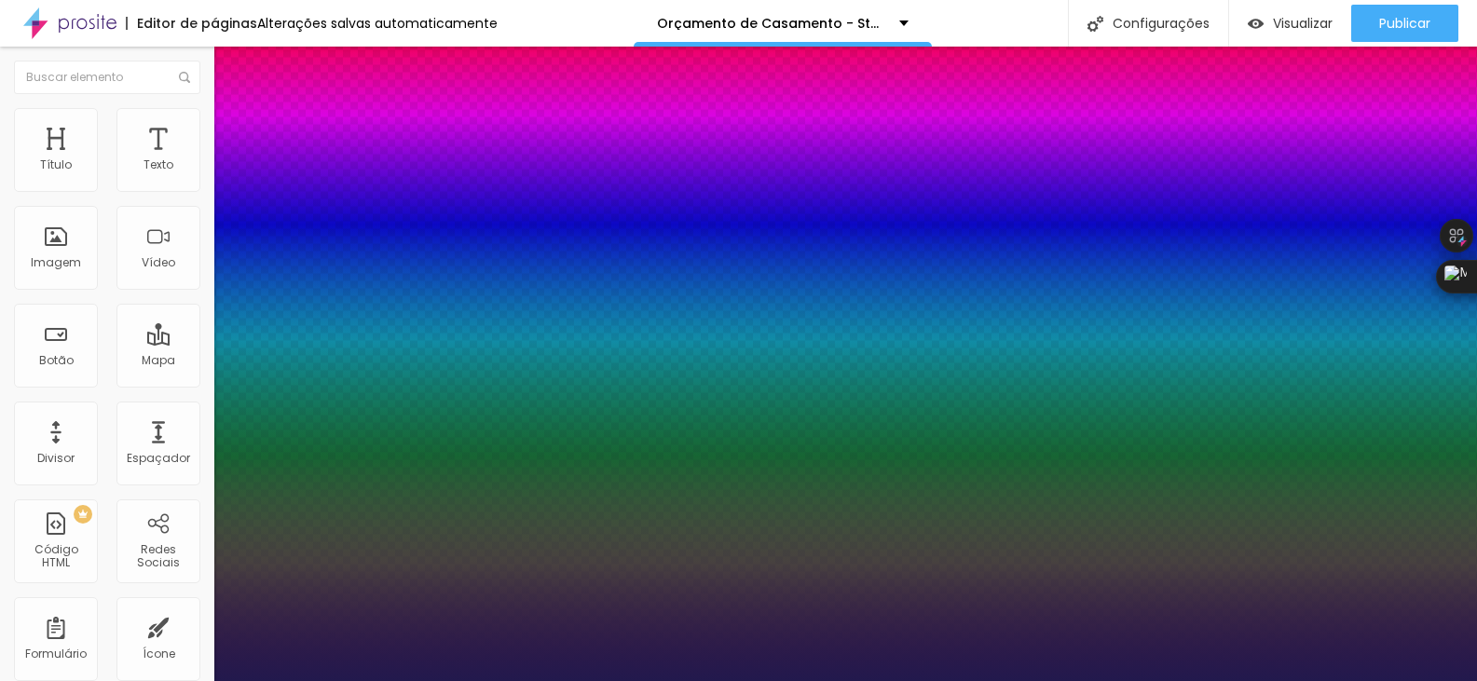
click at [523, 680] on div at bounding box center [738, 681] width 1477 height 0
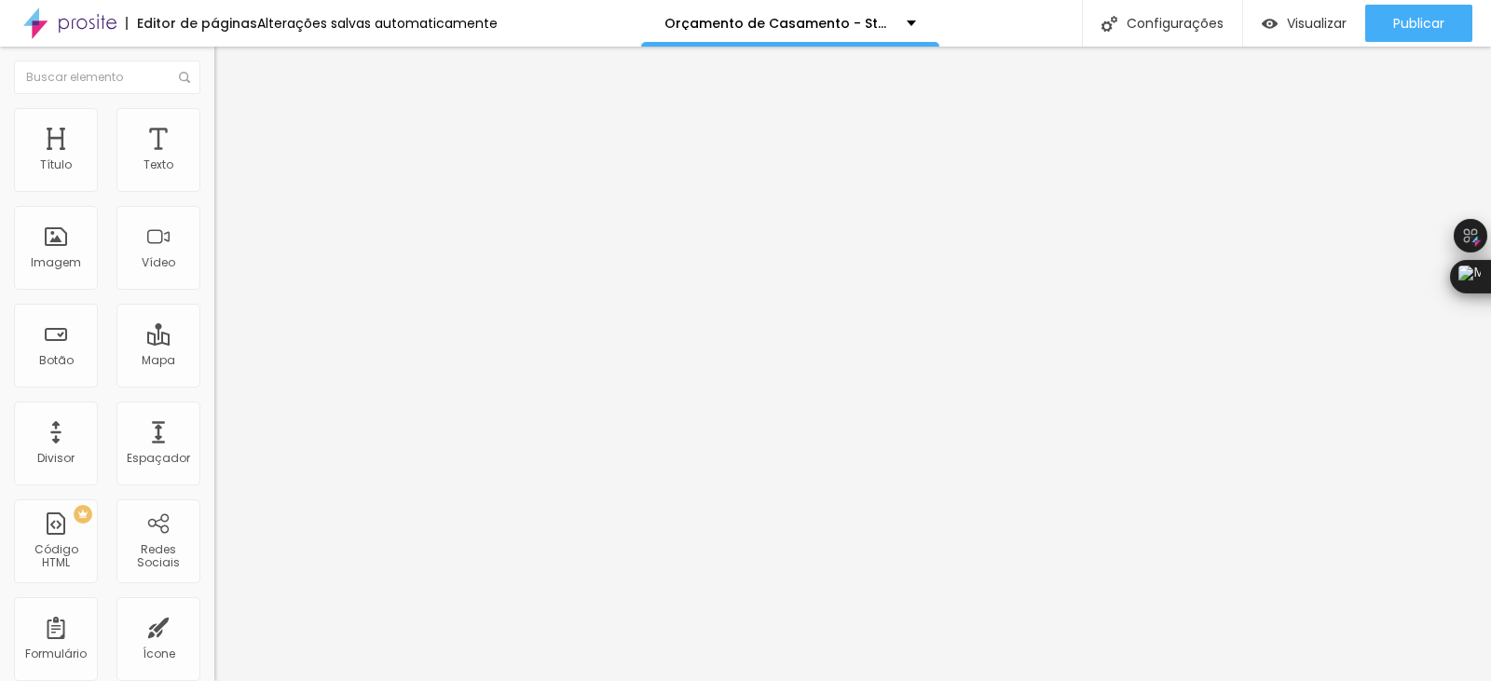
click at [214, 179] on button "button" at bounding box center [227, 169] width 26 height 20
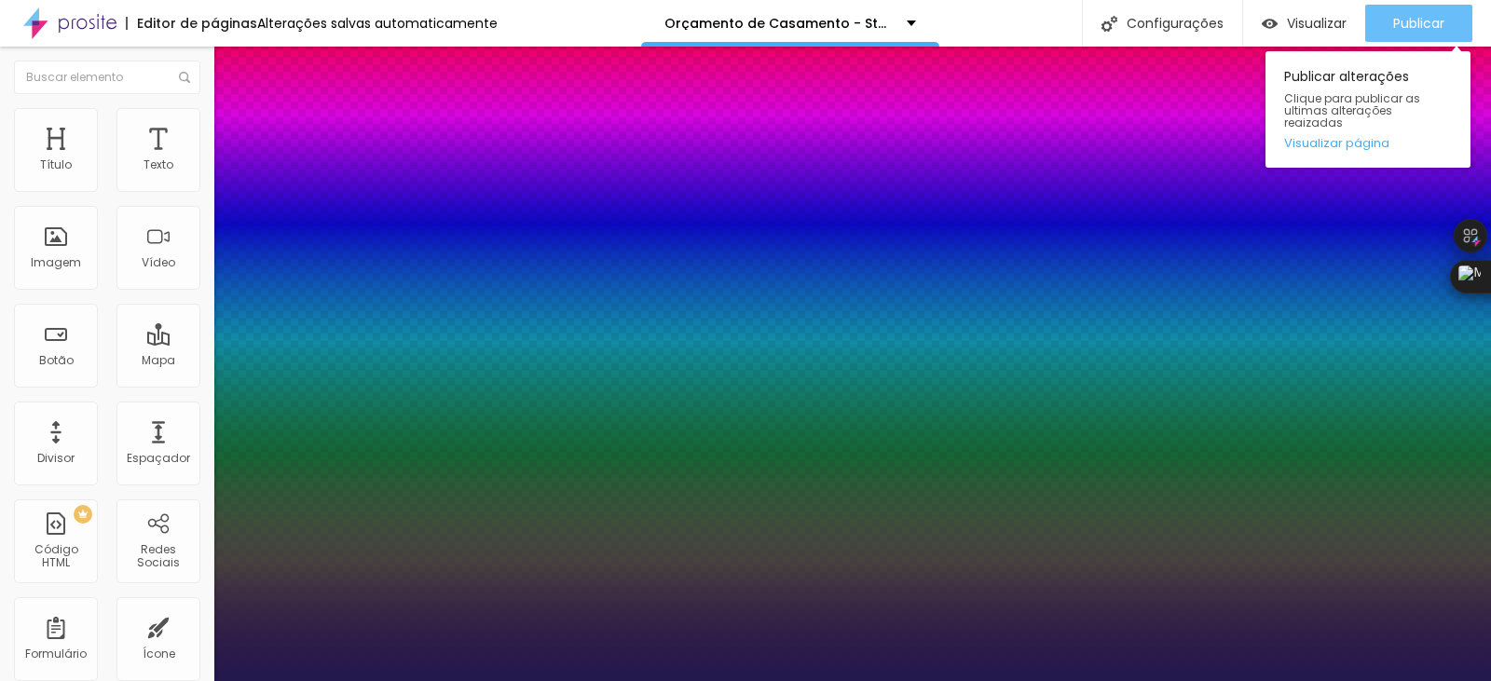
click at [1404, 680] on div at bounding box center [745, 681] width 1491 height 0
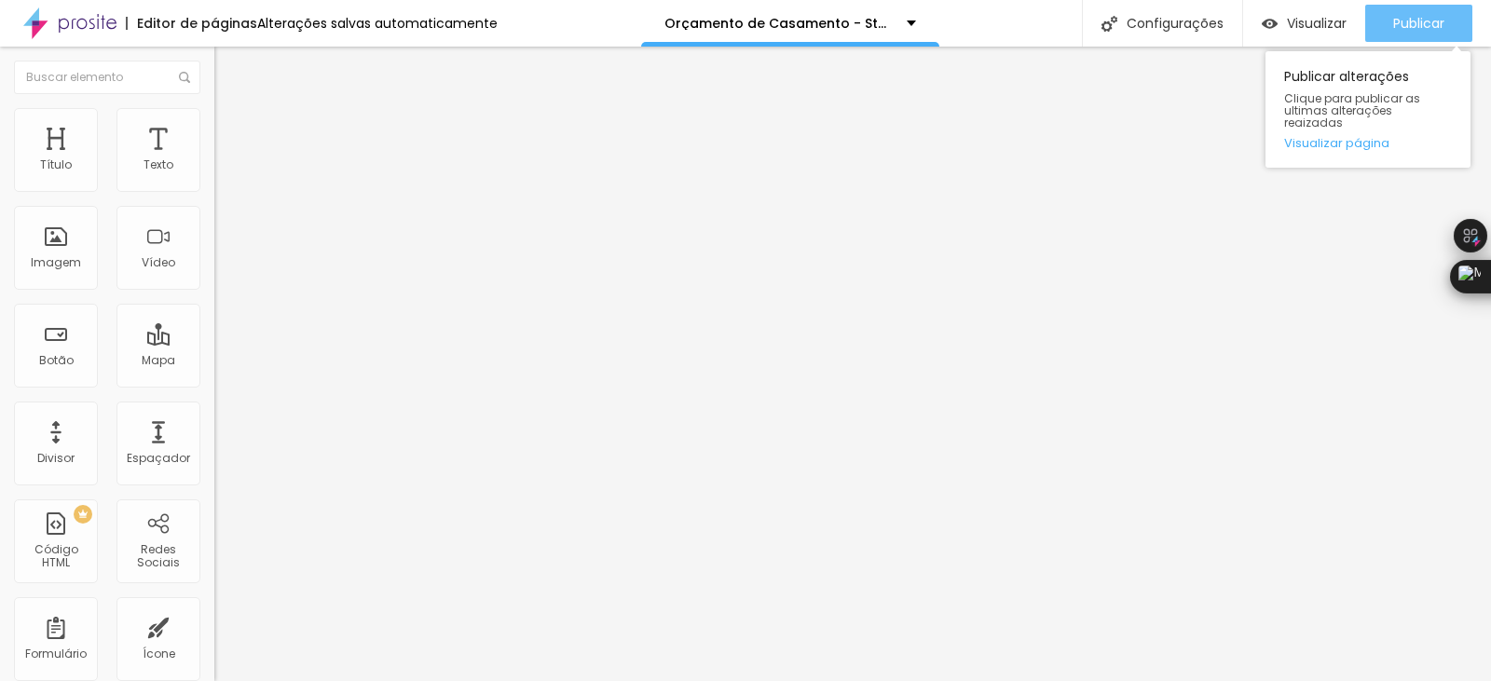
click at [1414, 26] on span "Publicar" at bounding box center [1418, 23] width 51 height 15
